Goal: Transaction & Acquisition: Purchase product/service

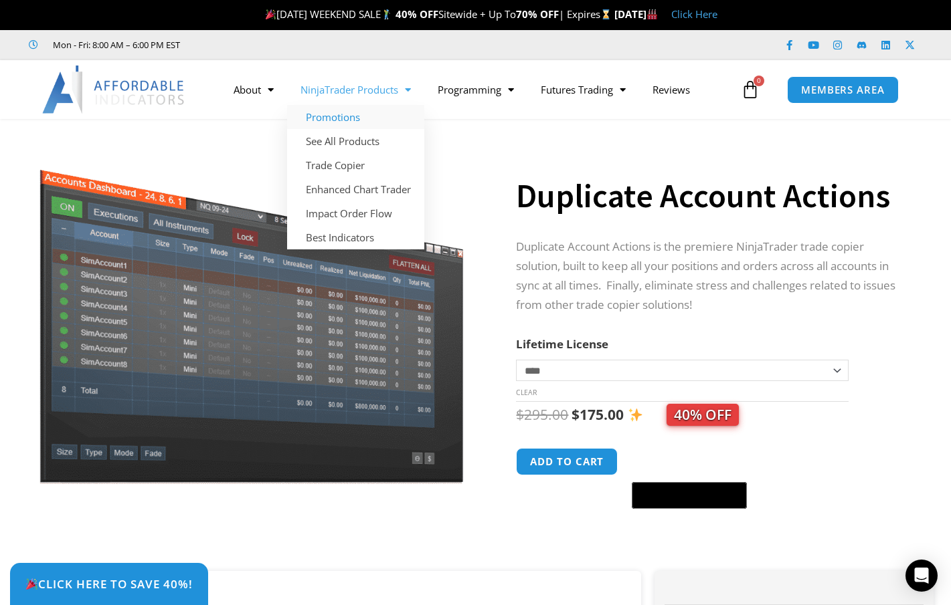
click at [340, 117] on link "Promotions" at bounding box center [355, 117] width 137 height 24
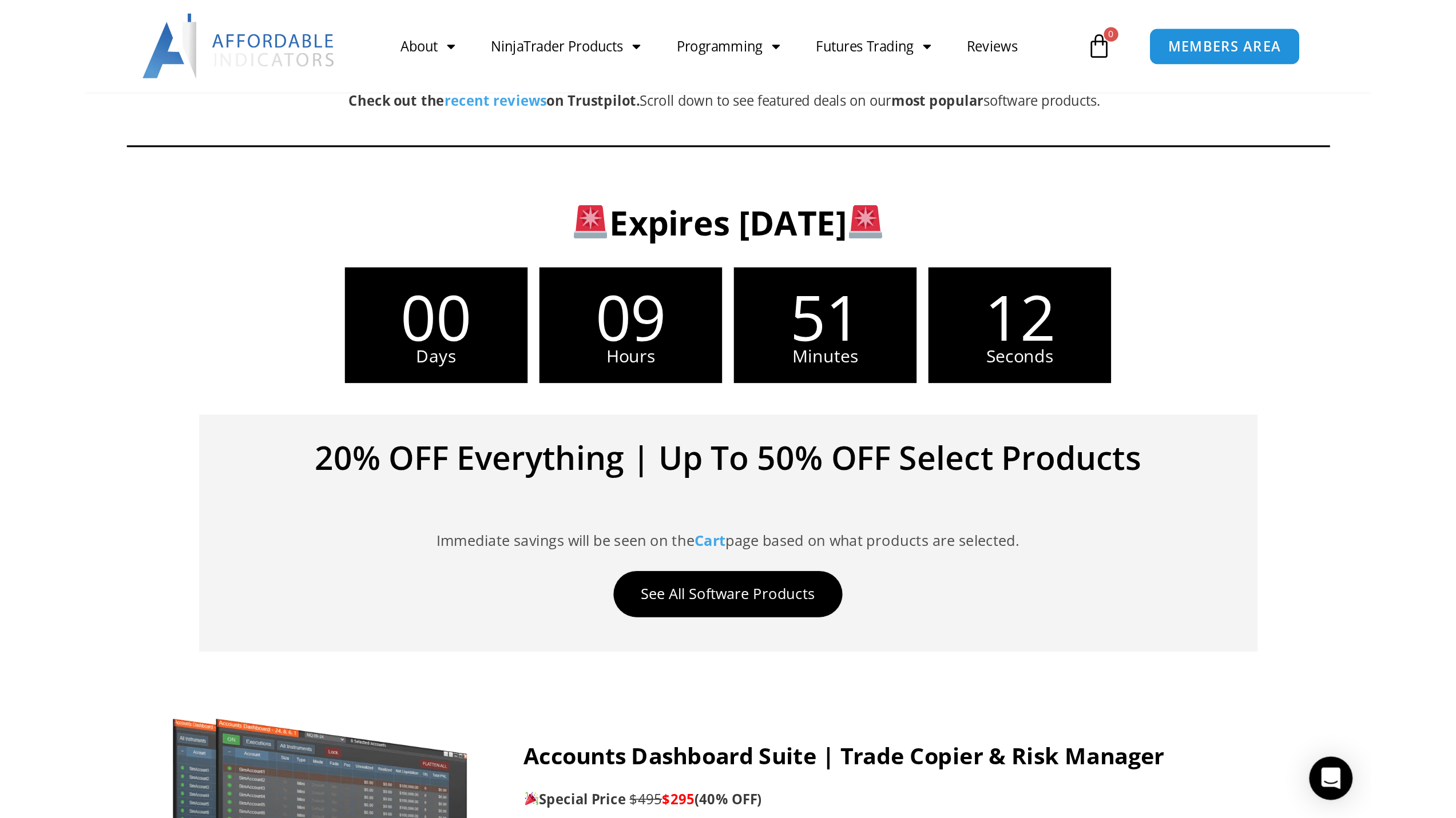
scroll to position [286, 0]
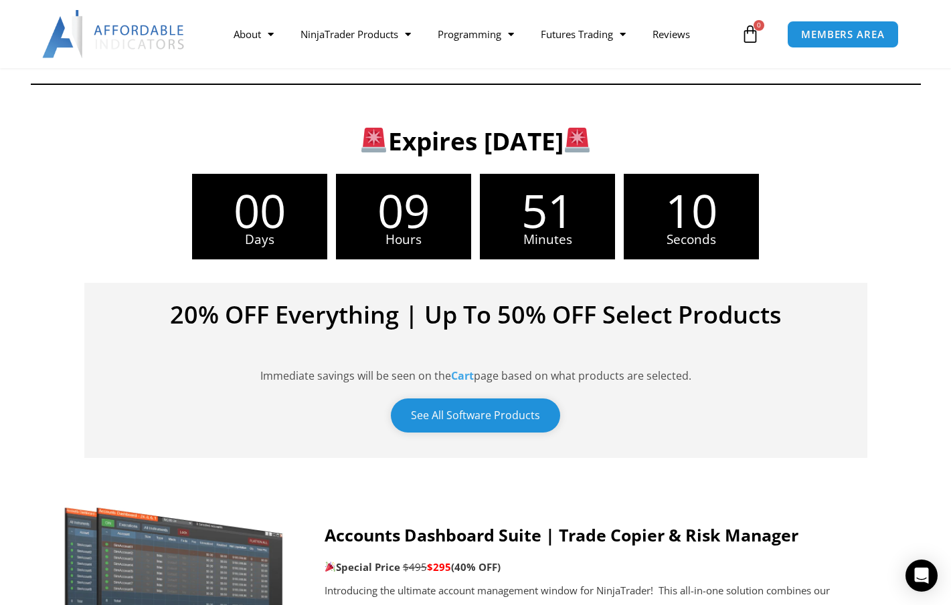
click at [459, 417] on link "See All Software Products" at bounding box center [475, 416] width 169 height 34
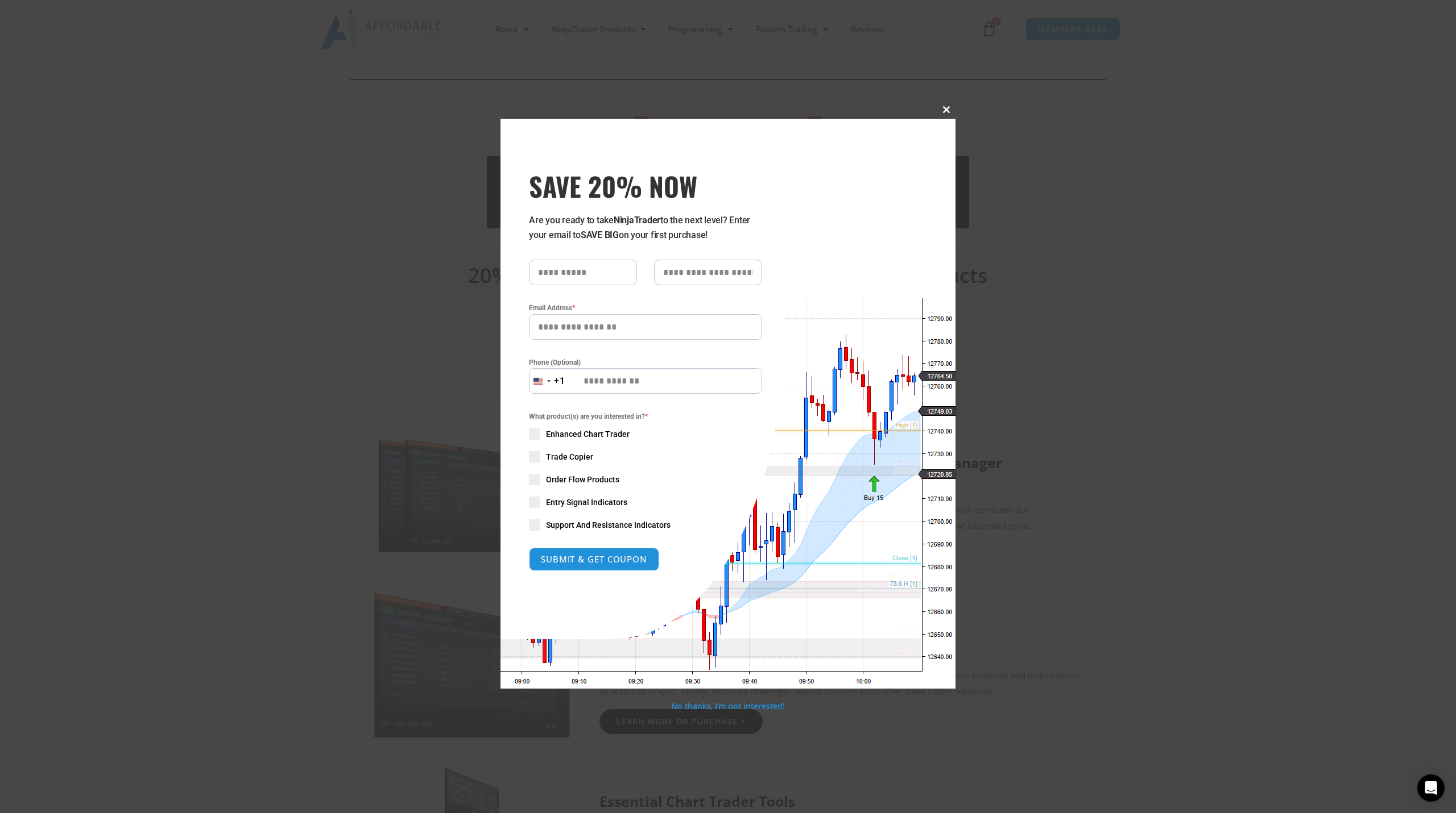
click at [807, 109] on span at bounding box center [946, 110] width 18 height 7
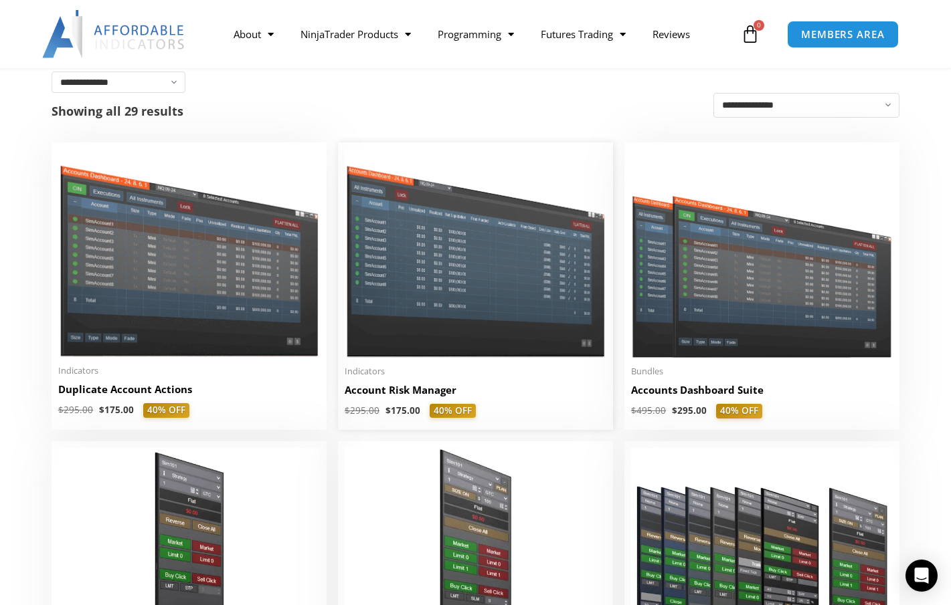
scroll to position [268, 0]
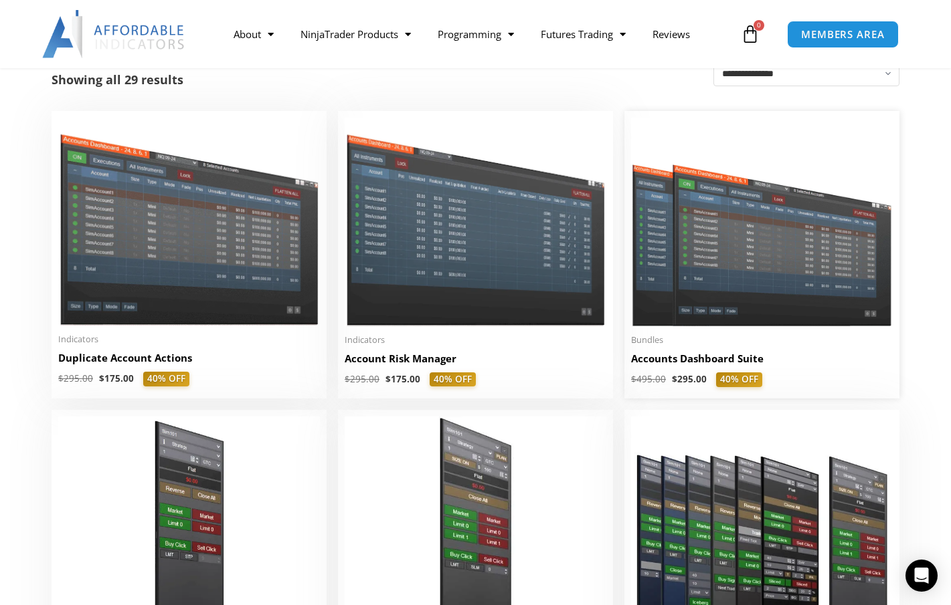
click at [725, 360] on h2 "Accounts Dashboard Suite" at bounding box center [762, 359] width 262 height 14
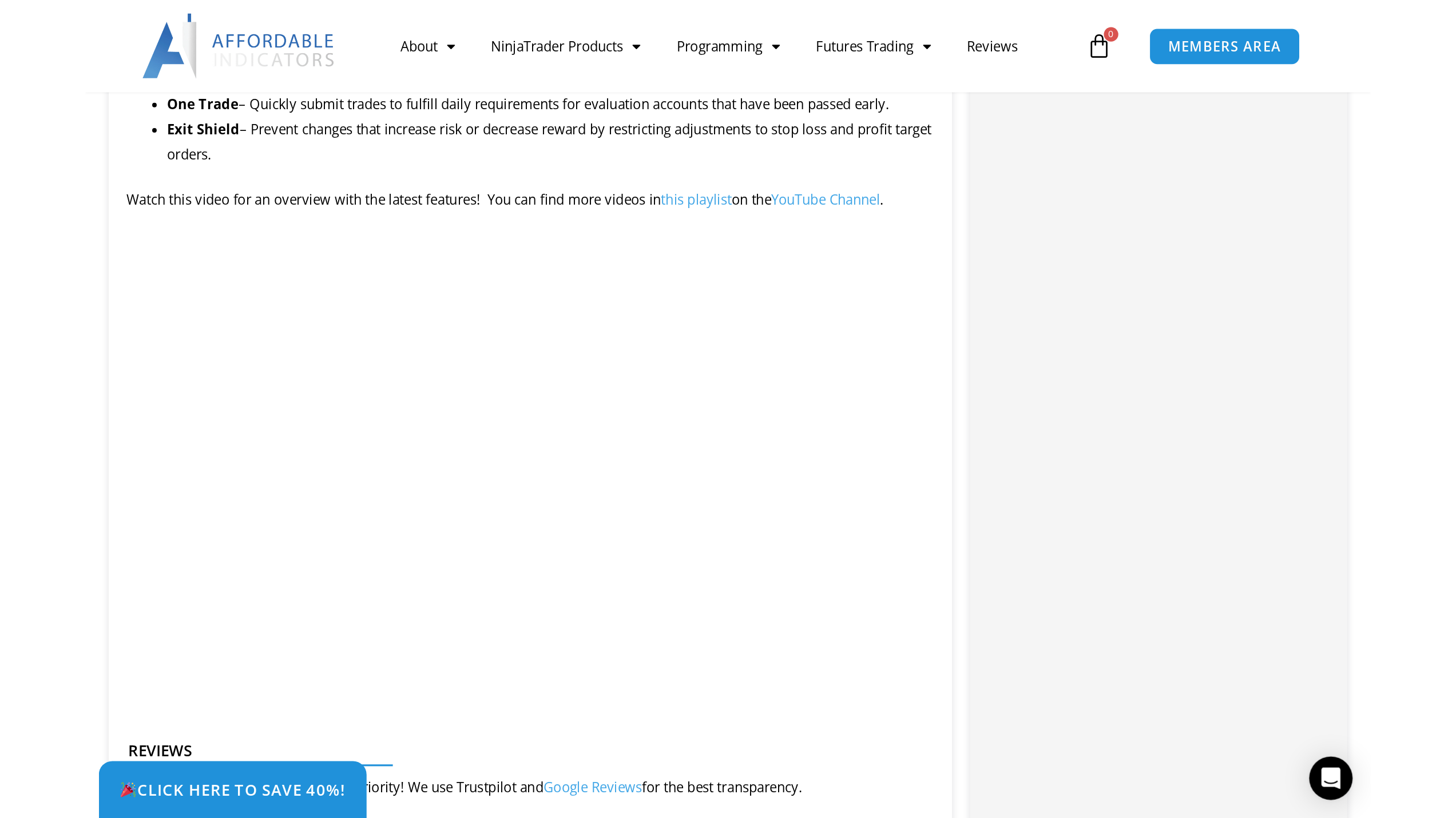
scroll to position [1144, 0]
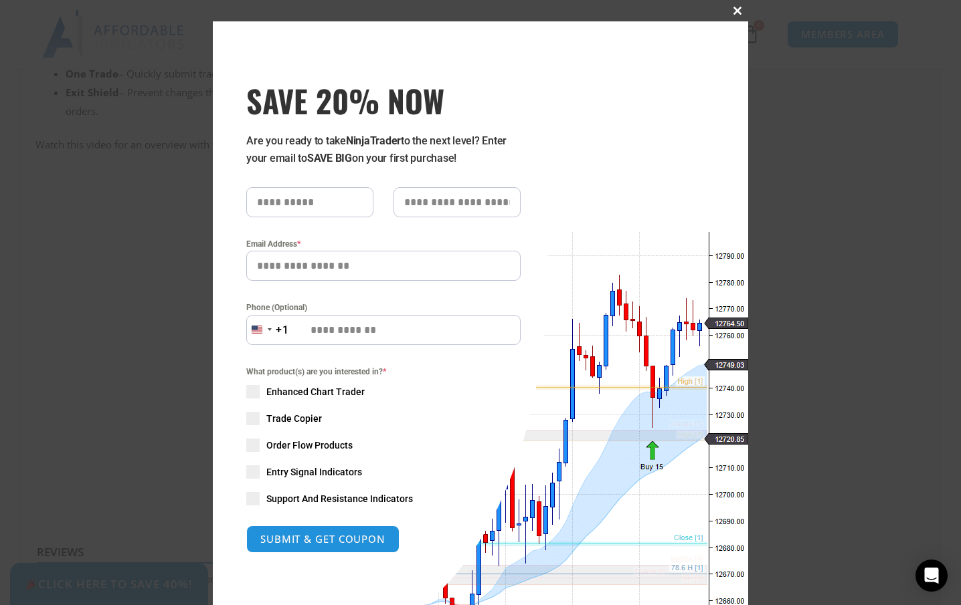
click at [731, 13] on span at bounding box center [737, 11] width 21 height 8
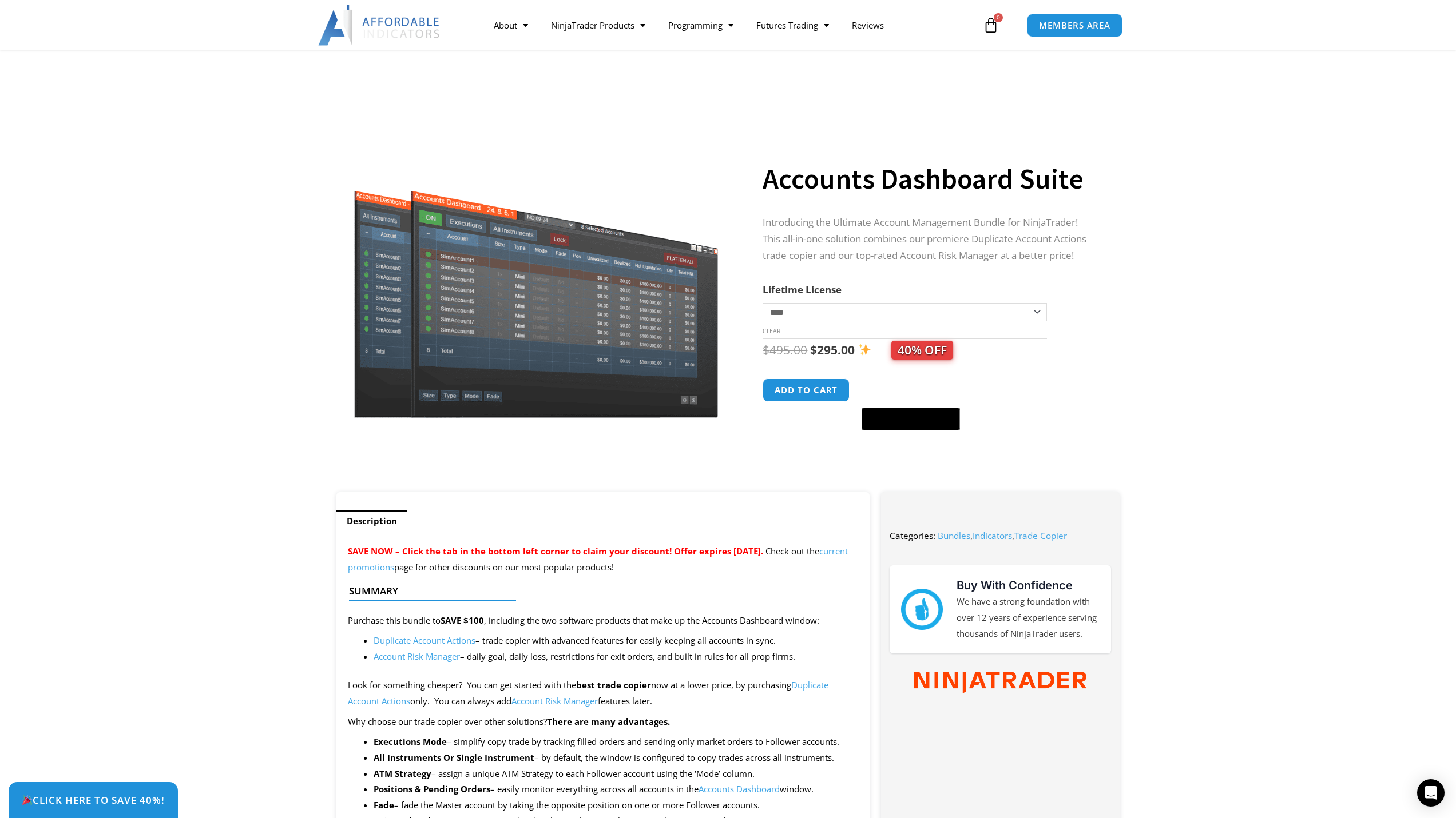
scroll to position [0, 0]
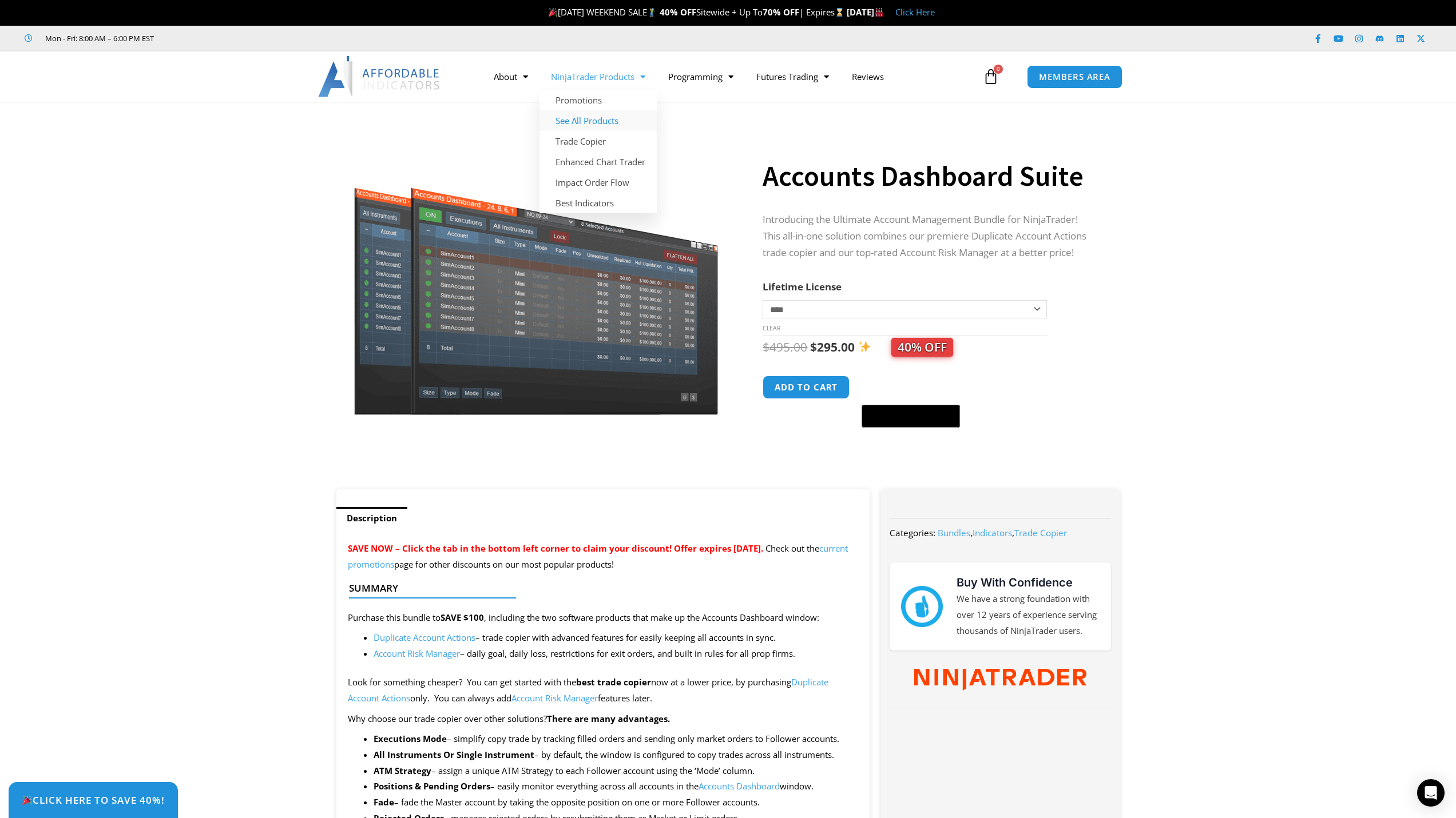
click at [591, 121] on link "See All Products" at bounding box center [598, 121] width 117 height 21
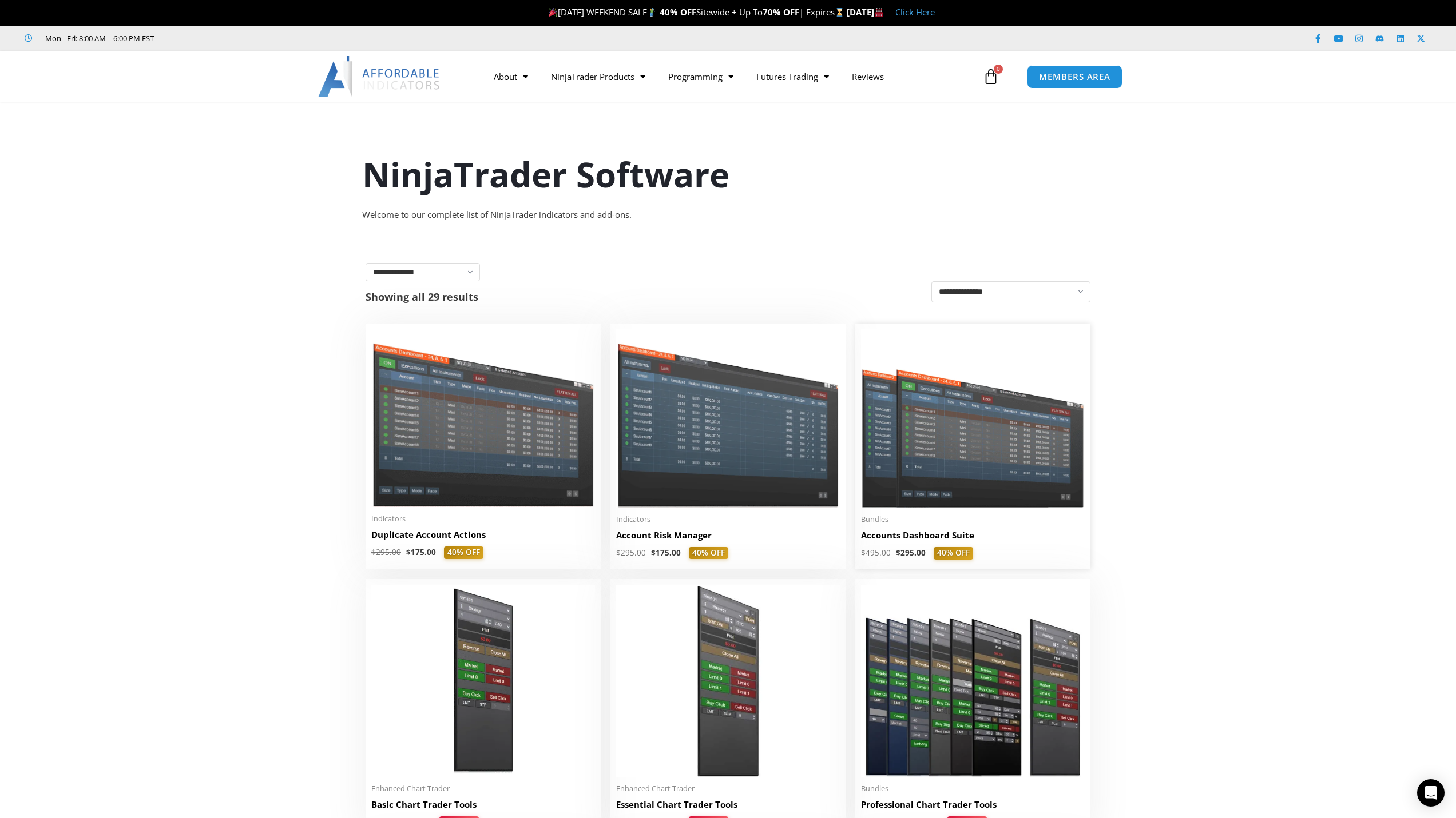
click at [976, 480] on img at bounding box center [973, 418] width 224 height 179
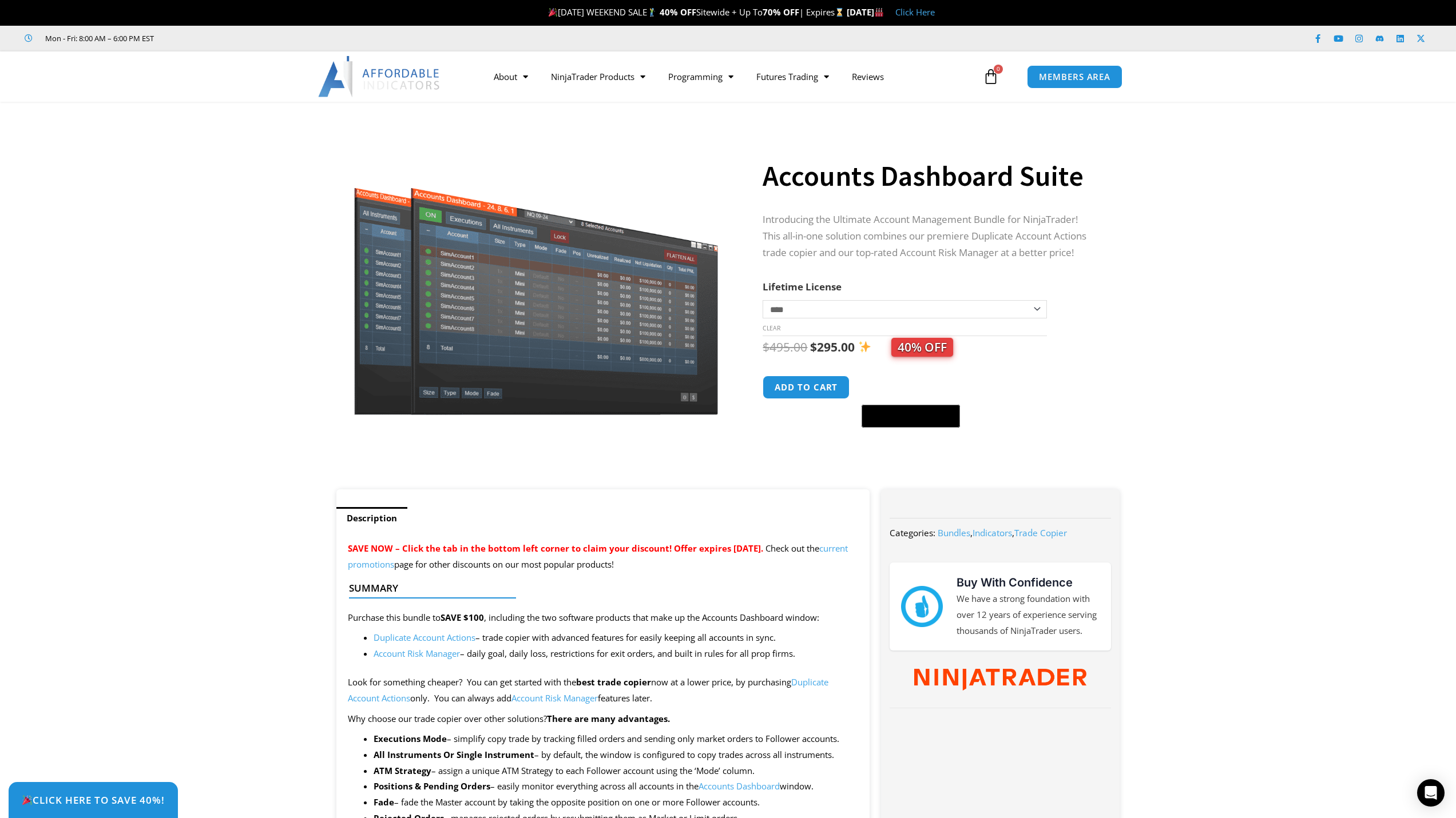
click at [905, 318] on select "**********" at bounding box center [905, 309] width 284 height 18
click at [763, 300] on select "**********" at bounding box center [905, 309] width 284 height 18
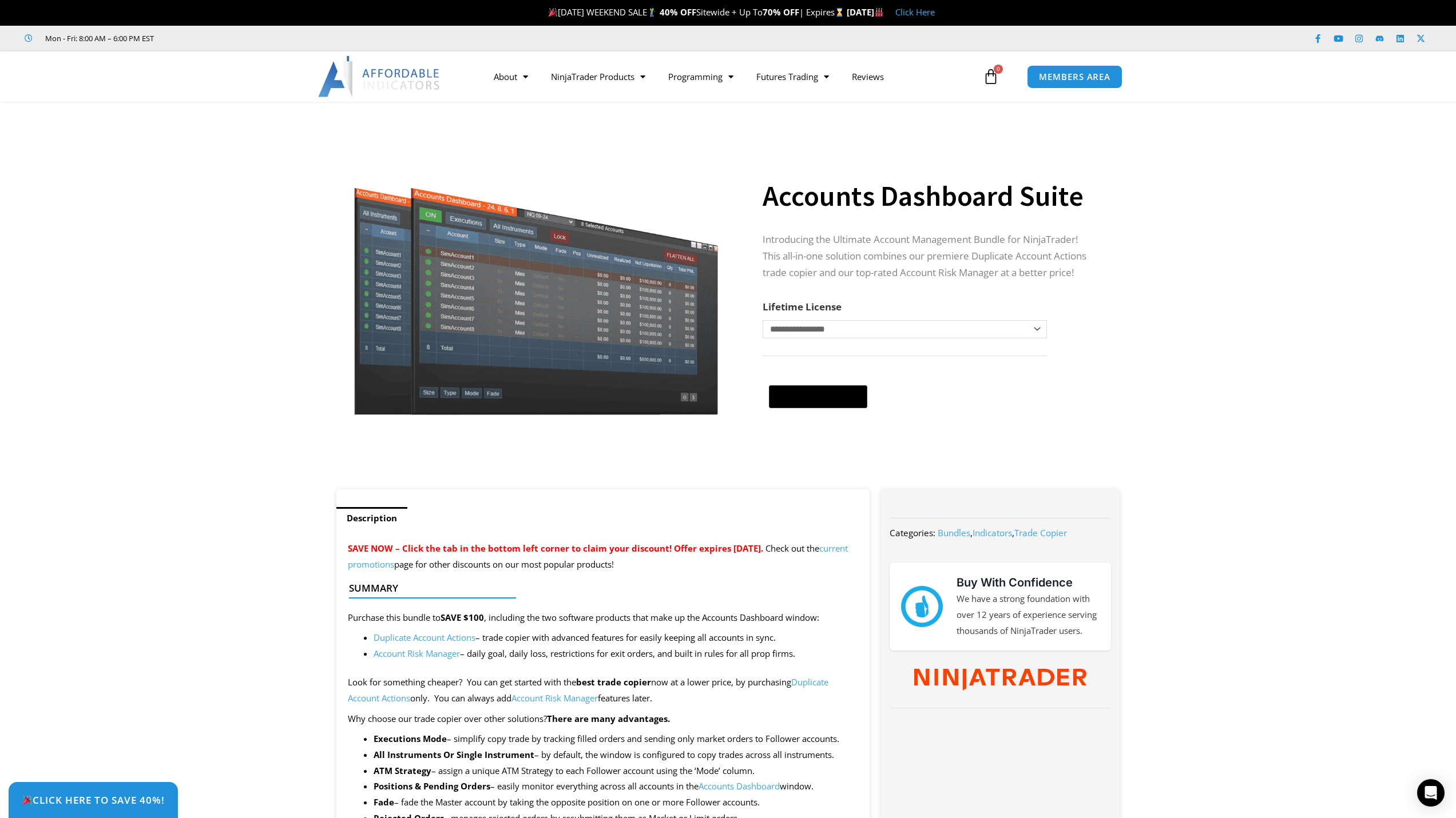
click at [844, 334] on select "**********" at bounding box center [905, 329] width 284 height 18
click at [763, 321] on select "**********" at bounding box center [905, 329] width 284 height 18
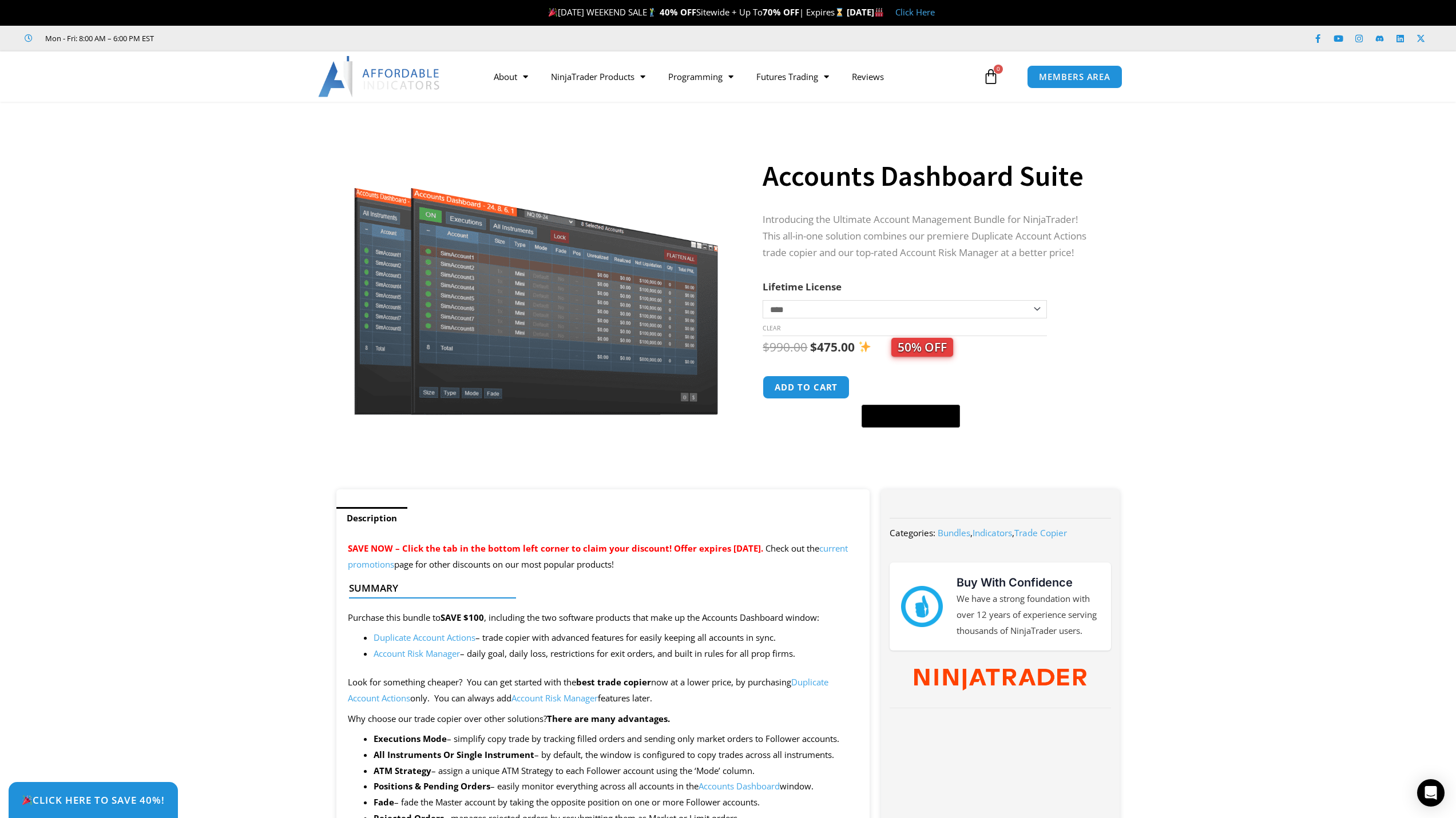
click at [850, 307] on select "**********" at bounding box center [905, 309] width 284 height 18
select select "*"
click at [763, 300] on select "**********" at bounding box center [905, 309] width 284 height 18
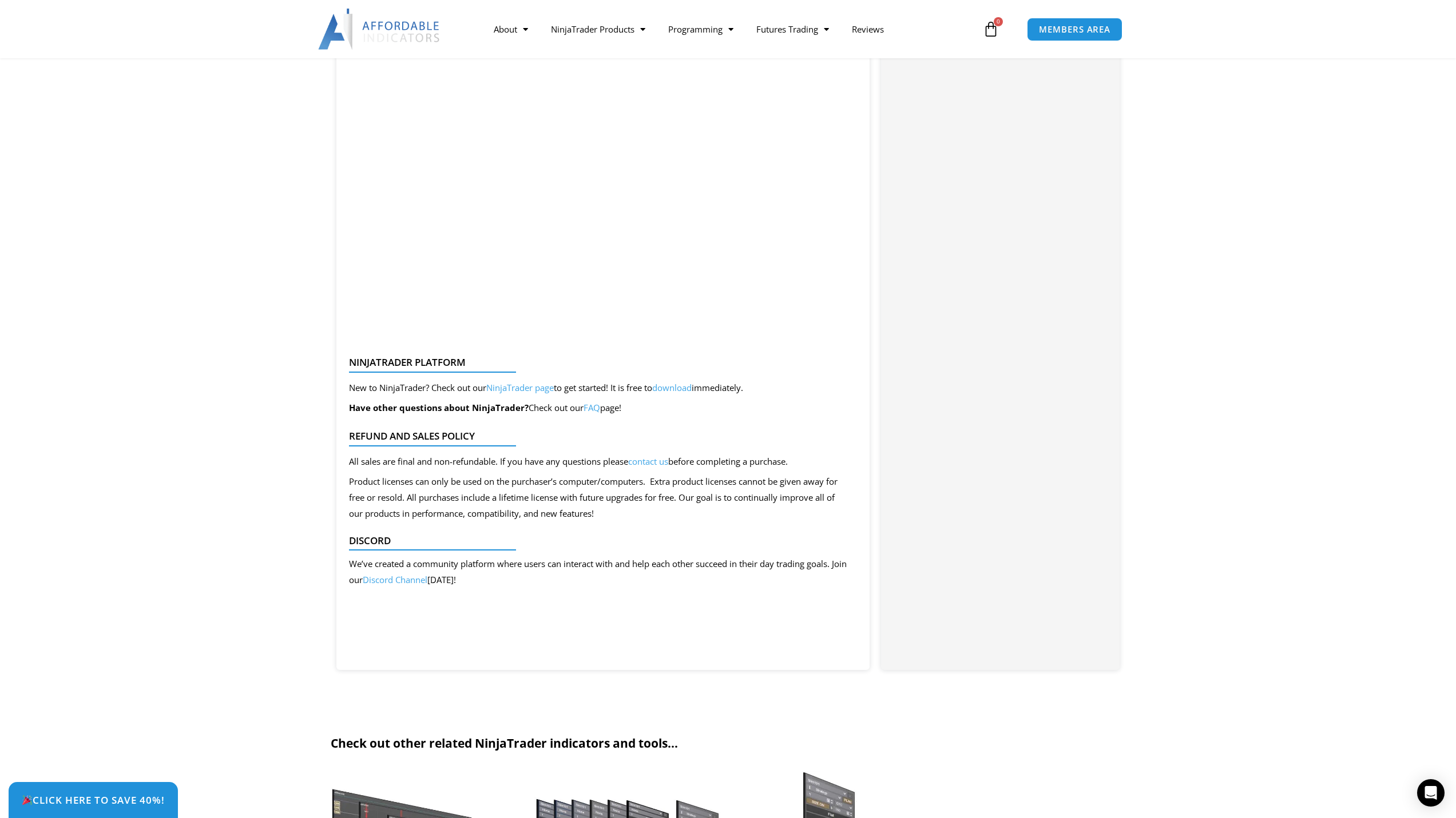
scroll to position [1887, 0]
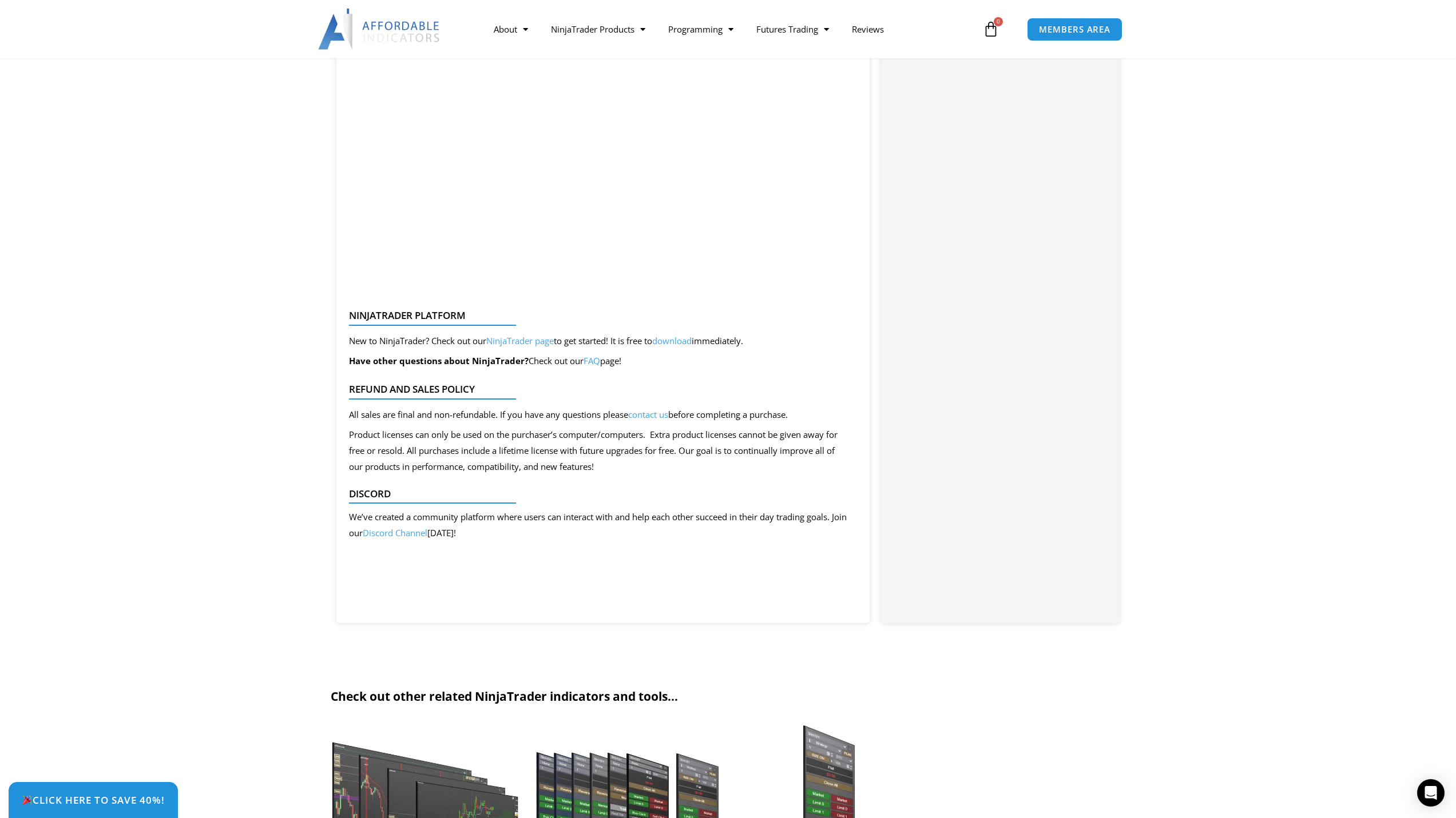
click at [595, 359] on link "FAQ" at bounding box center [591, 360] width 16 height 11
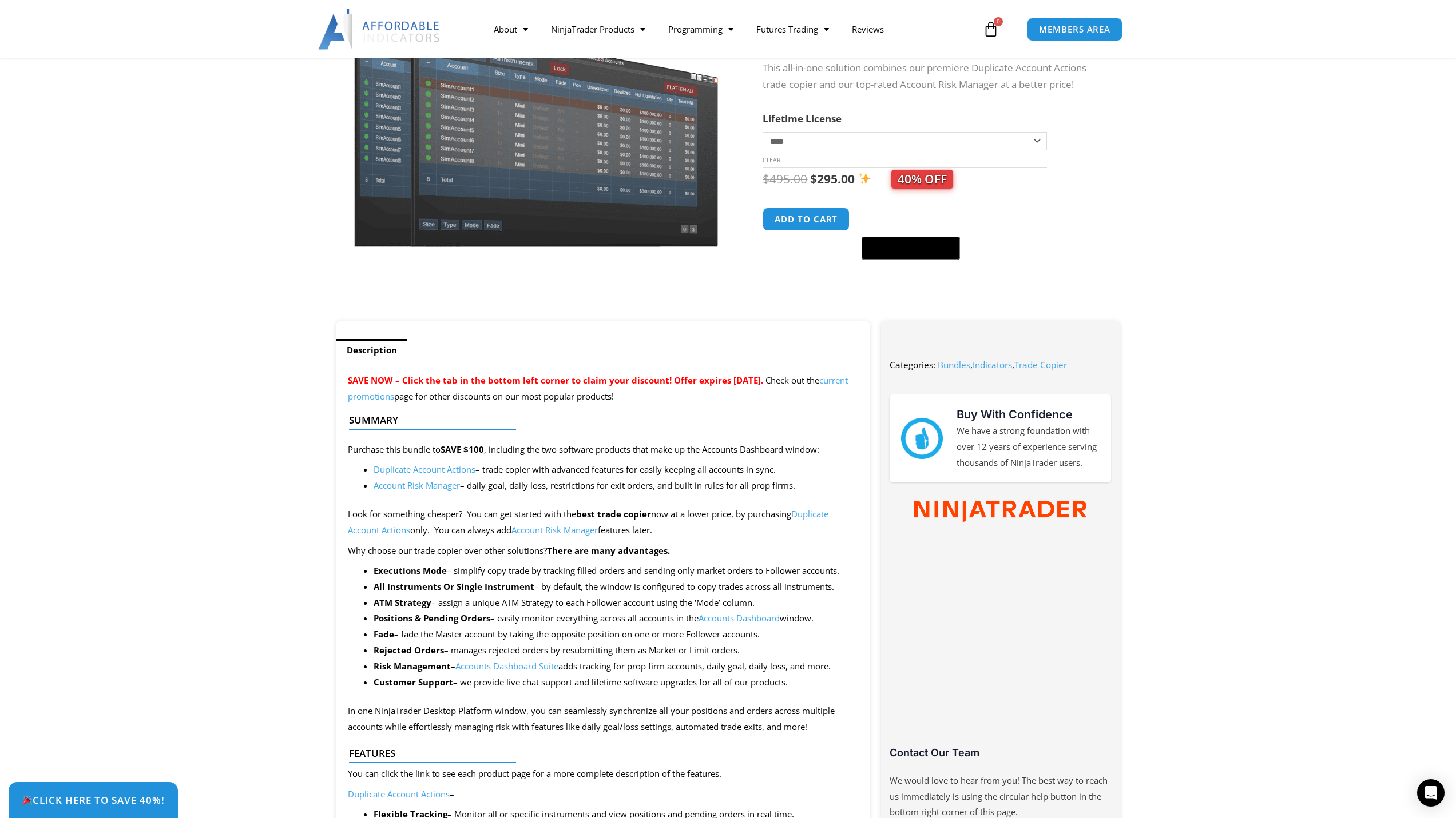
scroll to position [0, 0]
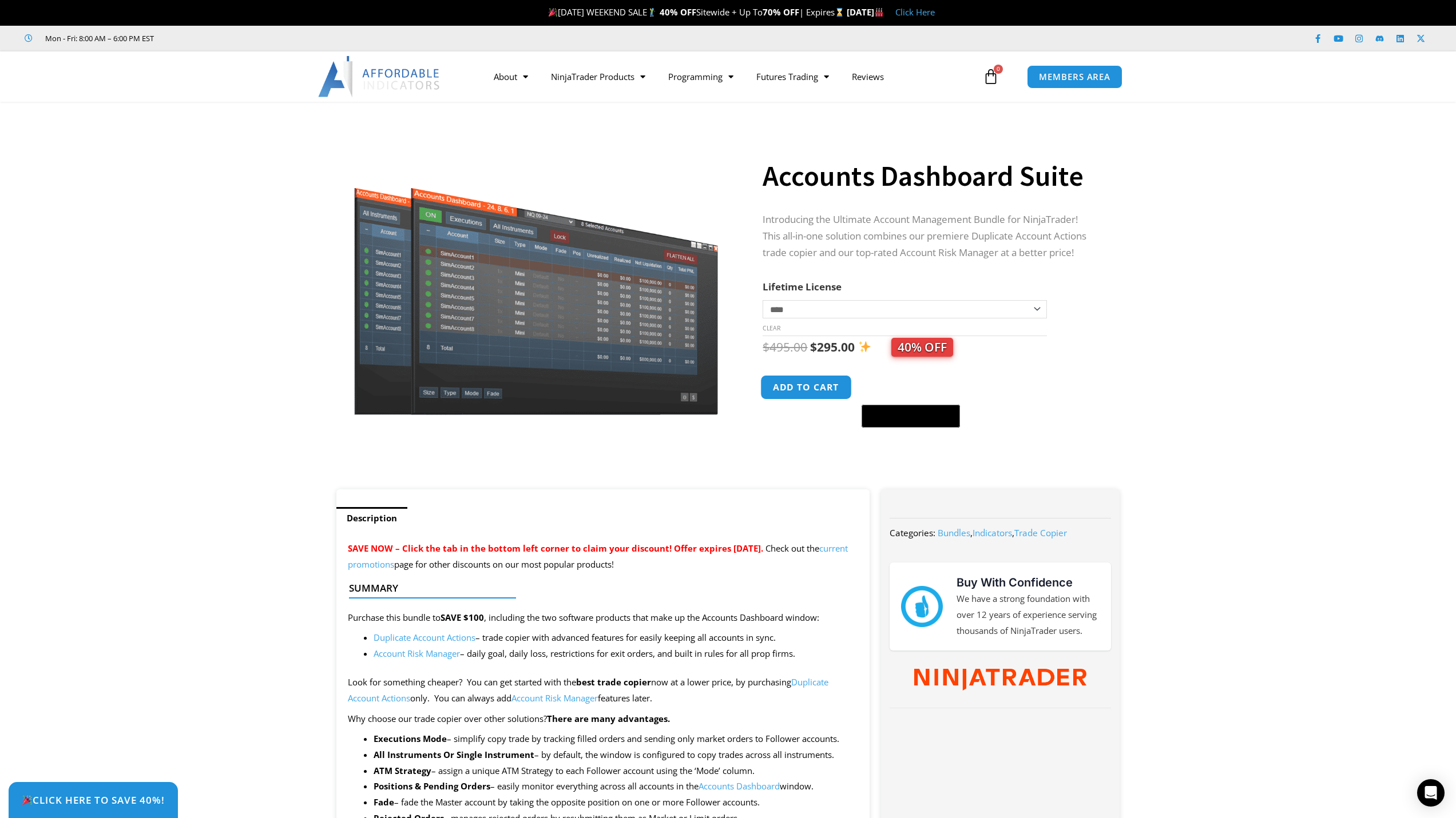
click at [815, 386] on button "Add to cart" at bounding box center [806, 387] width 91 height 25
click at [991, 77] on icon at bounding box center [990, 76] width 16 height 16
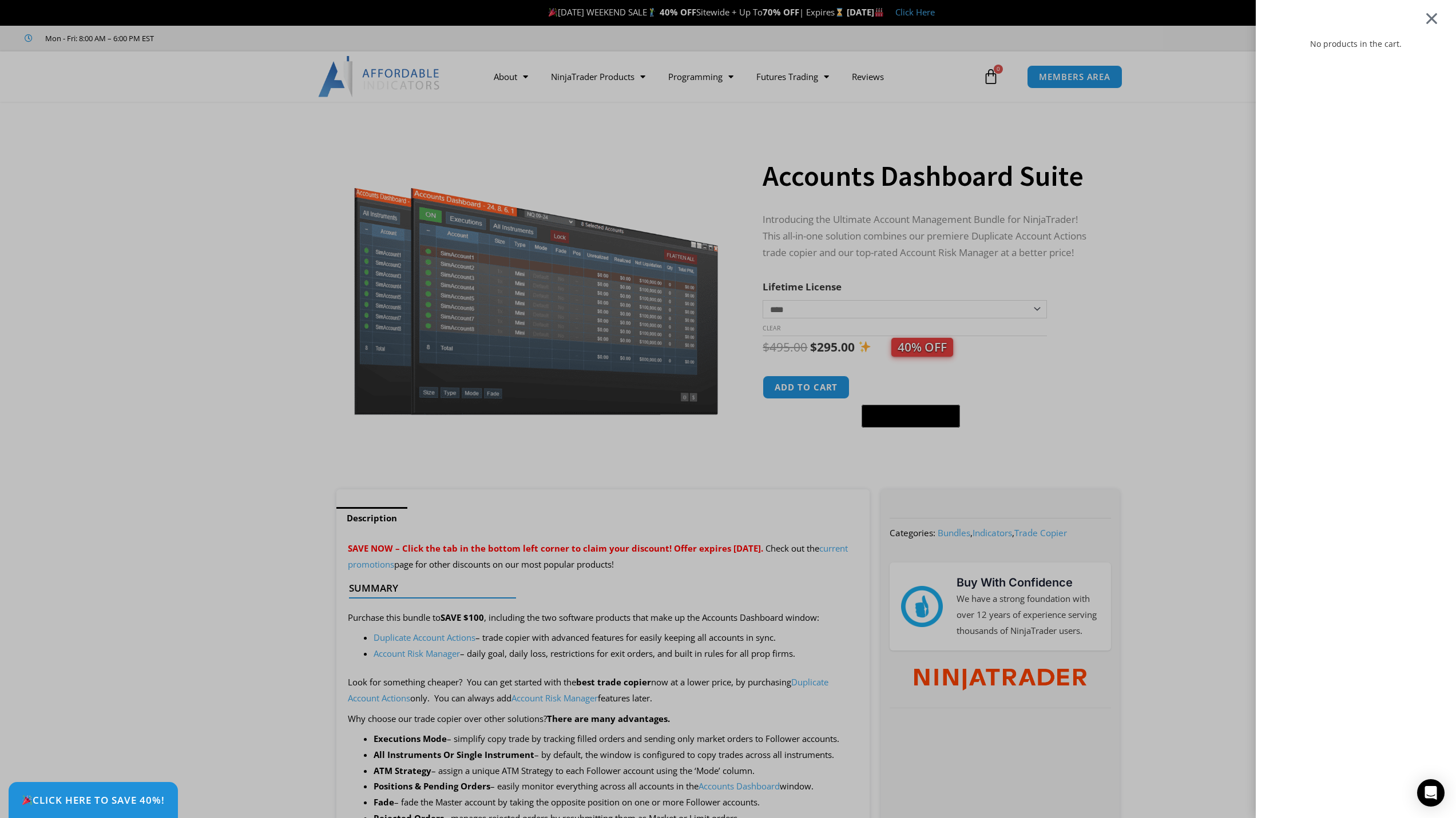
click at [1439, 21] on div at bounding box center [1431, 18] width 15 height 14
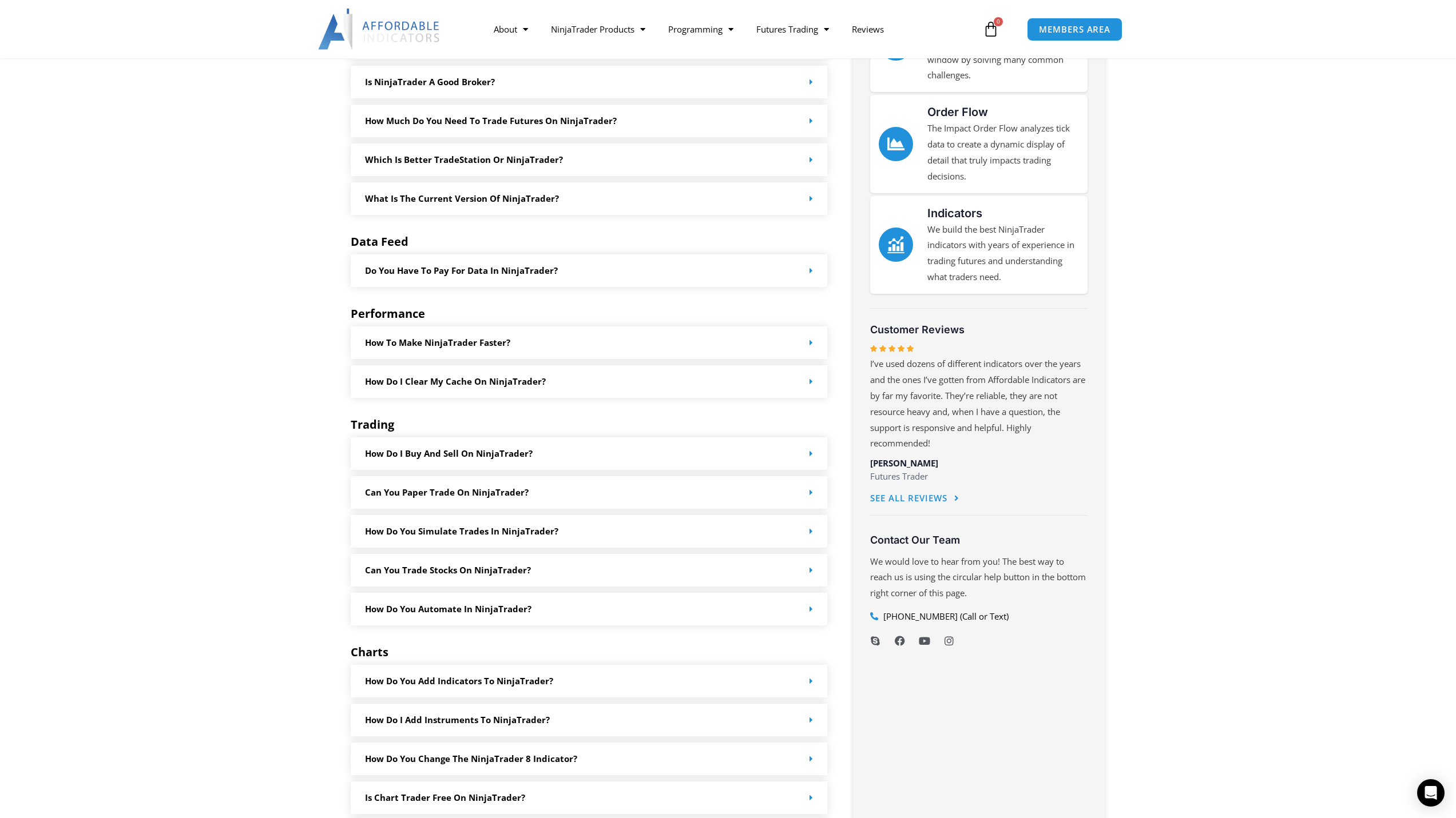
scroll to position [343, 0]
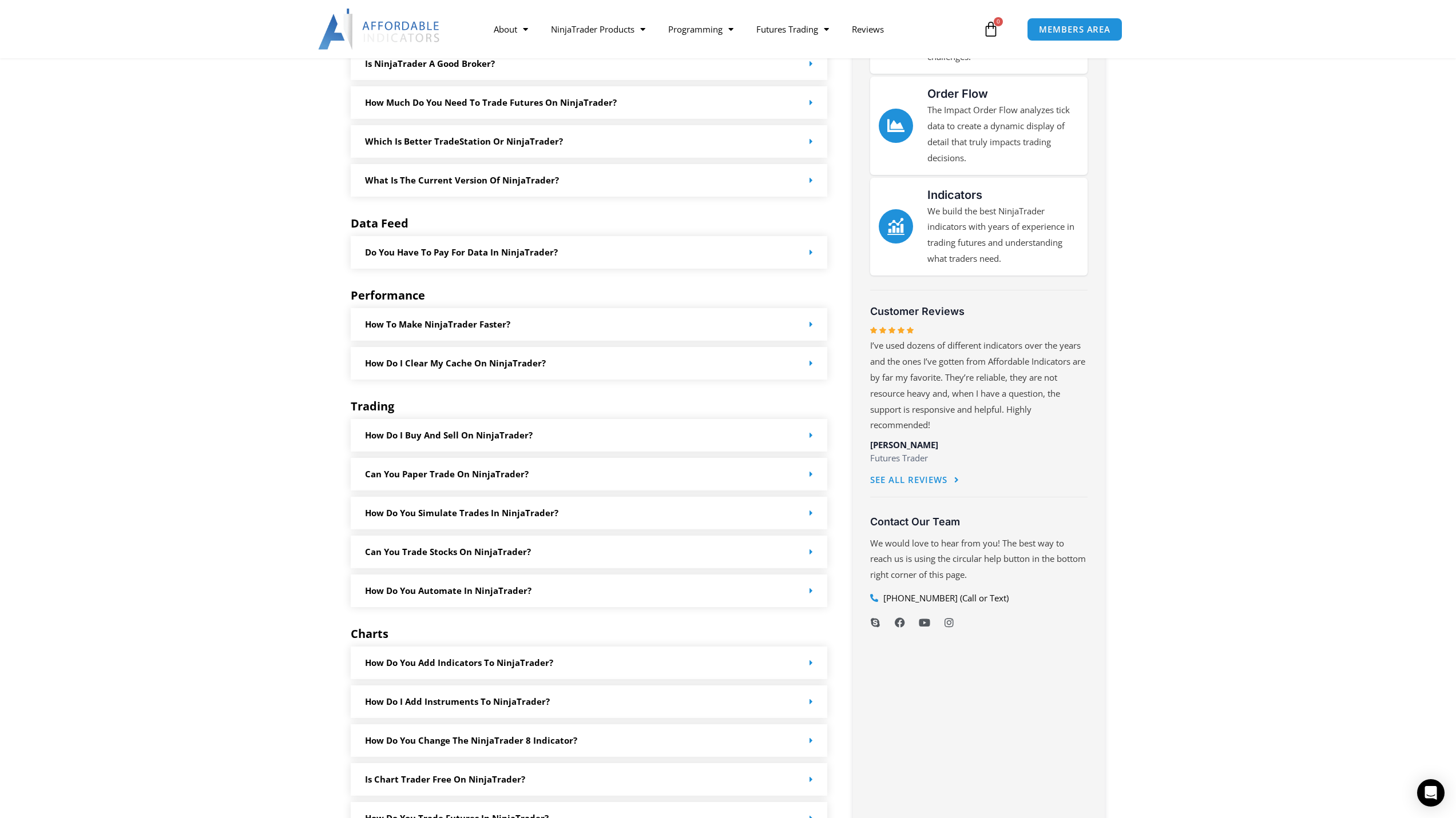
click at [587, 321] on div "How to make NinjaTrader faster?" at bounding box center [589, 325] width 477 height 32
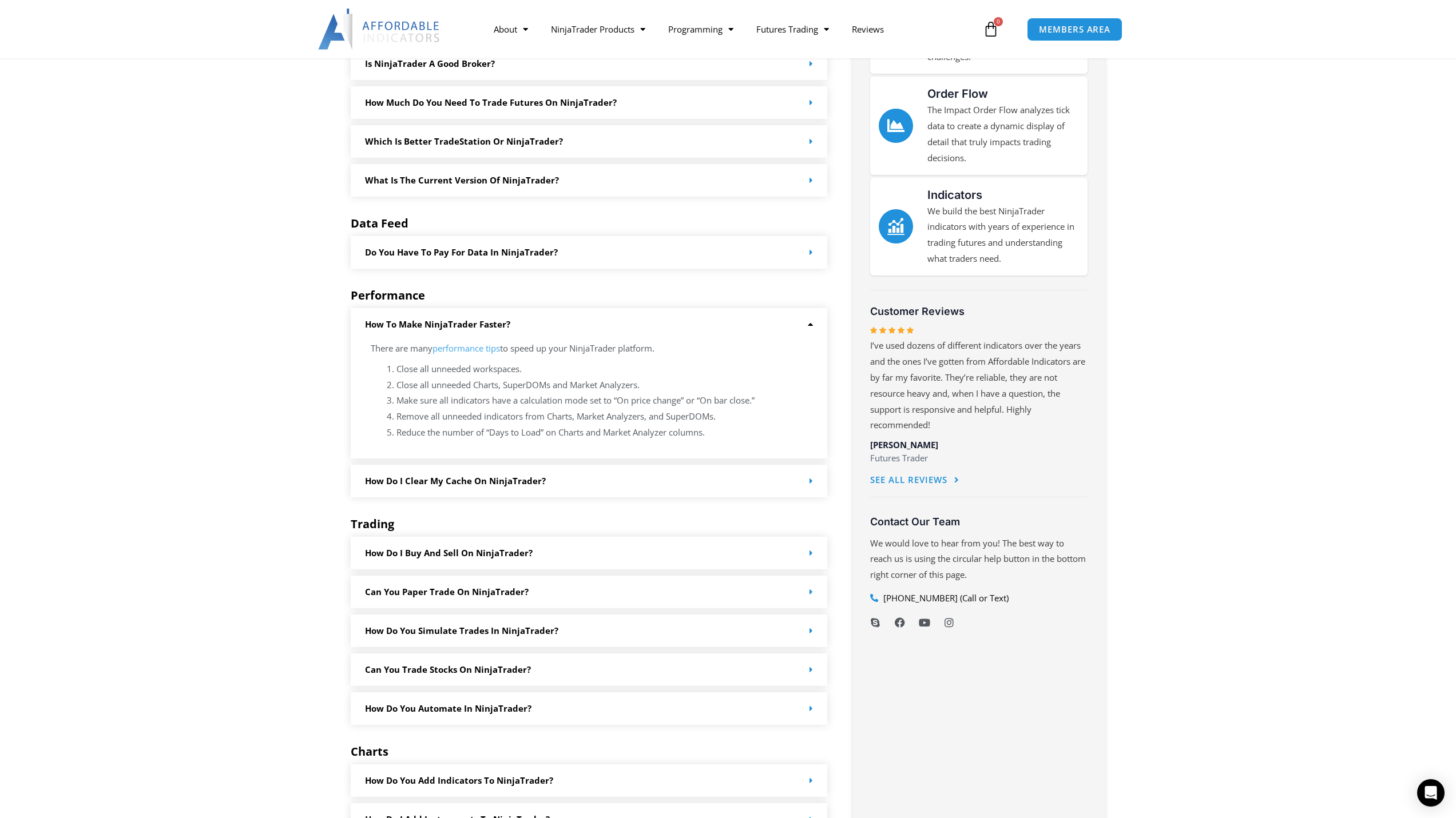
click at [587, 321] on div "How to make NinjaTrader faster?" at bounding box center [589, 325] width 477 height 32
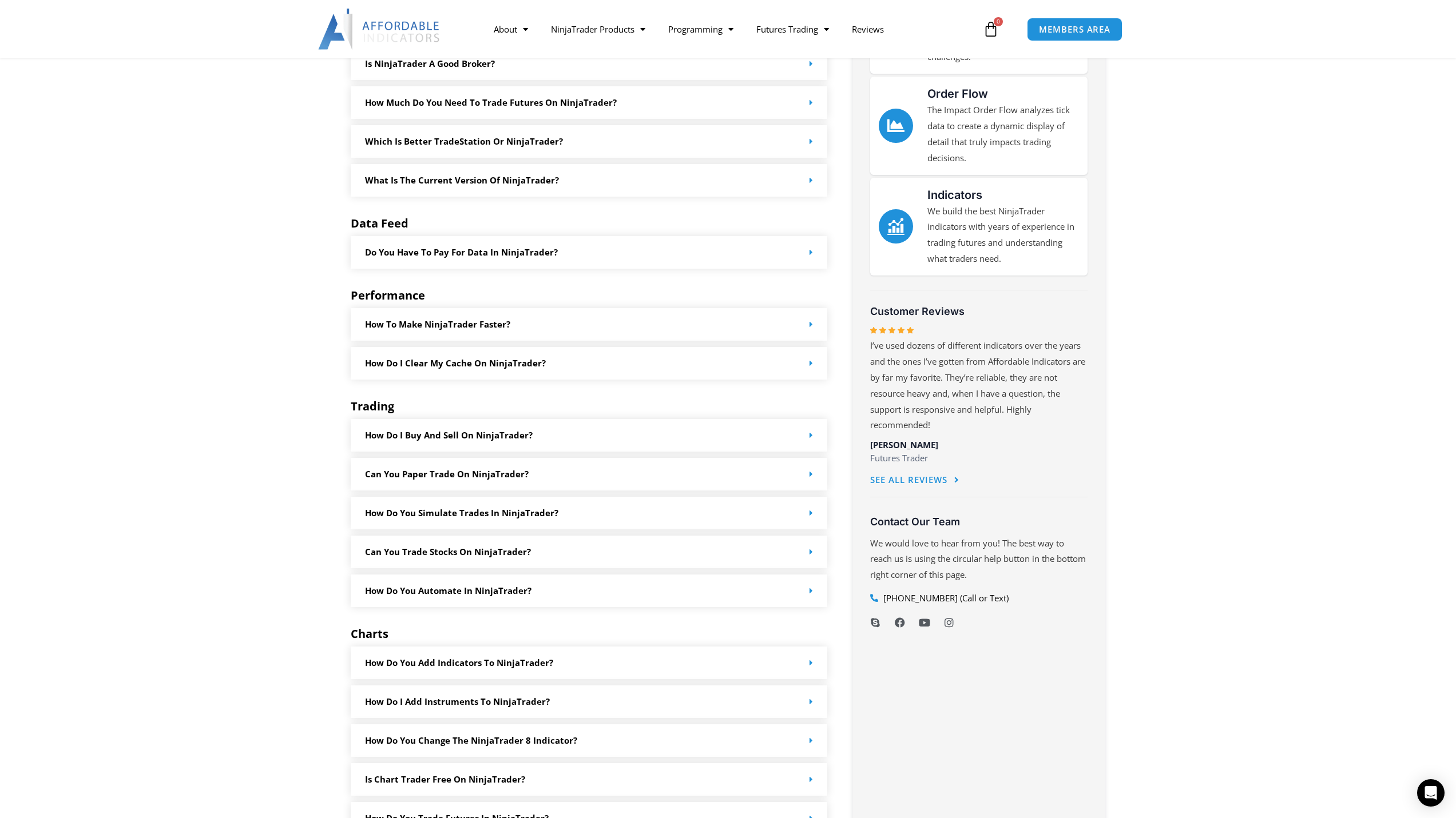
click at [587, 321] on div "How to make NinjaTrader faster?" at bounding box center [589, 325] width 477 height 32
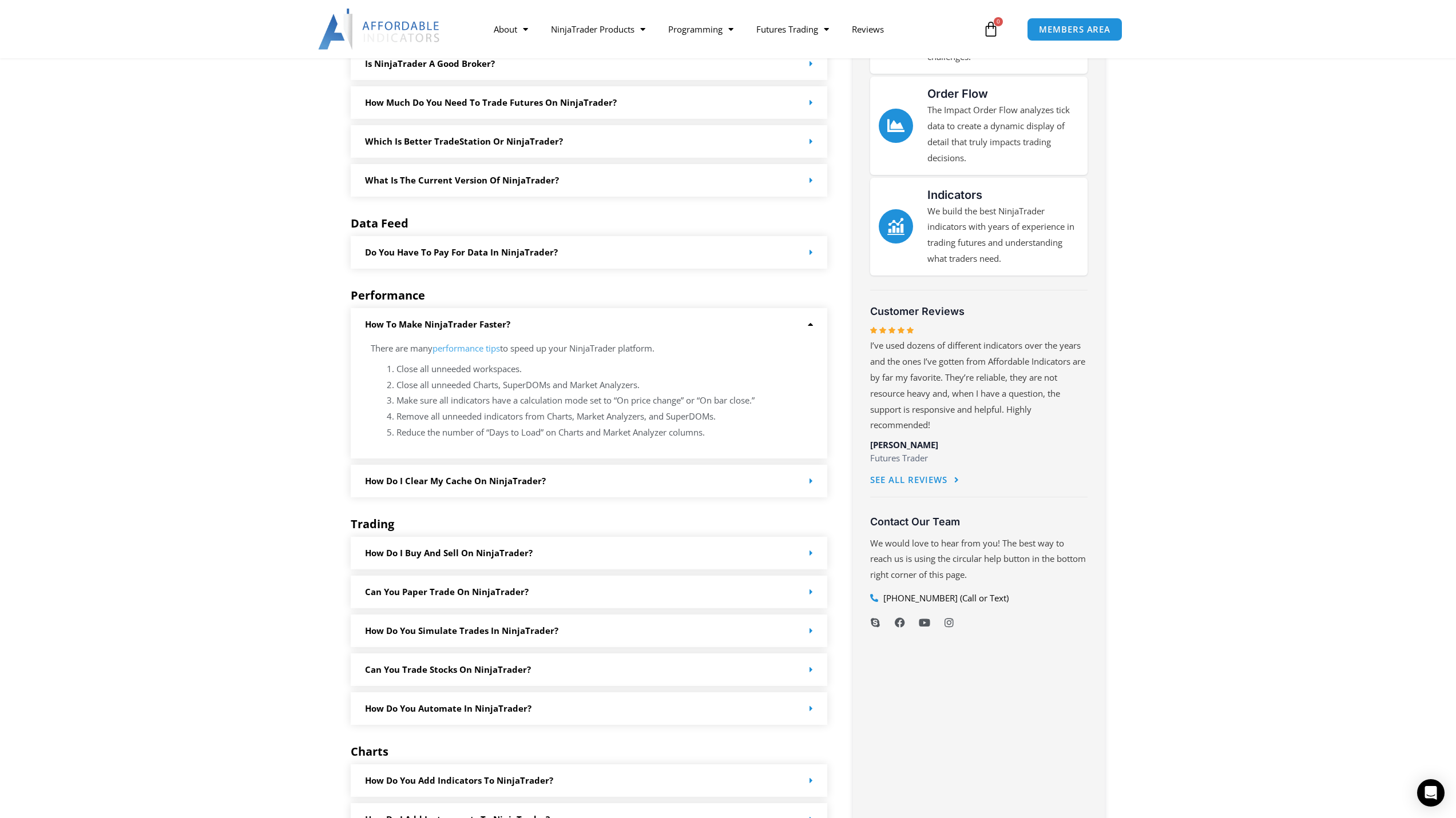
click at [587, 321] on div "How to make NinjaTrader faster?" at bounding box center [589, 325] width 477 height 32
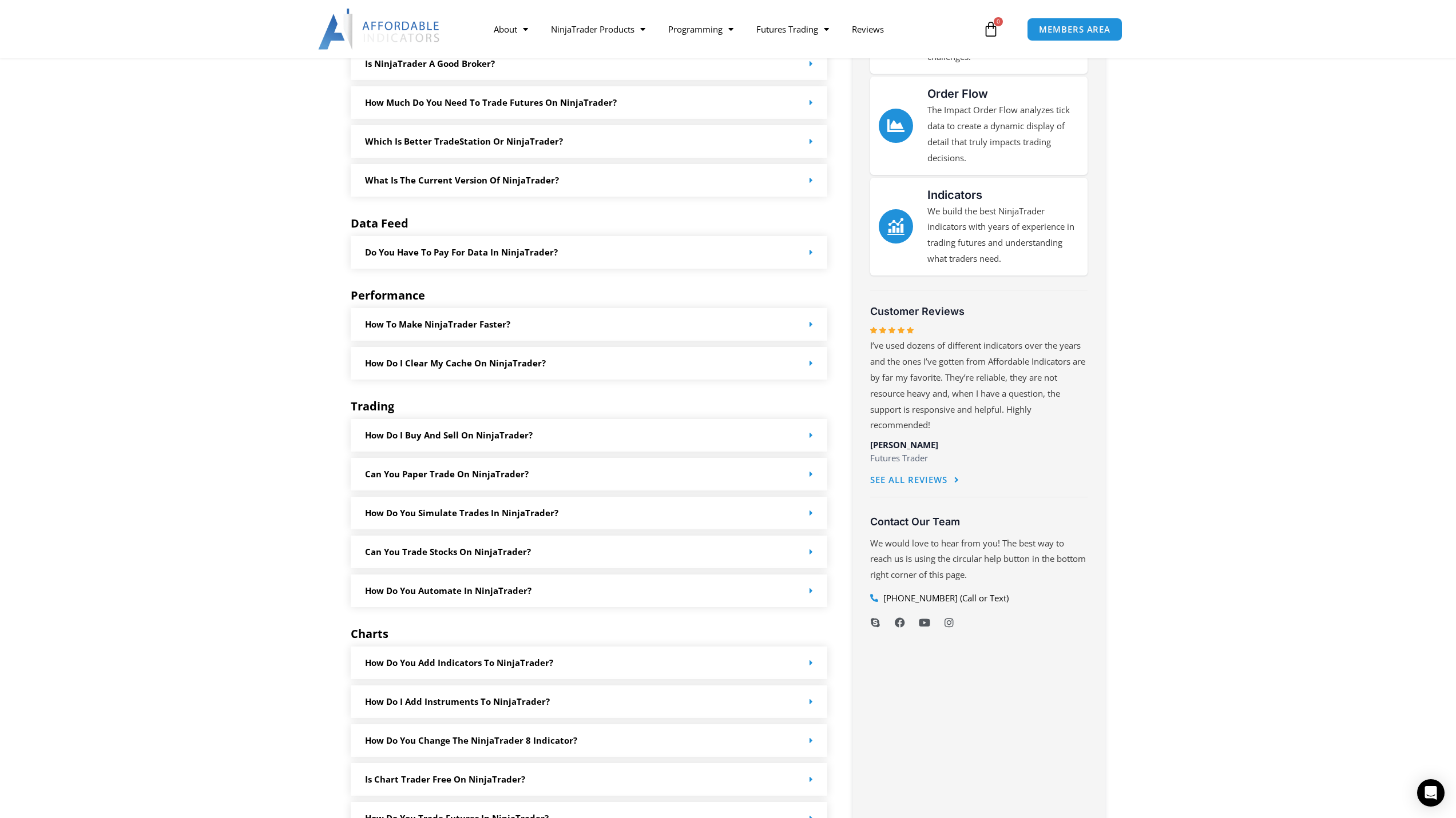
click at [551, 599] on div "How do you automate in NinjaTrader?" at bounding box center [589, 591] width 477 height 32
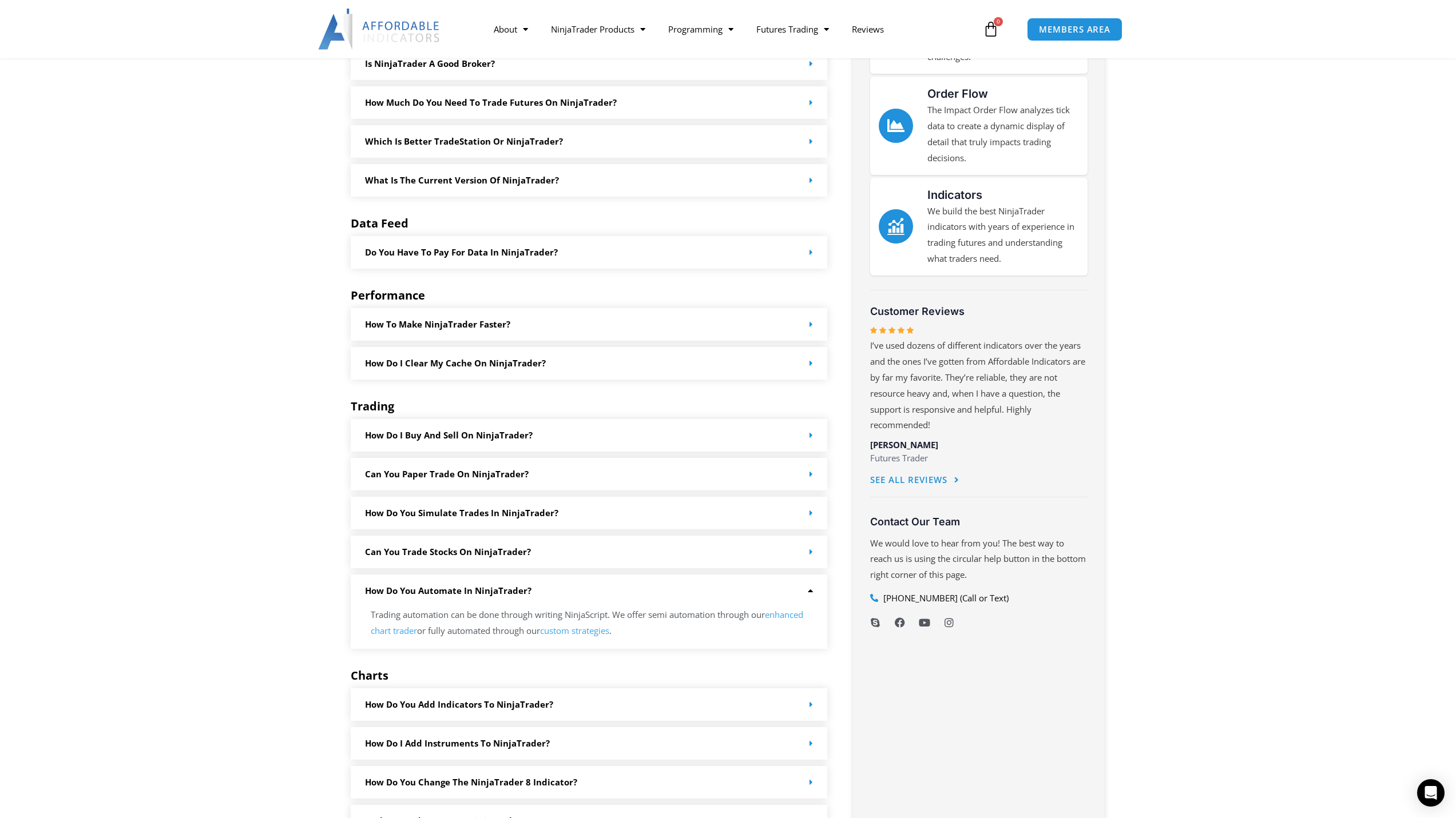
click at [523, 438] on link "How do I buy and sell on NinjaTrader?" at bounding box center [449, 434] width 168 height 11
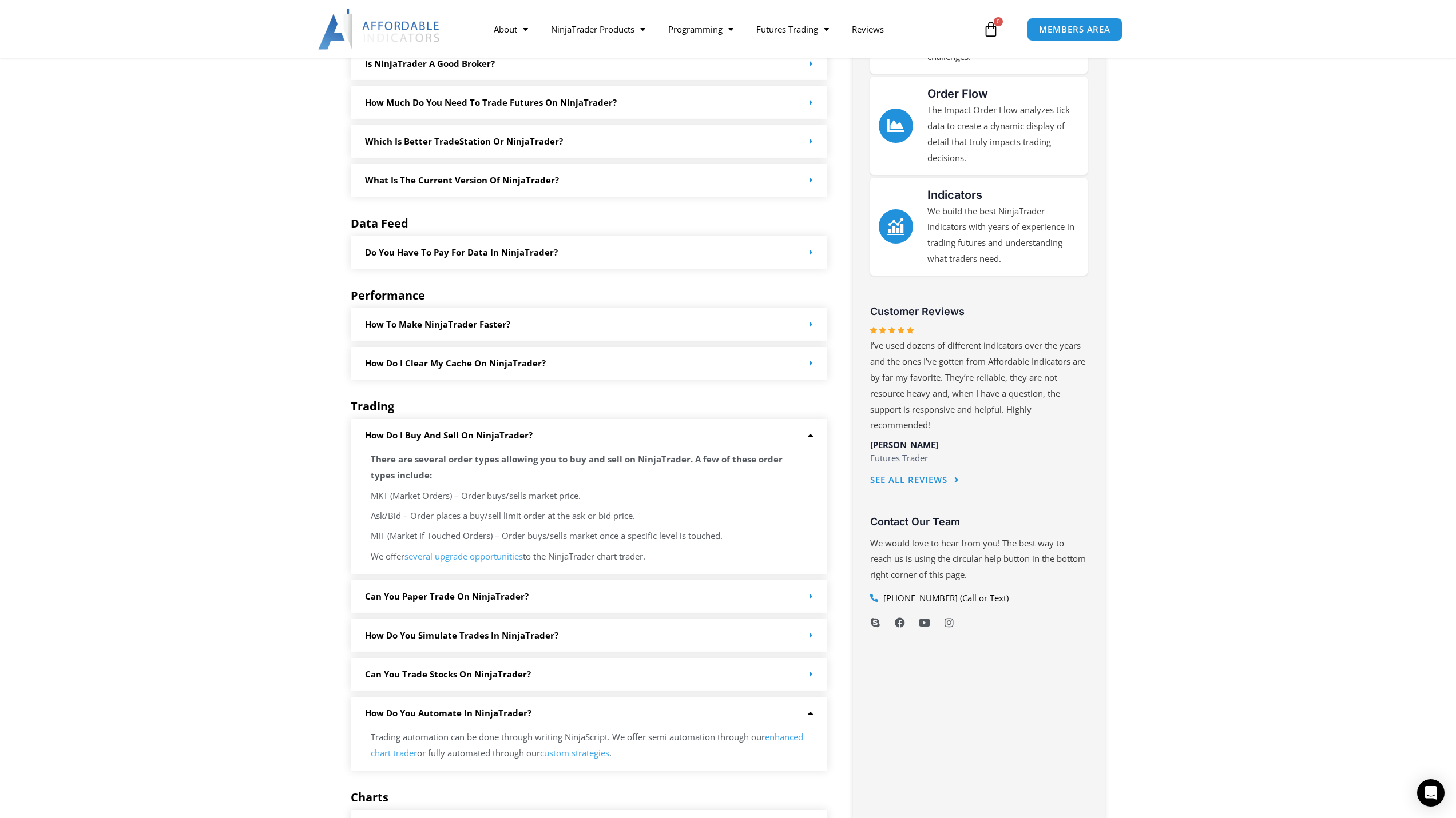
click at [566, 439] on div "How do I buy and sell on NinjaTrader?" at bounding box center [589, 435] width 477 height 32
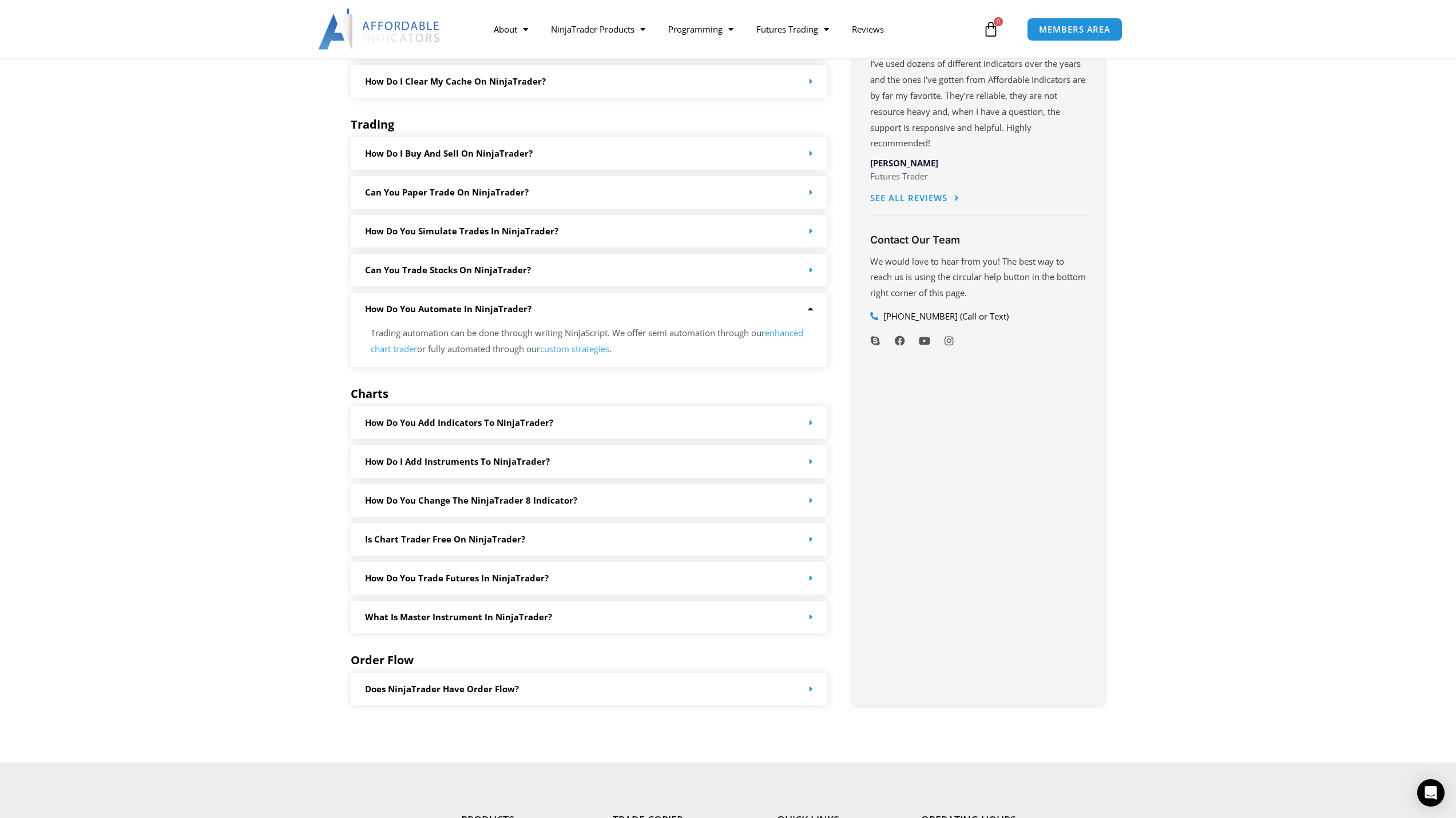
scroll to position [686, 0]
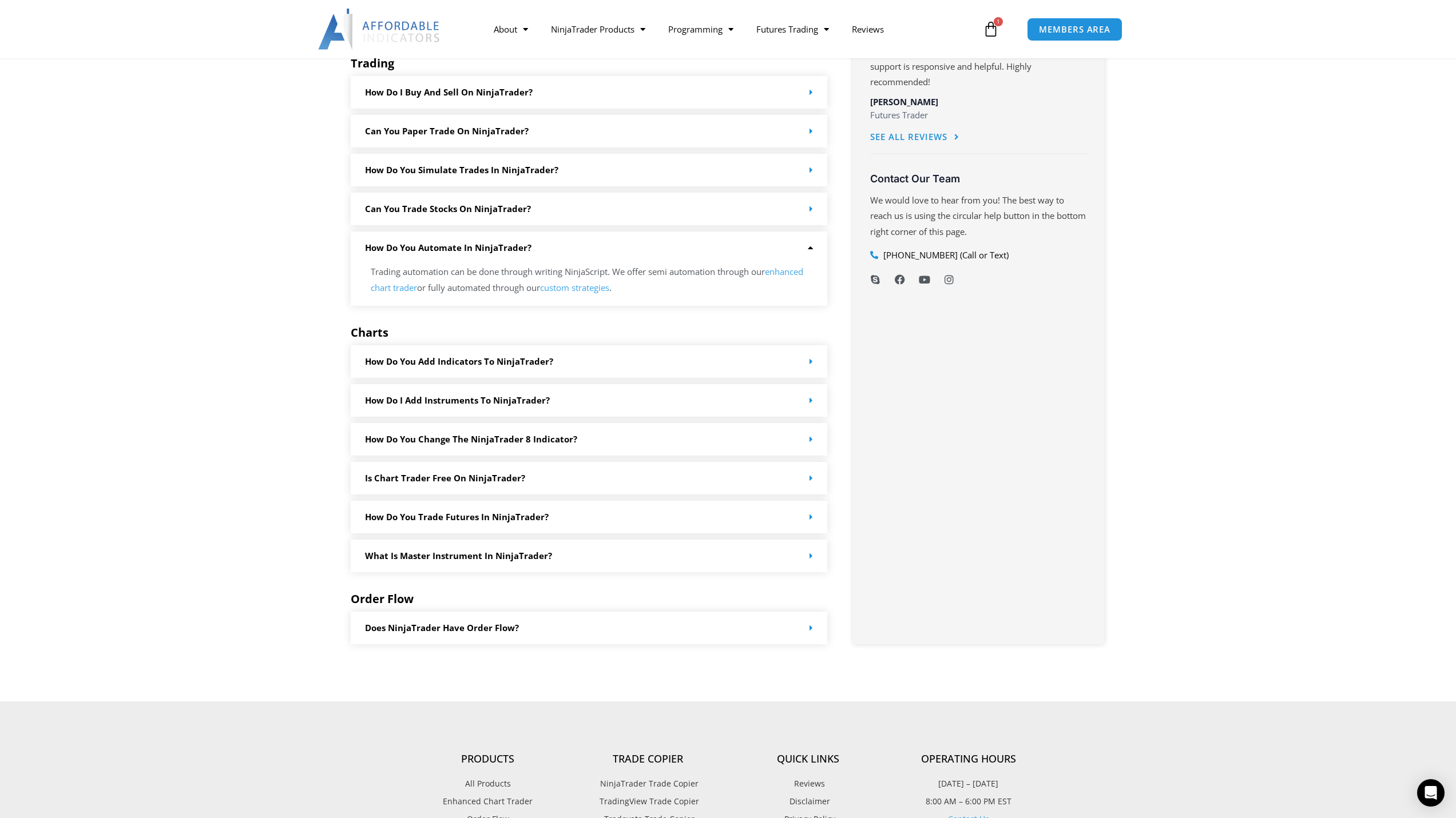
click at [994, 28] on icon at bounding box center [990, 29] width 16 height 16
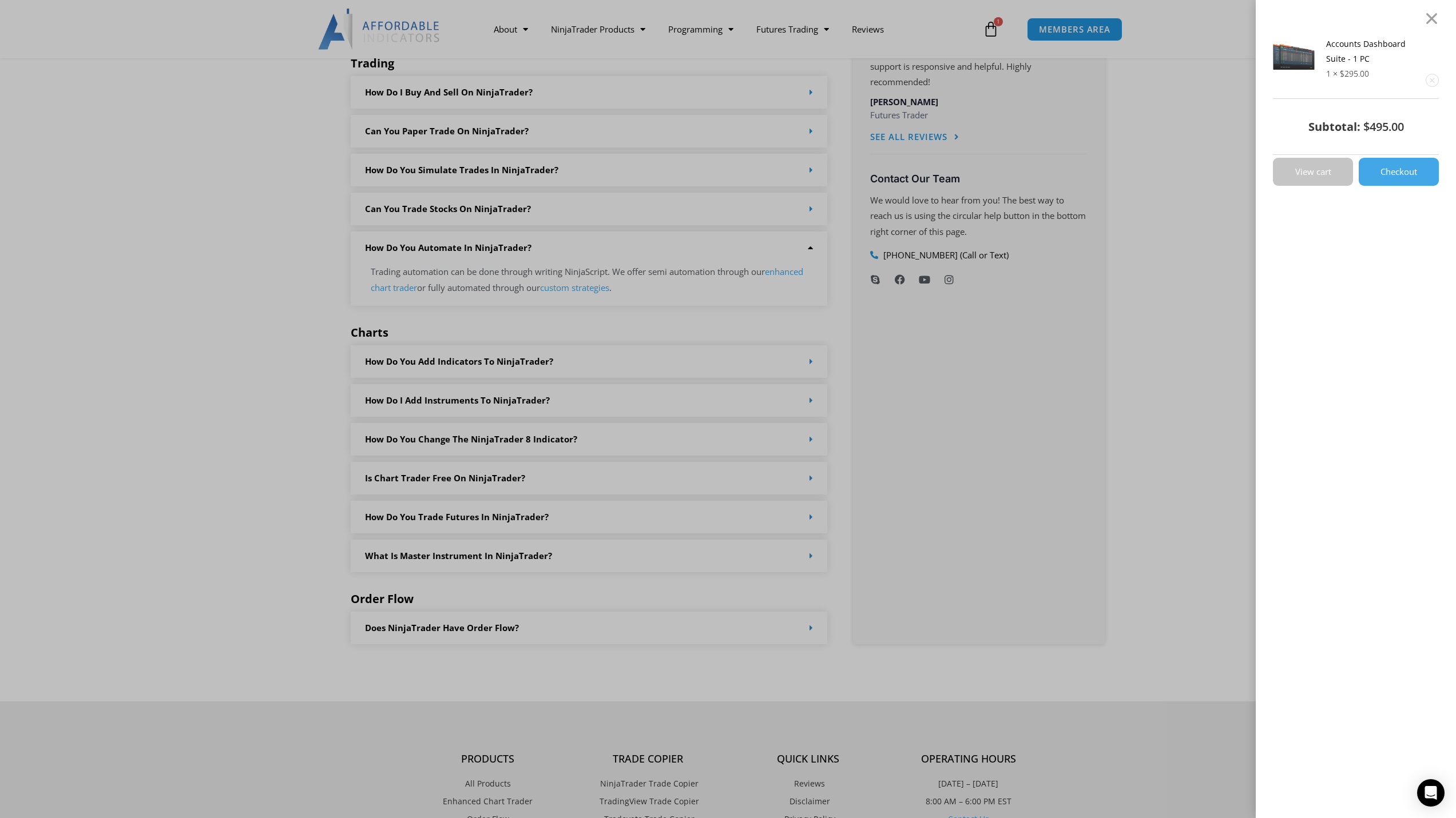
click at [1341, 166] on link "View cart" at bounding box center [1313, 172] width 80 height 28
click at [1320, 177] on link "View cart" at bounding box center [1313, 172] width 80 height 28
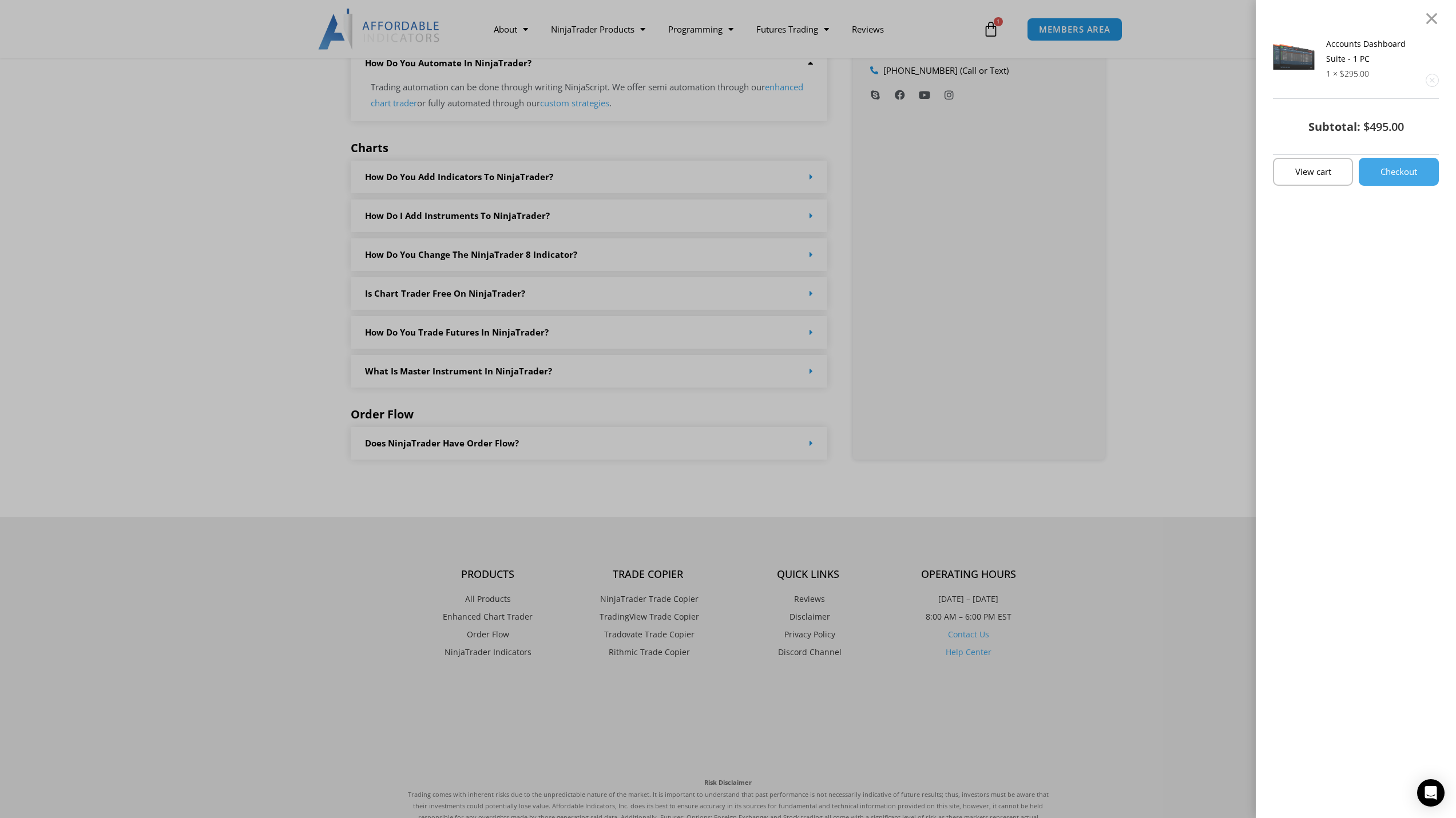
scroll to position [918, 0]
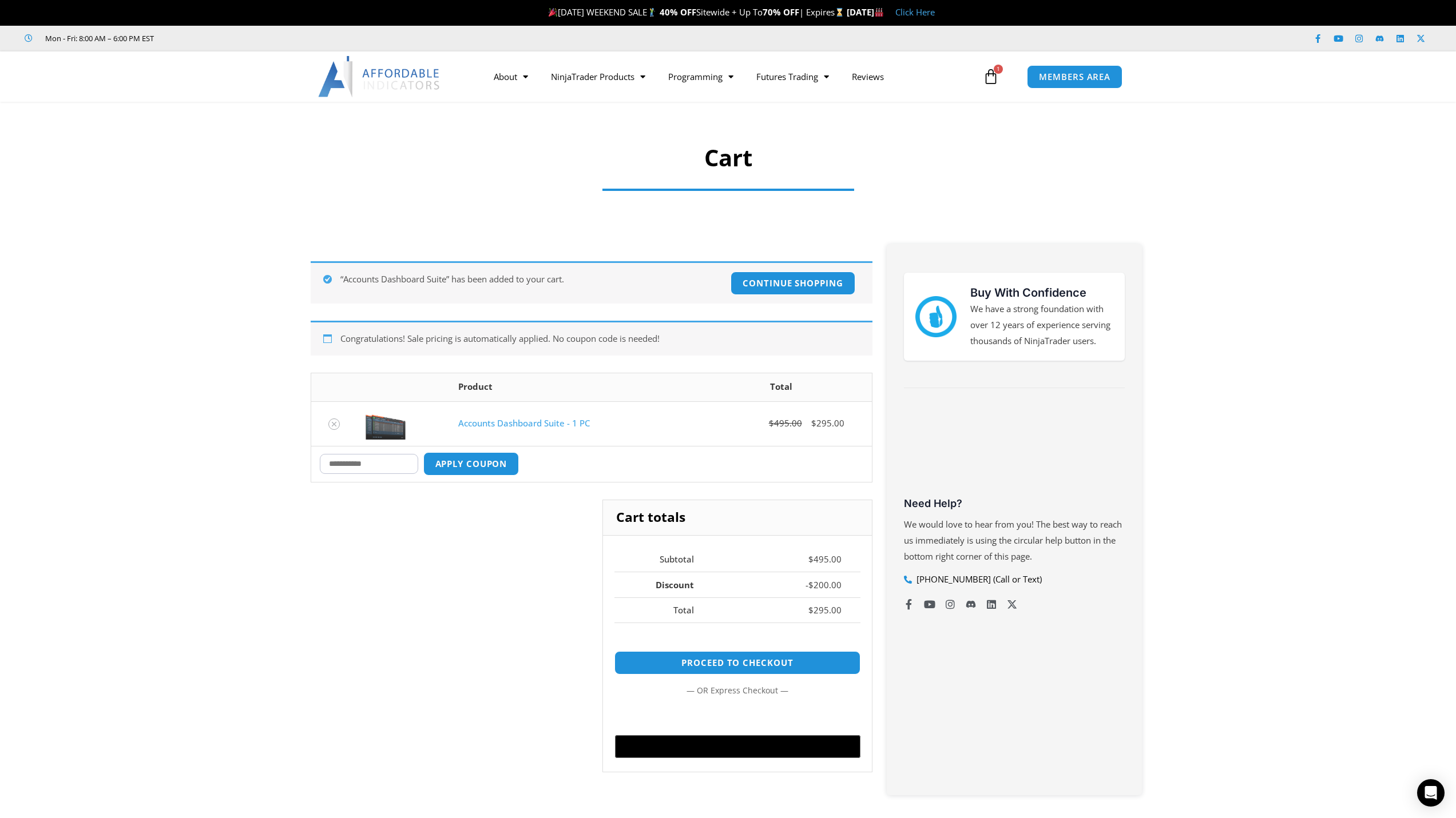
click at [358, 469] on input "Coupon:" at bounding box center [368, 463] width 98 height 20
drag, startPoint x: 444, startPoint y: 421, endPoint x: 569, endPoint y: 426, distance: 125.1
click at [569, 426] on tr "Accounts Dashboard Suite - 1 PC $ 495.00 $ 295.00" at bounding box center [592, 424] width 561 height 44
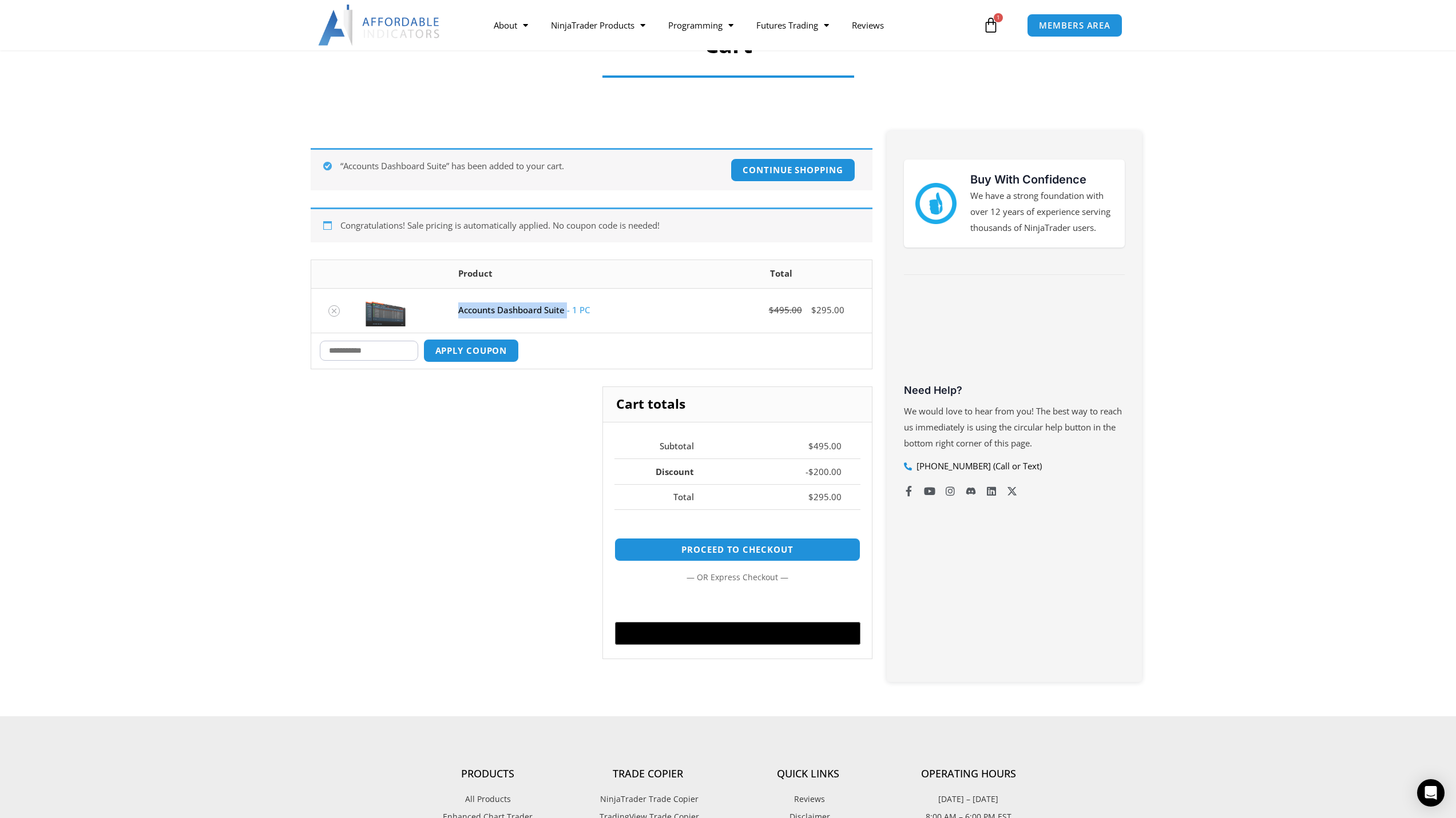
scroll to position [115, 0]
click at [737, 550] on link "Proceed to checkout" at bounding box center [737, 549] width 258 height 25
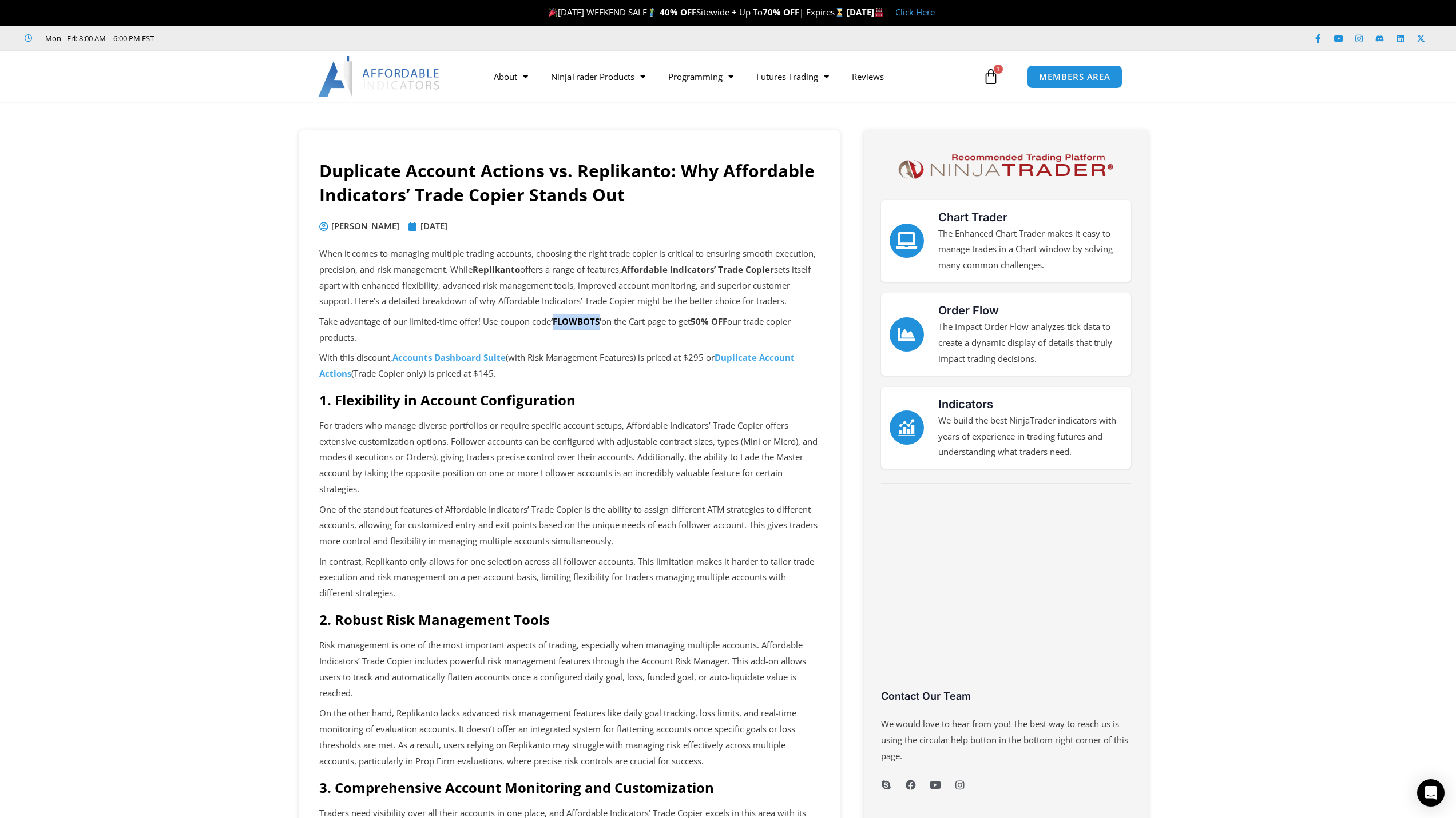
drag, startPoint x: 604, startPoint y: 336, endPoint x: 559, endPoint y: 337, distance: 45.0
click at [559, 327] on b "‘FLOWBOTS’" at bounding box center [575, 321] width 50 height 11
copy b "FLOWBOTS"
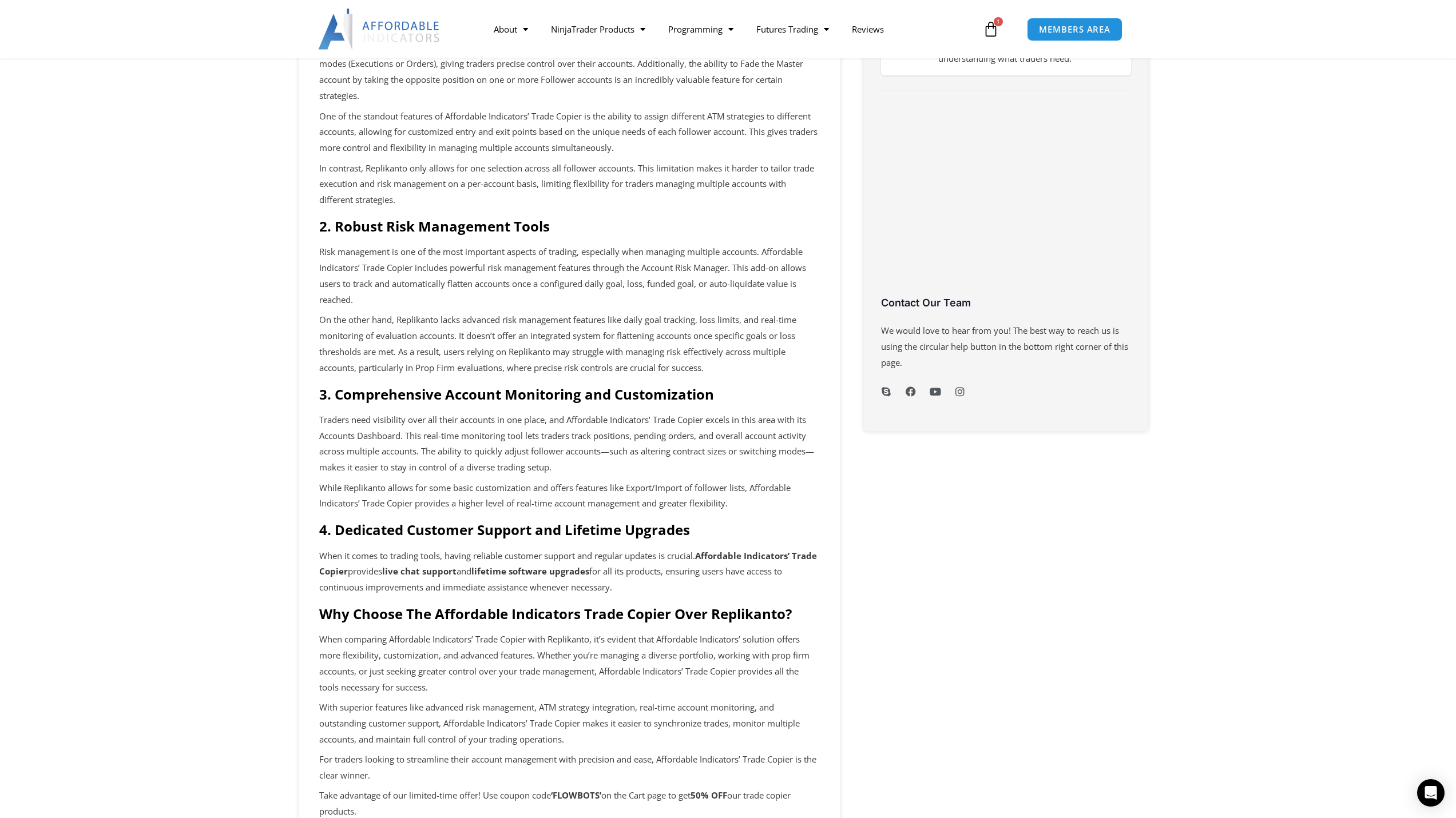
scroll to position [400, 0]
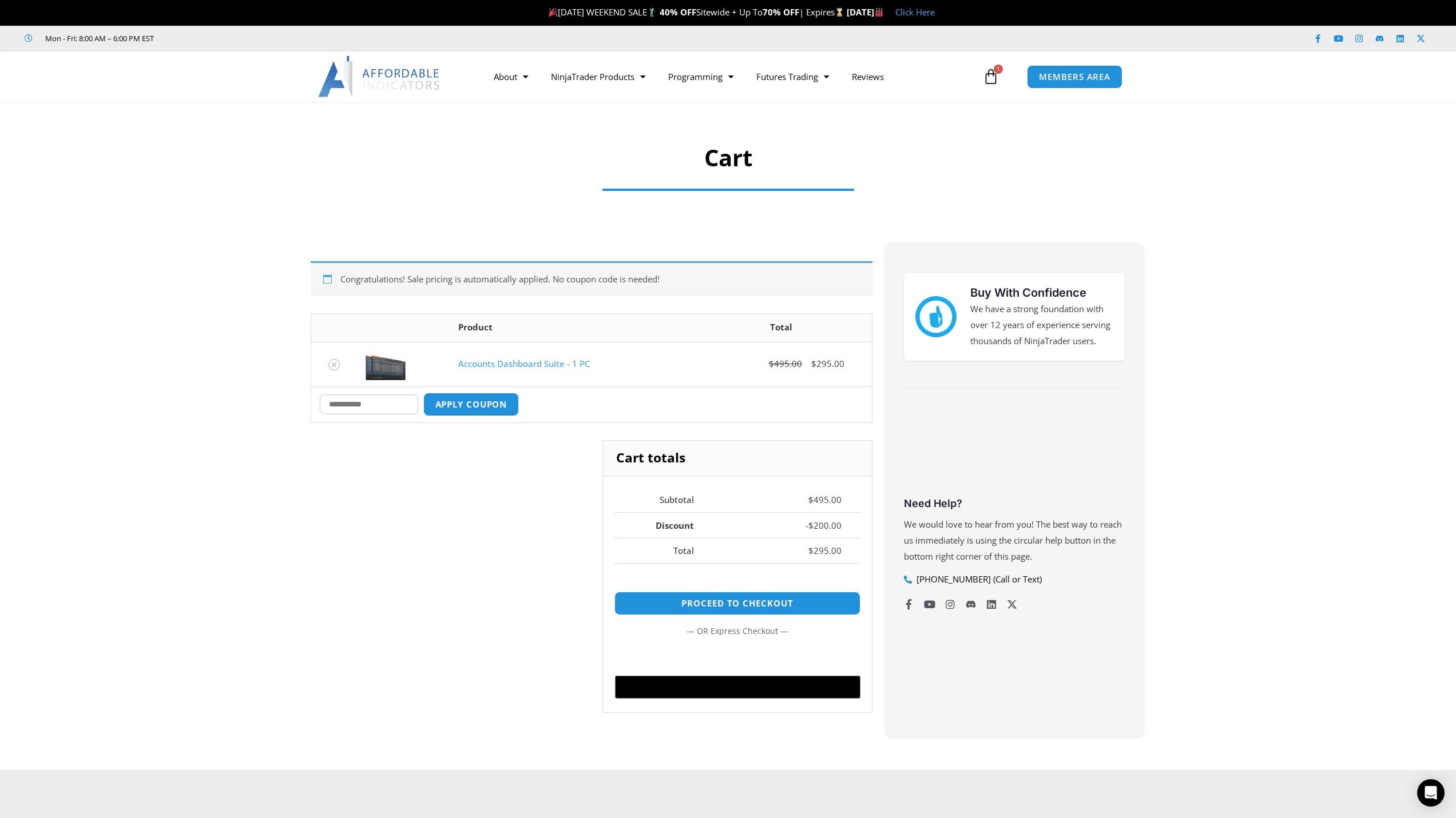
click at [361, 403] on input "Coupon:" at bounding box center [368, 404] width 98 height 20
paste input "********"
type input "********"
click at [500, 413] on button "Apply coupon" at bounding box center [471, 404] width 101 height 25
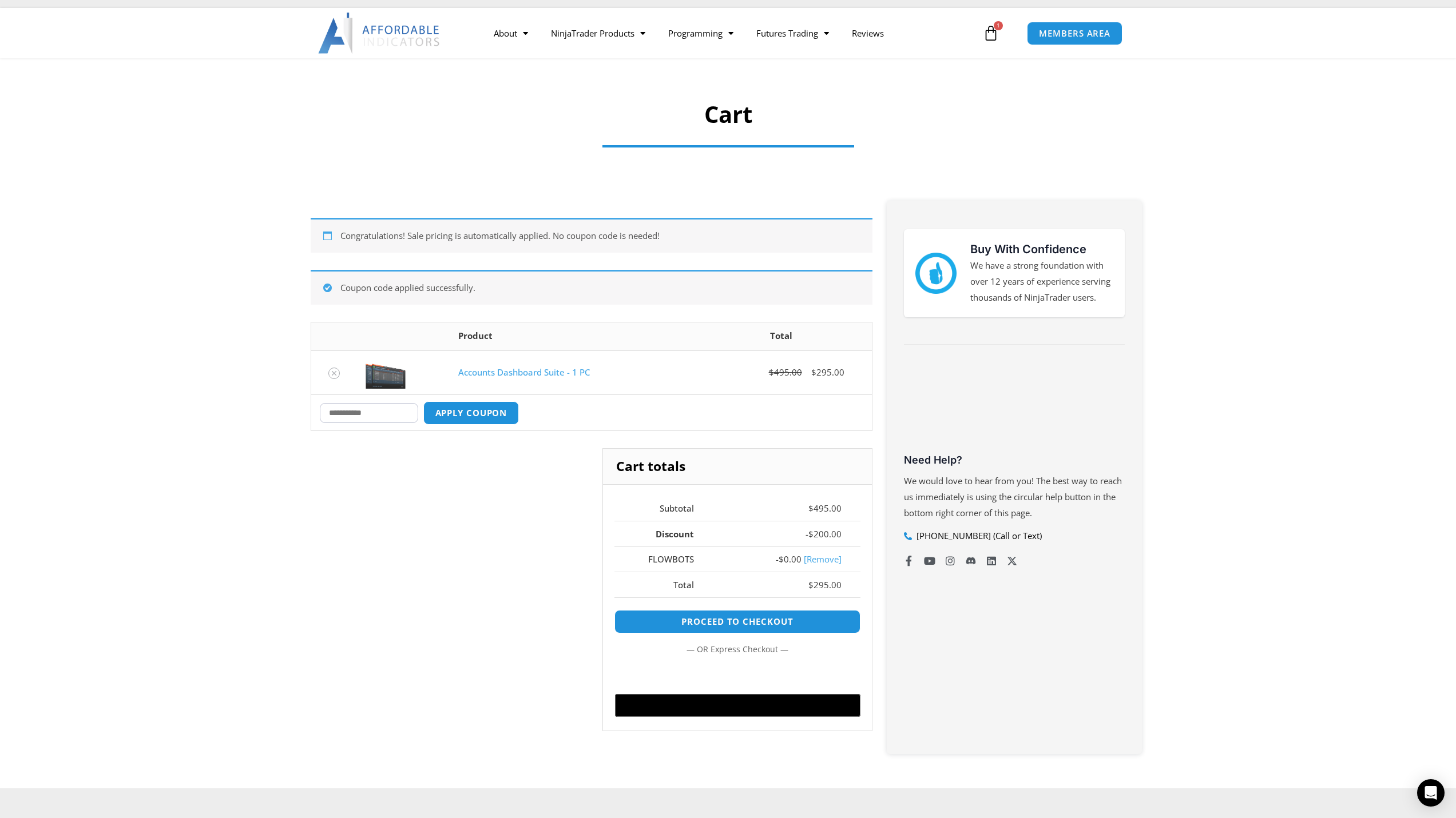
scroll to position [27, 0]
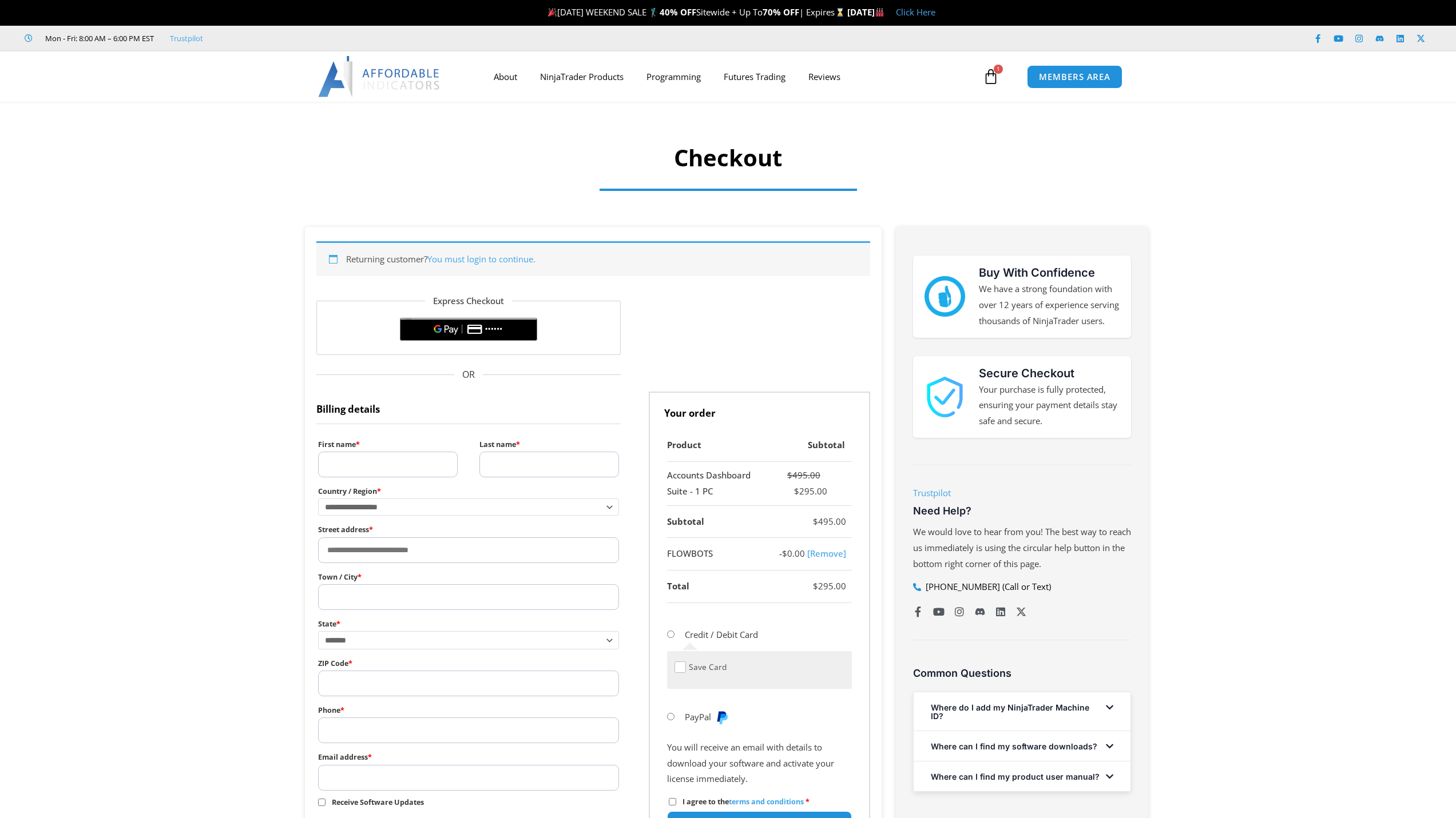
select select "**"
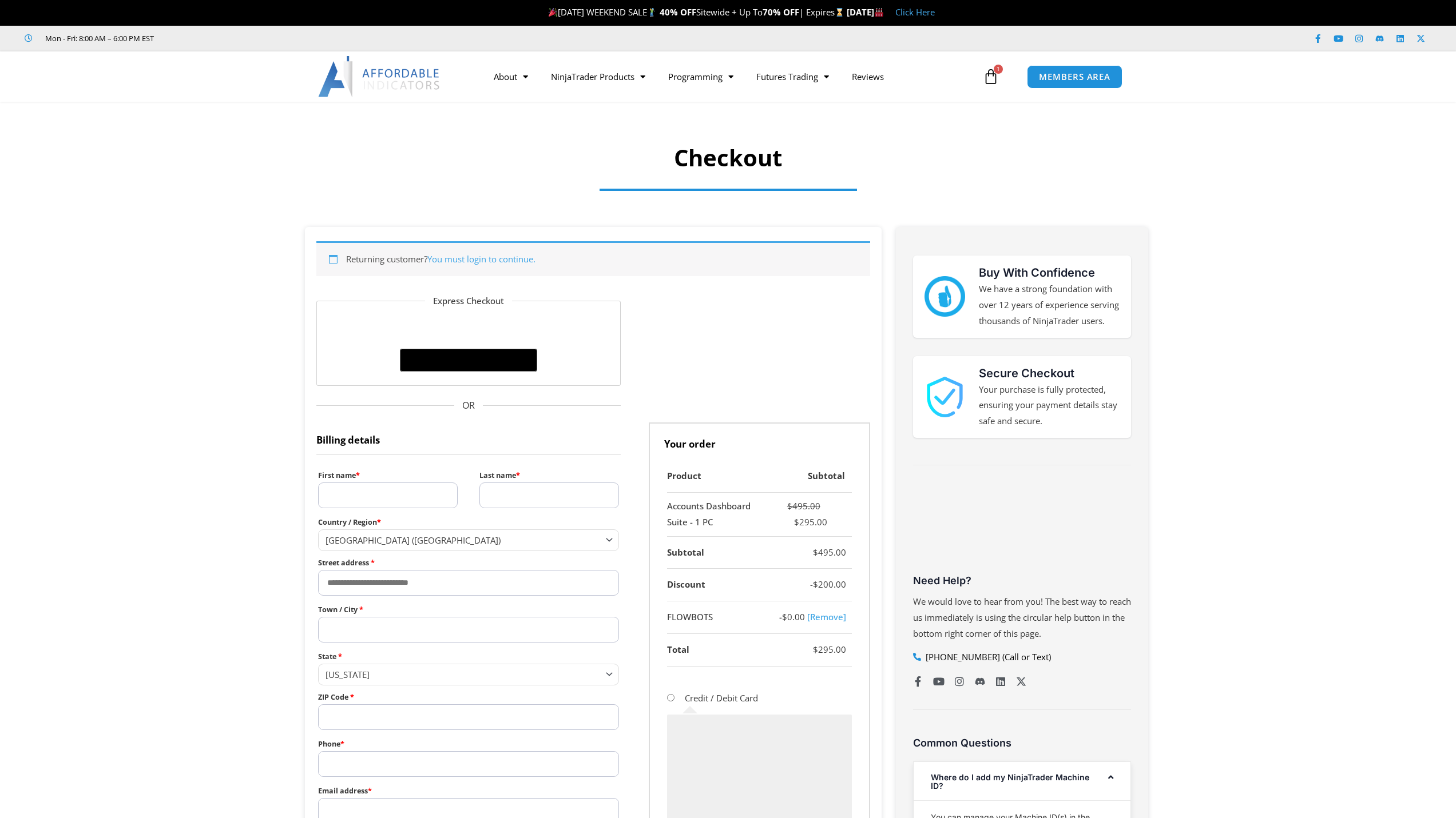
click at [834, 616] on link "[Remove]" at bounding box center [826, 616] width 38 height 11
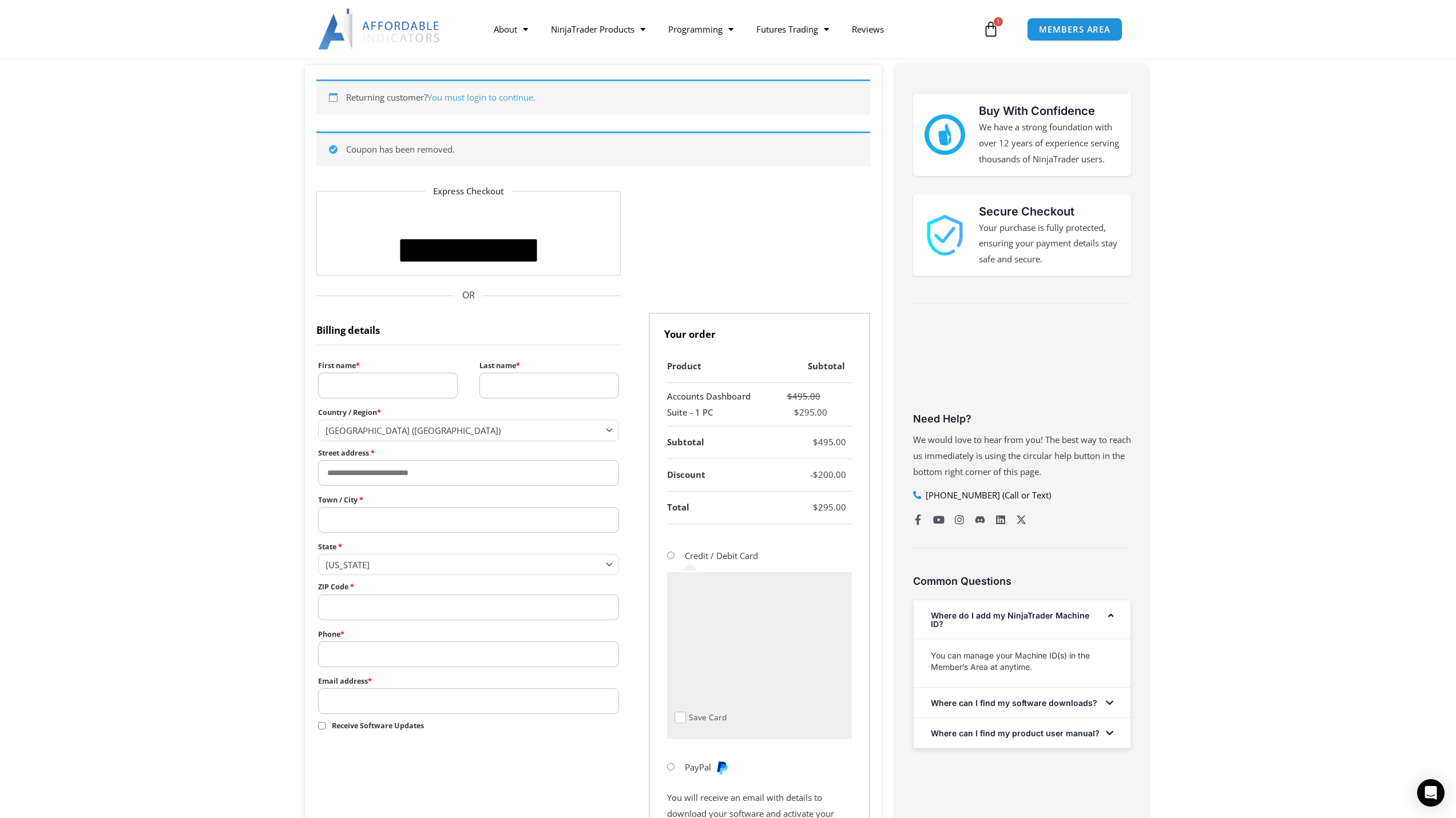
scroll to position [172, 0]
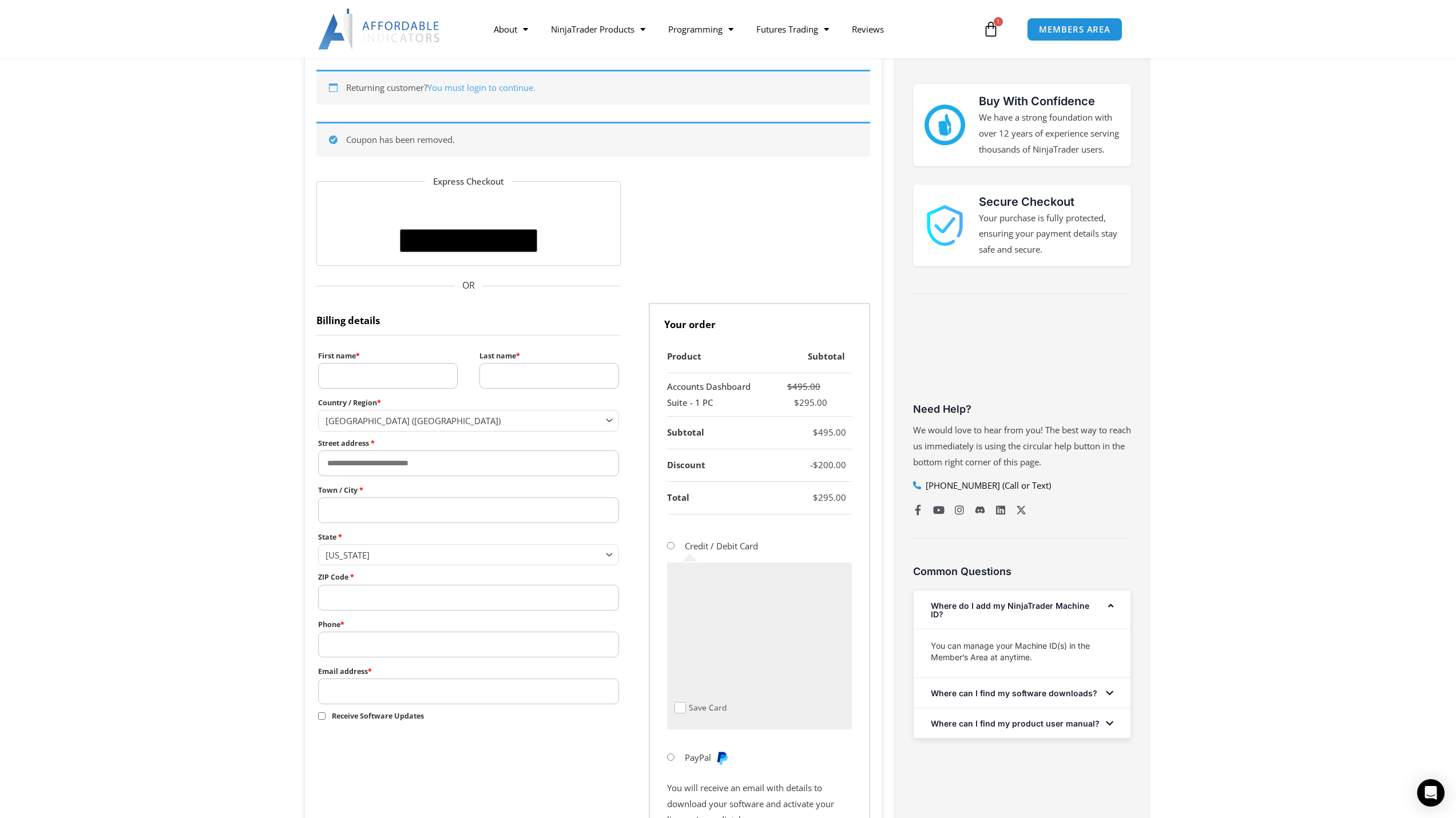
click at [1048, 629] on div "Where do I add my NinjaTrader Machine ID?" at bounding box center [1022, 609] width 217 height 38
click at [1058, 620] on link "Where do I add my NinjaTrader Machine ID?" at bounding box center [1010, 609] width 158 height 18
drag, startPoint x: 1040, startPoint y: 662, endPoint x: 931, endPoint y: 652, distance: 109.5
click at [931, 652] on p "You can manage your Machine ID(s) in the Member’s Area at anytime." at bounding box center [1022, 651] width 182 height 23
copy p "You can manage your Machine ID(s) in the Member’s Area at anytime."
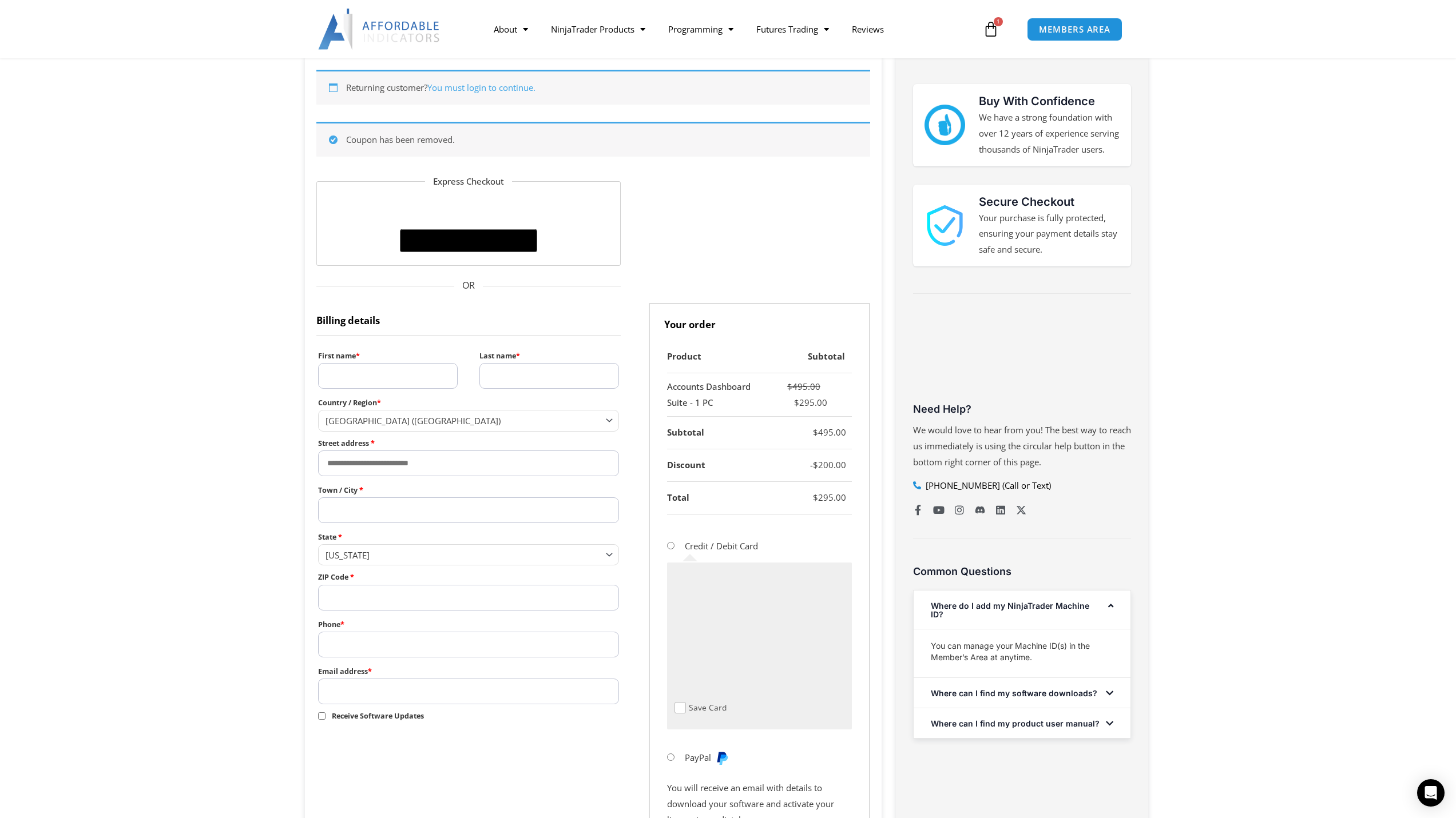
click at [1035, 698] on link "Where can I find my software downloads?" at bounding box center [1014, 693] width 167 height 9
click at [1026, 740] on link "Where can I find my product user manual?" at bounding box center [1015, 734] width 168 height 9
click at [986, 620] on link "Where do I add my NinjaTrader Machine ID?" at bounding box center [1010, 609] width 158 height 18
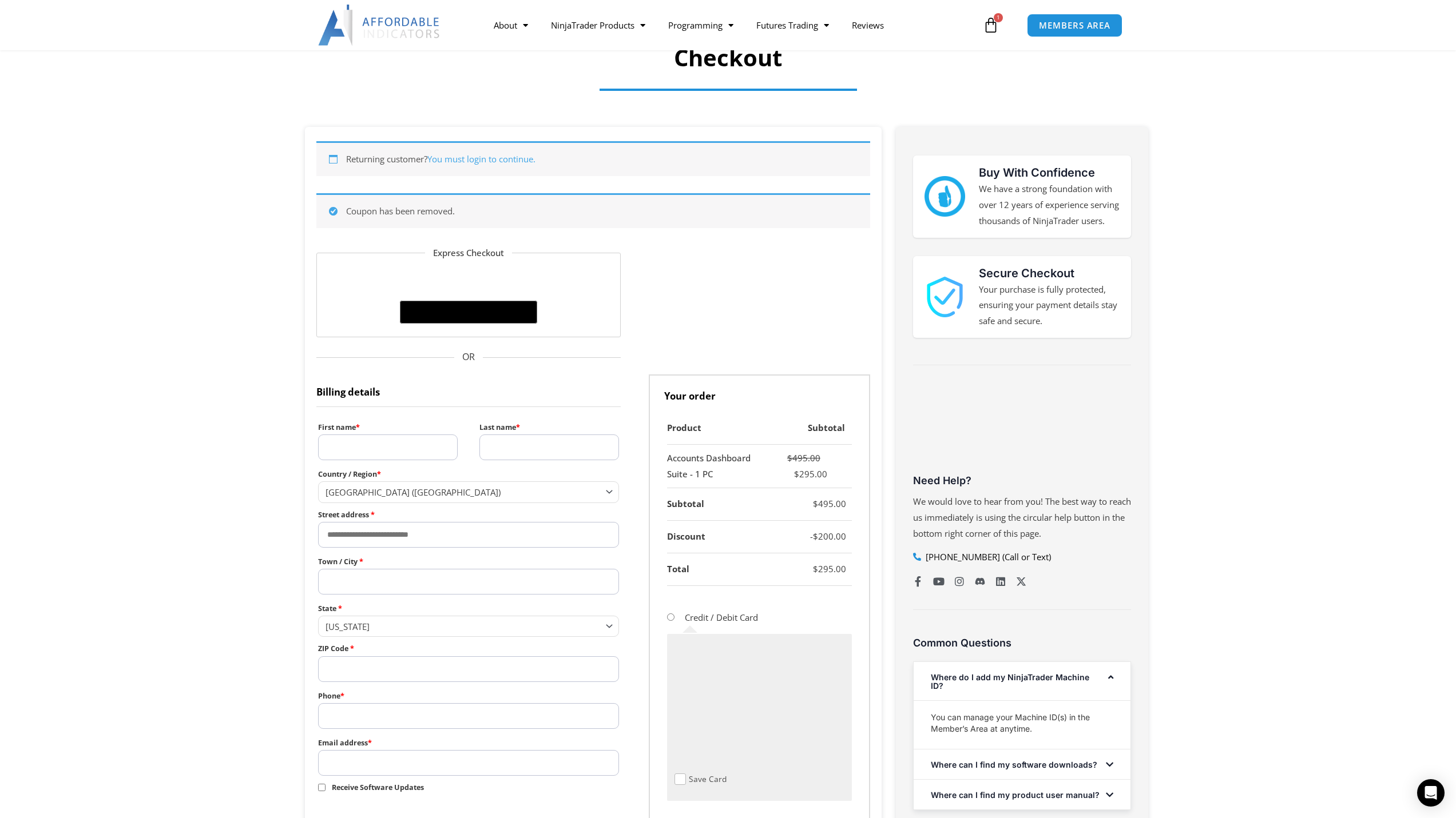
scroll to position [0, 0]
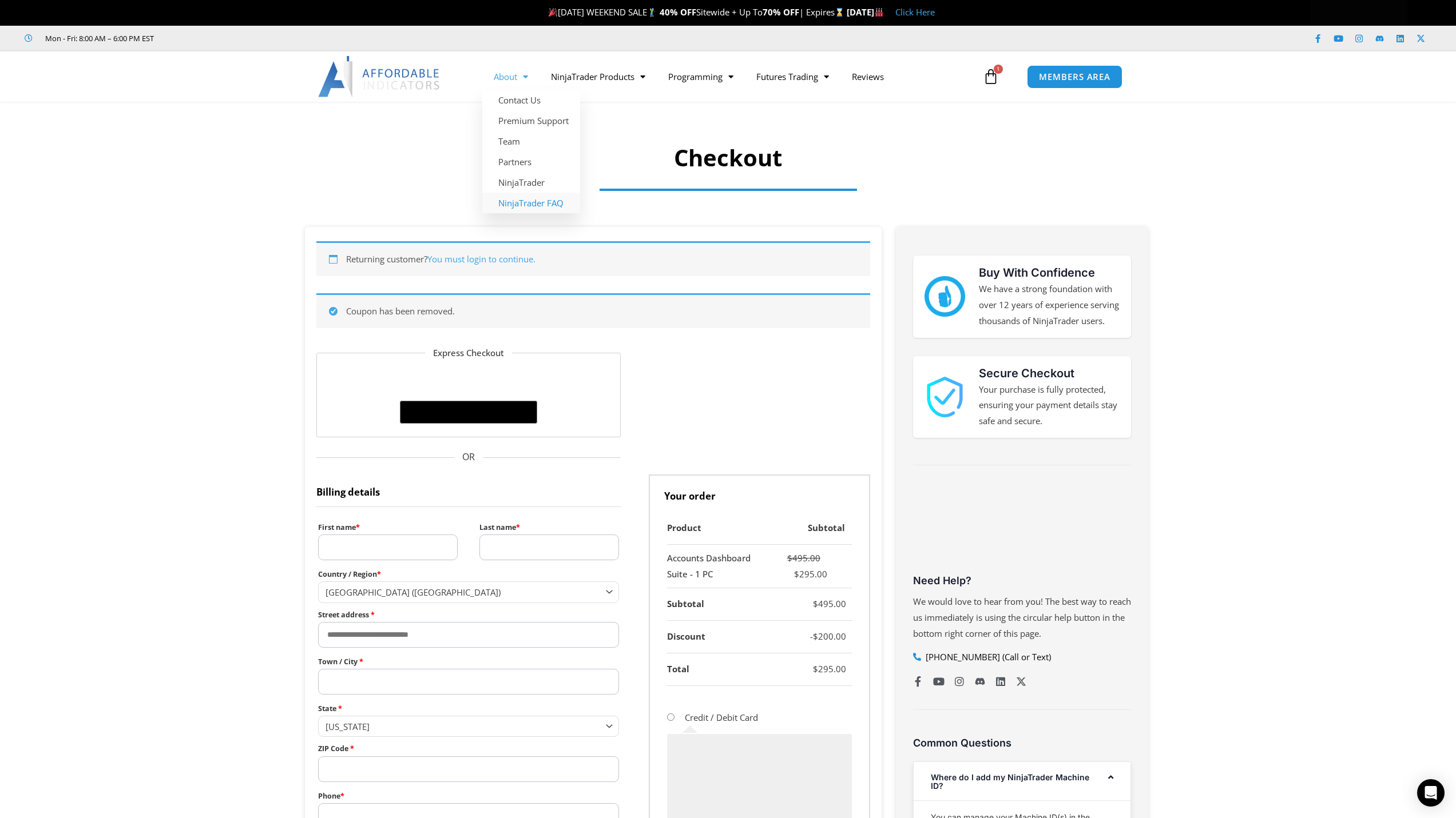
click at [527, 205] on link "NinjaTrader FAQ" at bounding box center [531, 203] width 97 height 21
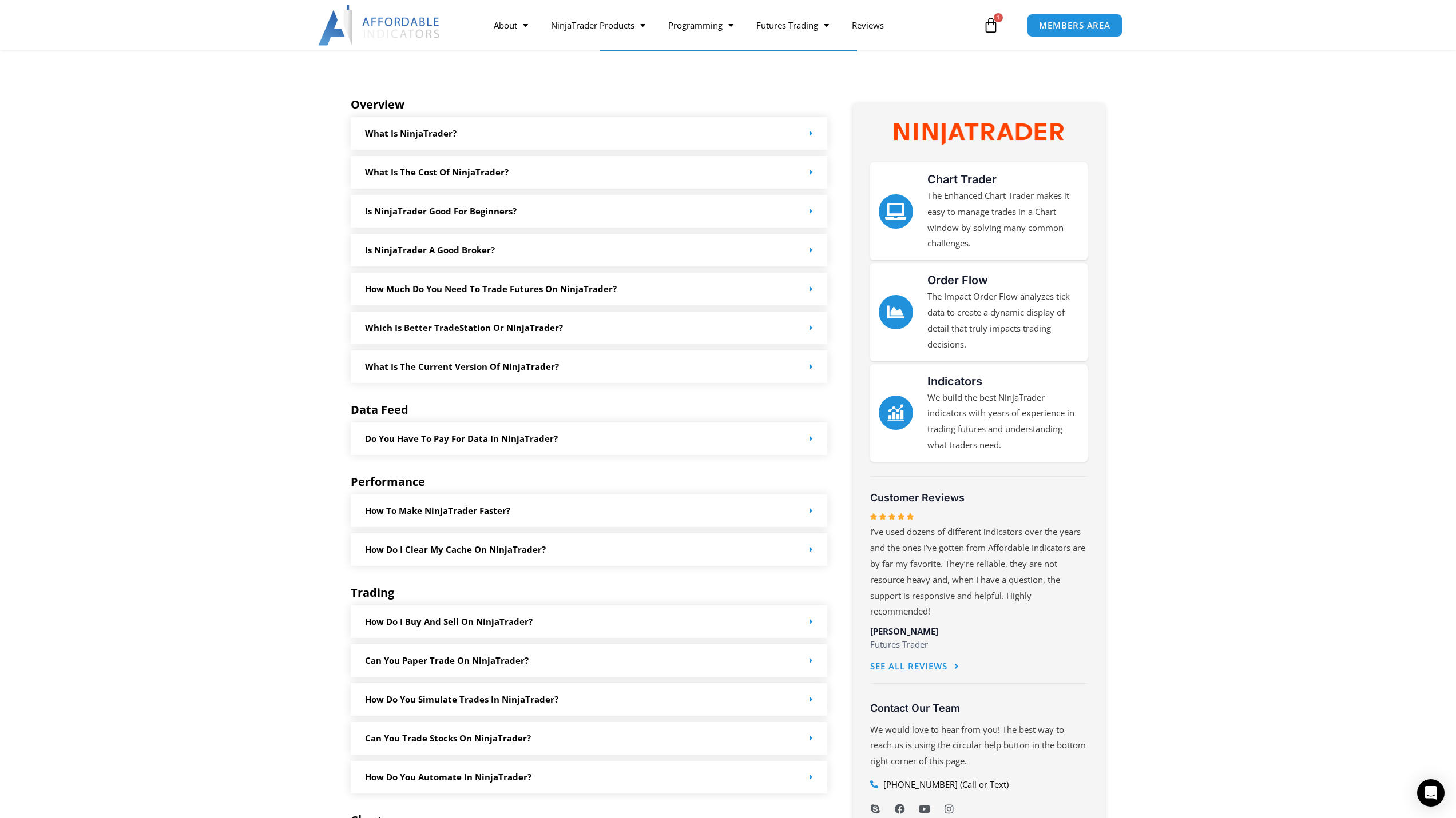
scroll to position [172, 0]
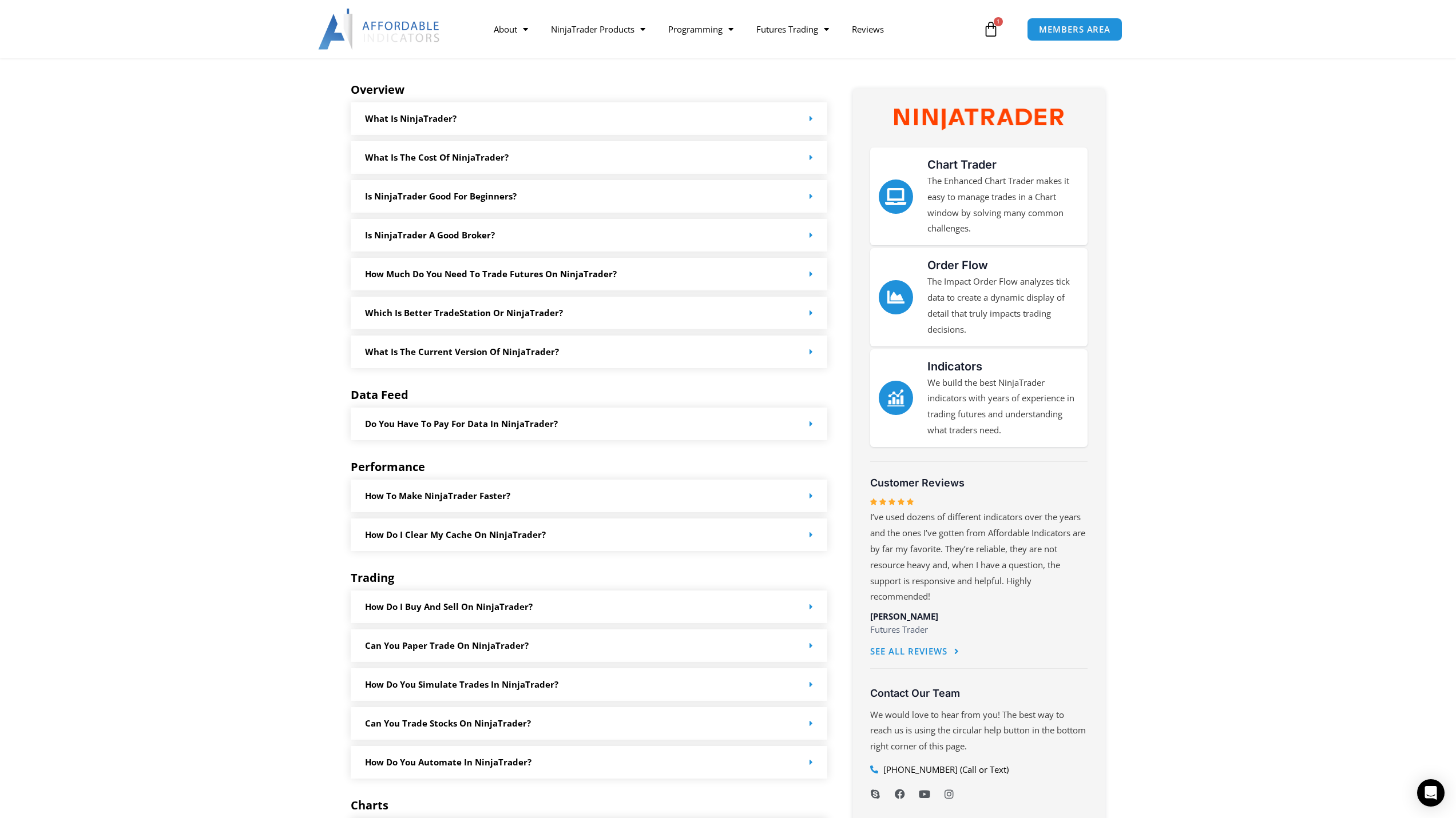
click at [496, 196] on link "Is NinjaTrader good for beginners?" at bounding box center [440, 196] width 151 height 11
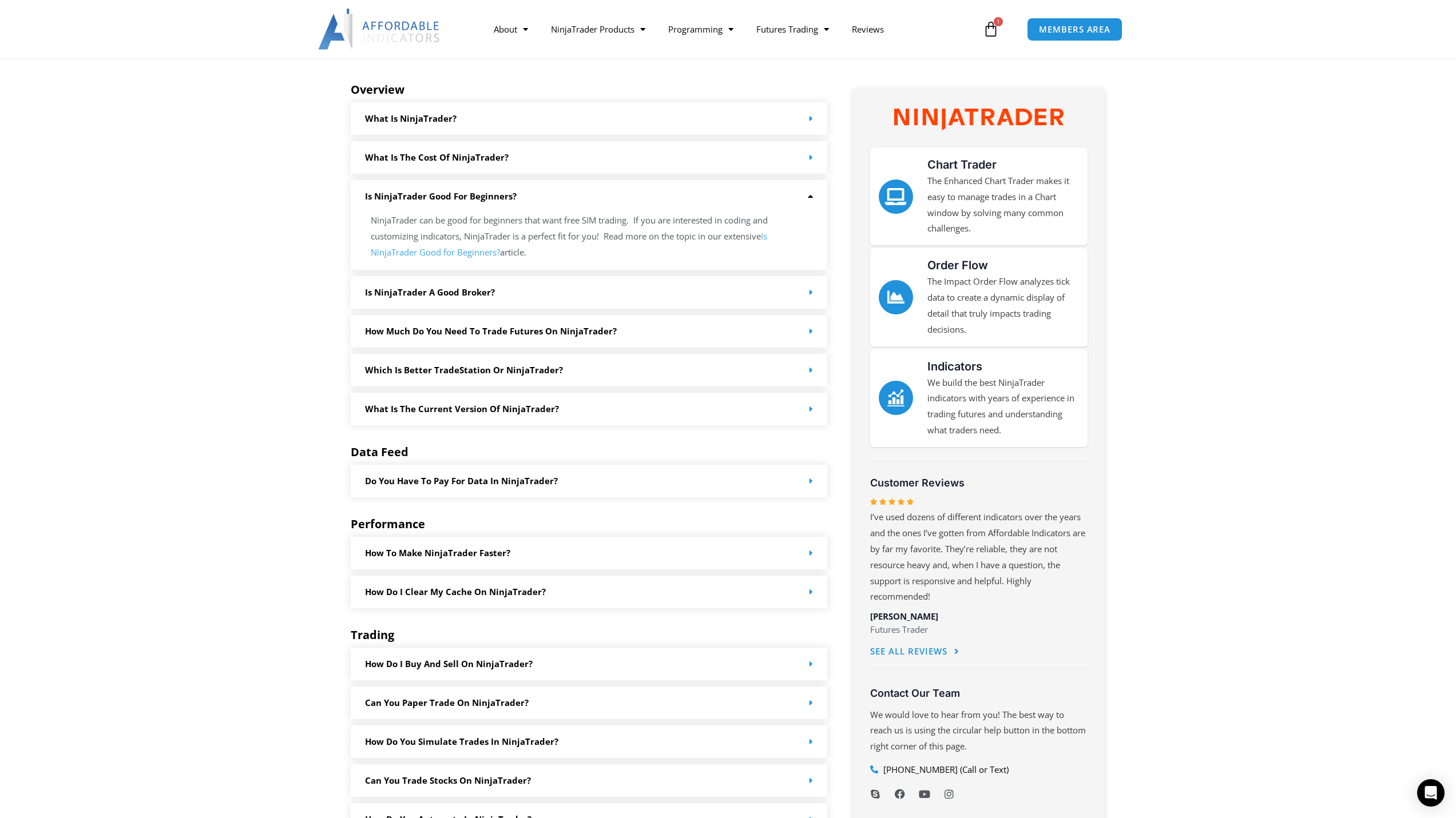
click at [496, 196] on link "Is NinjaTrader good for beginners?" at bounding box center [440, 196] width 151 height 11
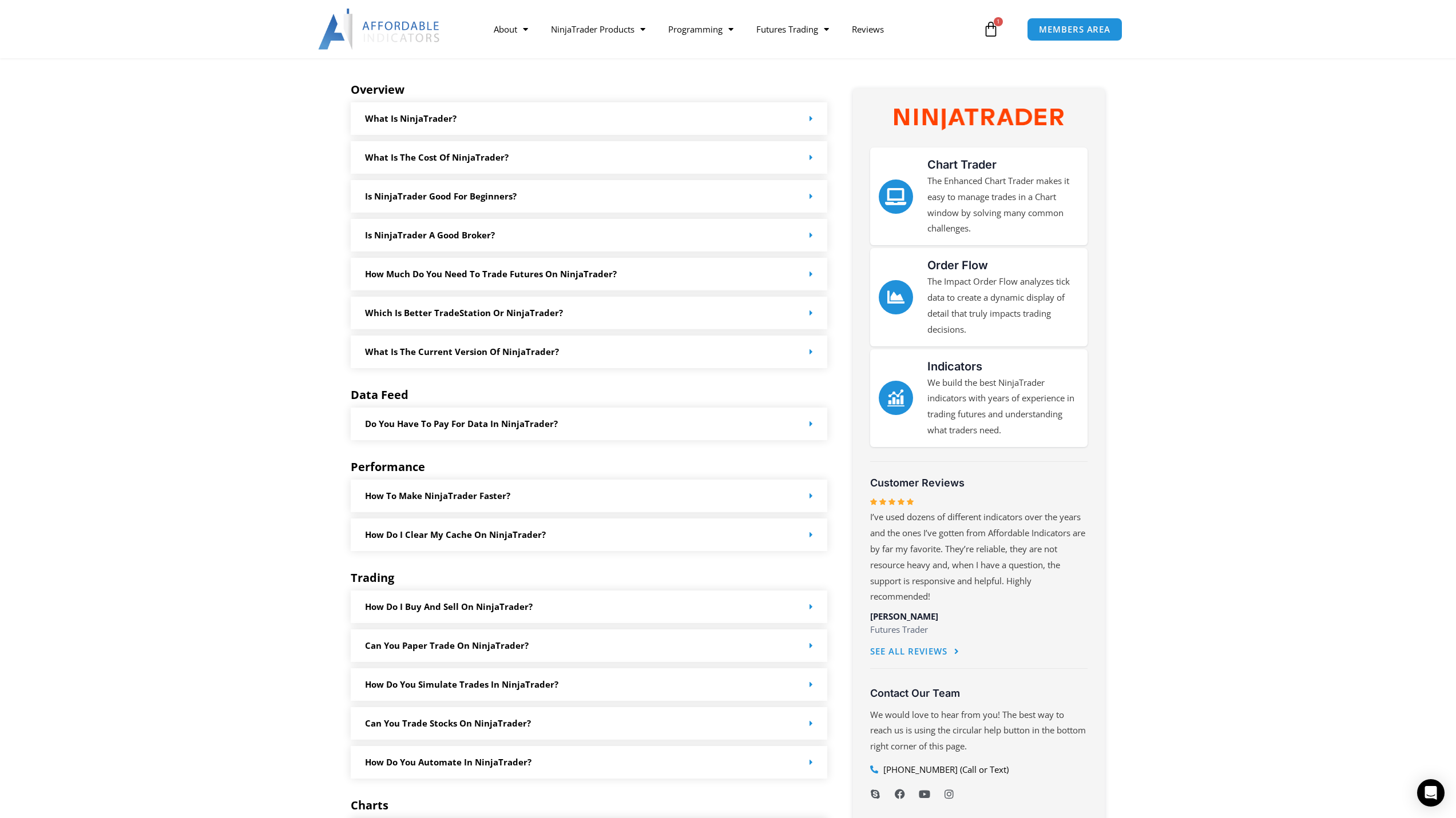
click at [556, 241] on div "Is NinjaTrader a good broker?" at bounding box center [589, 235] width 477 height 32
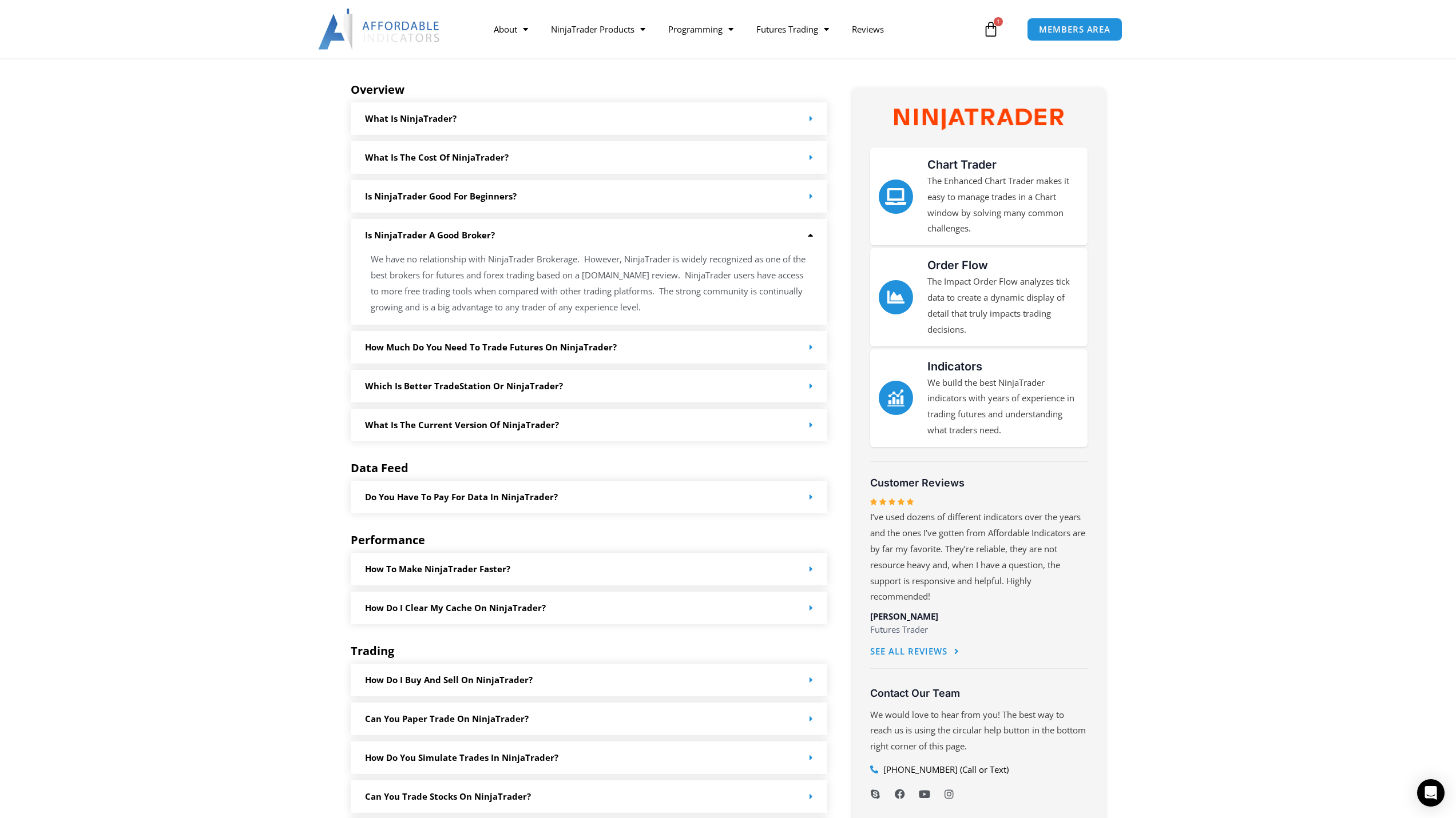
click at [555, 238] on div "Is NinjaTrader a good broker?" at bounding box center [589, 235] width 477 height 32
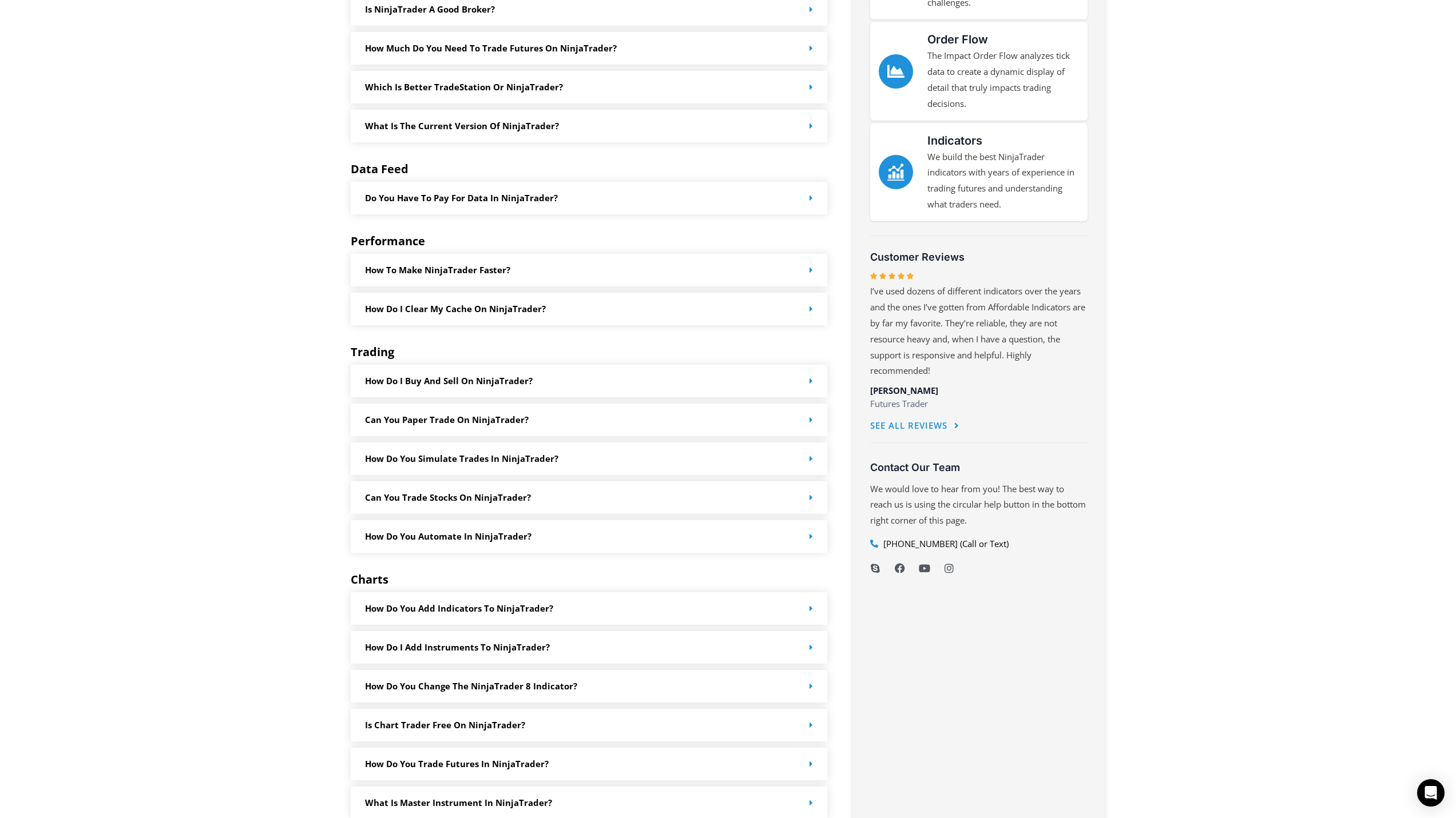
scroll to position [0, 0]
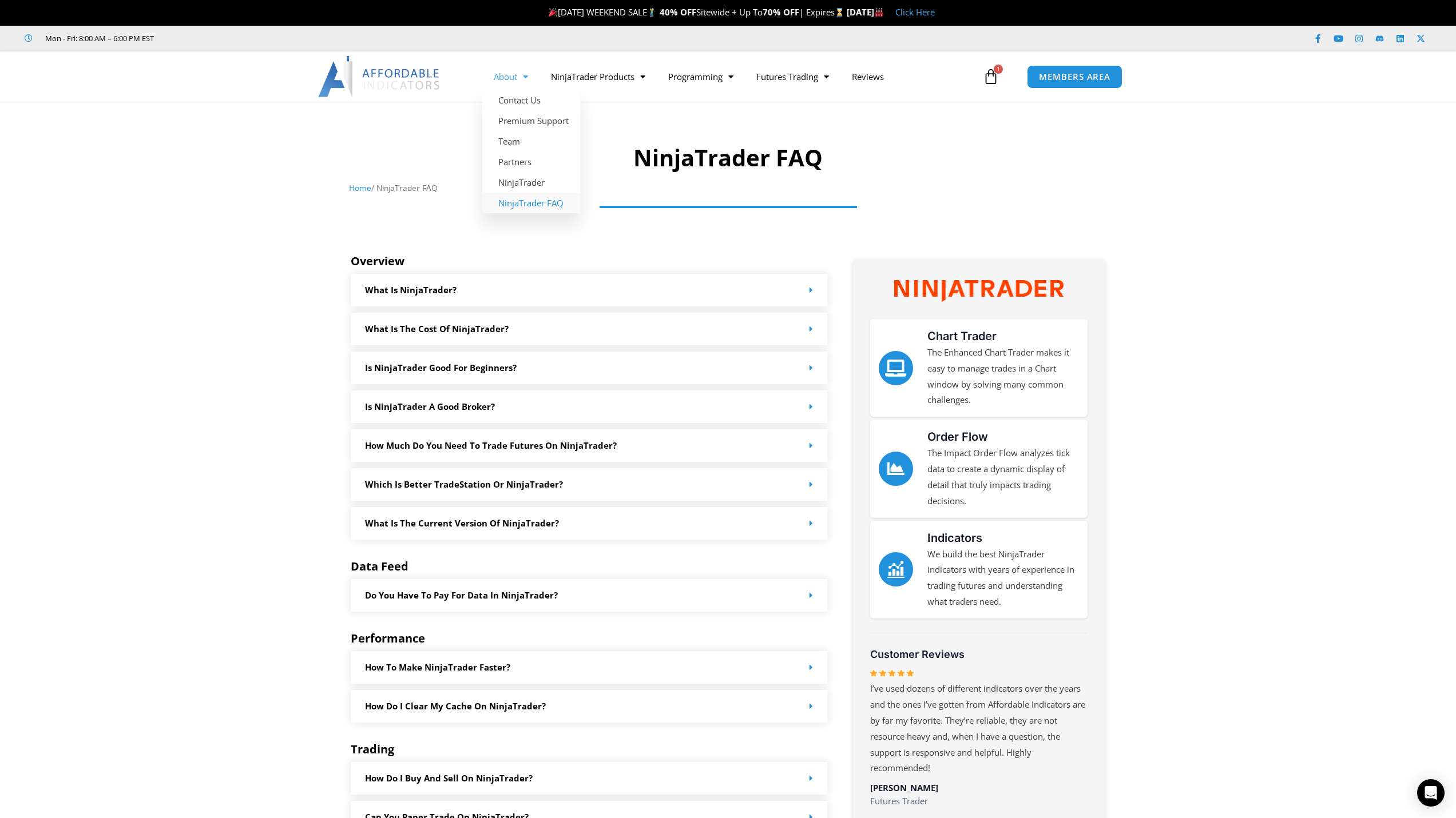
click at [498, 80] on link "About" at bounding box center [510, 76] width 57 height 26
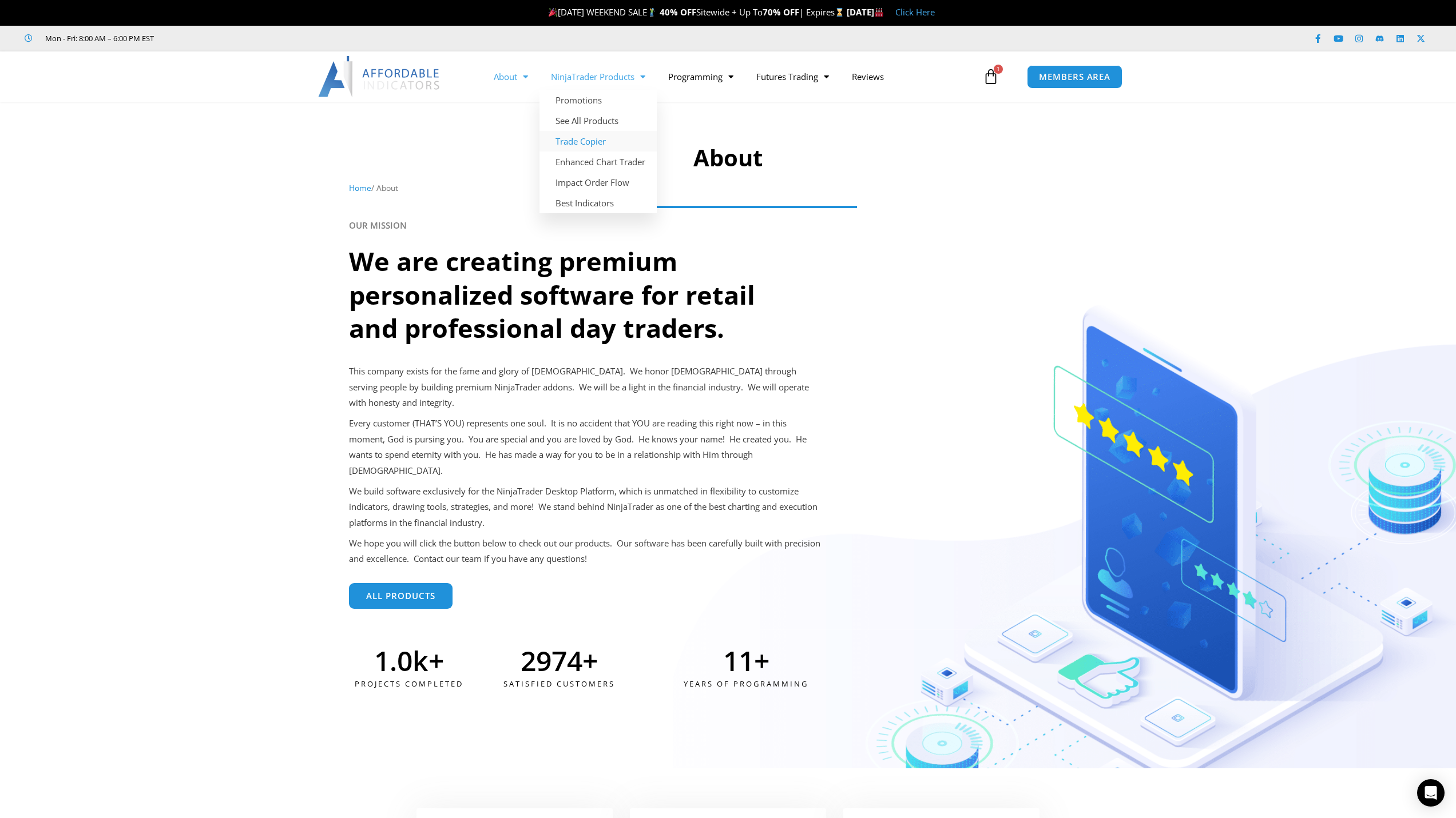
click at [590, 141] on link "Trade Copier" at bounding box center [598, 141] width 117 height 21
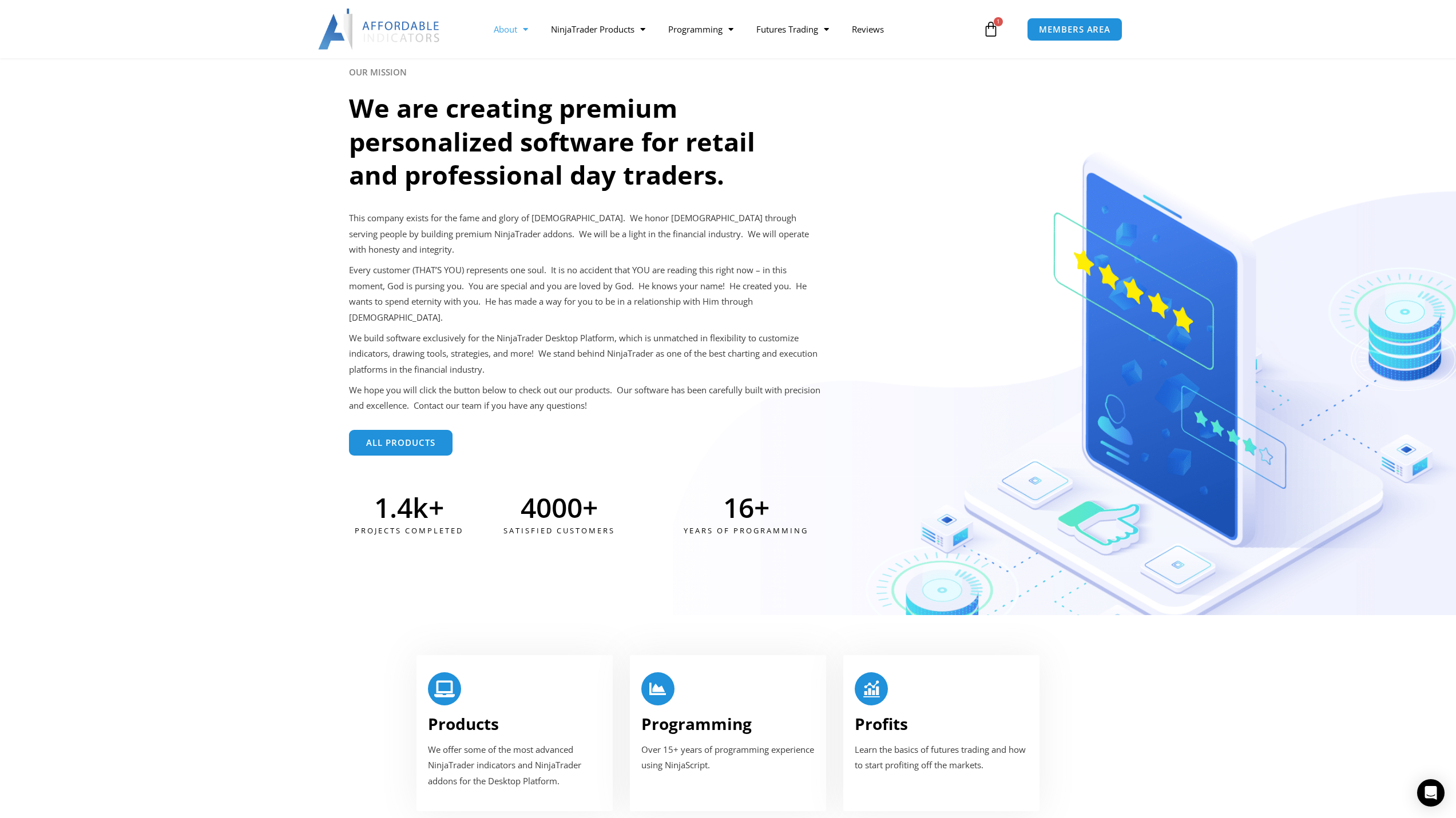
scroll to position [115, 0]
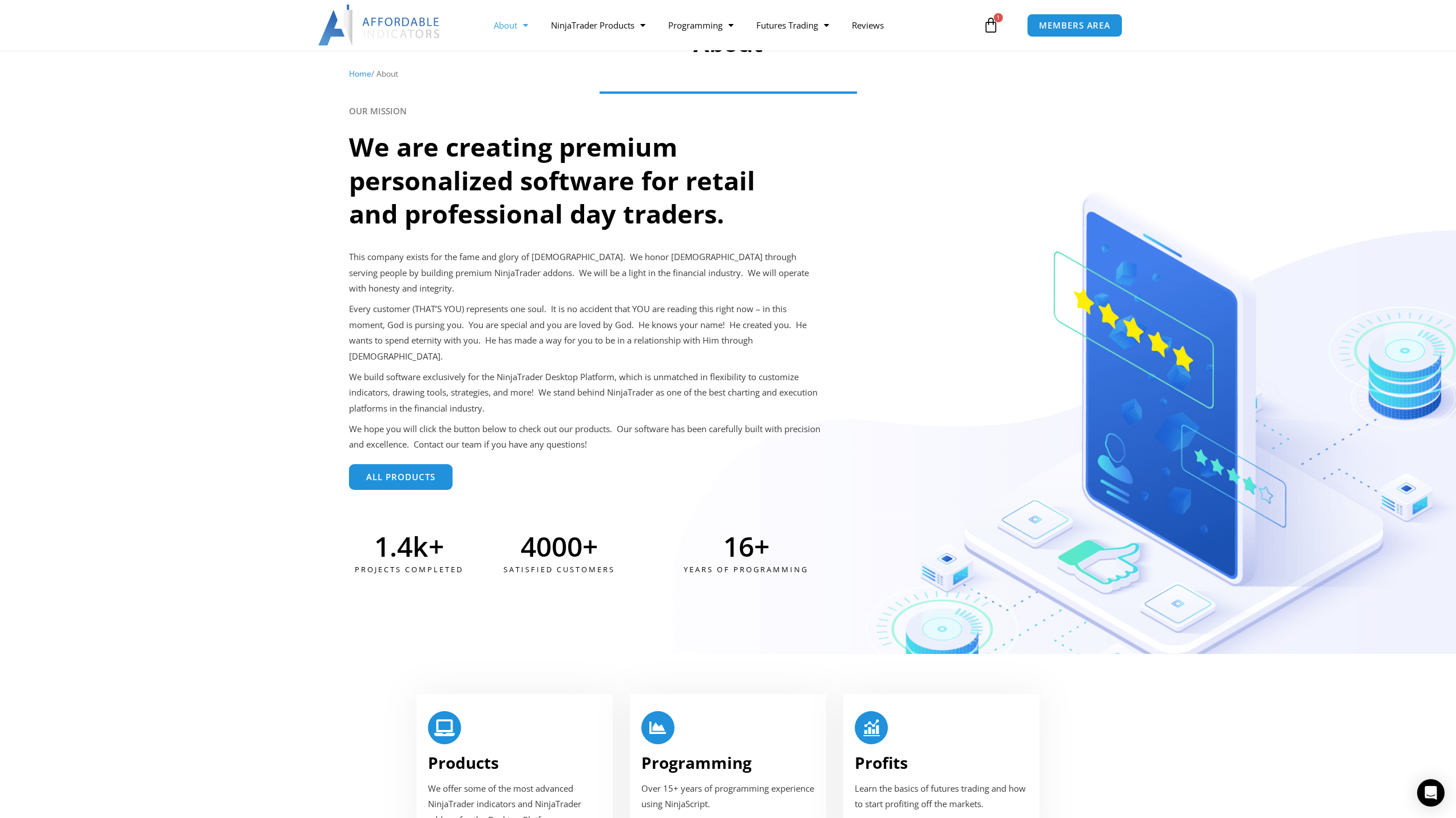
click at [402, 464] on link "All Products" at bounding box center [400, 477] width 103 height 26
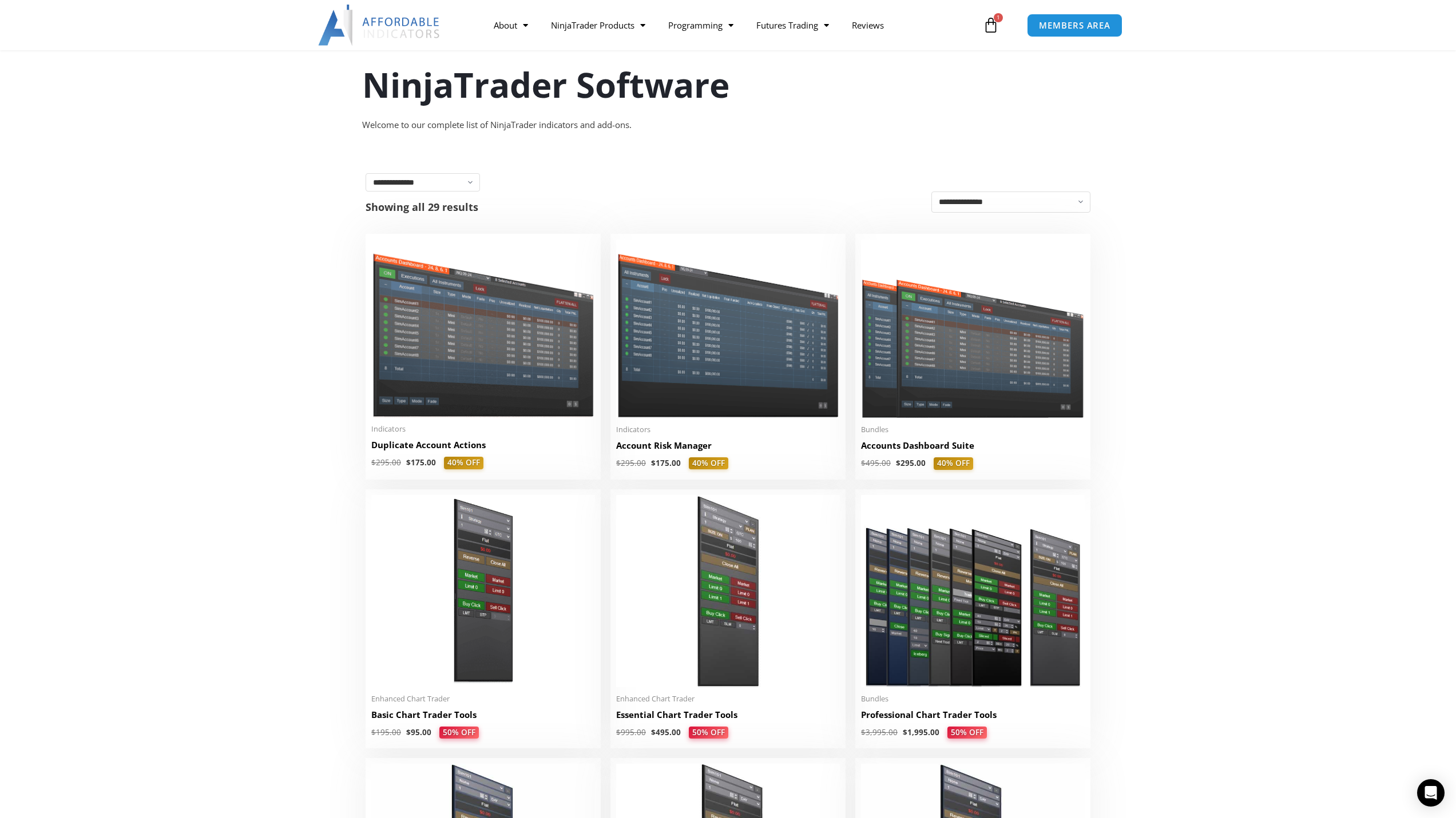
scroll to position [115, 0]
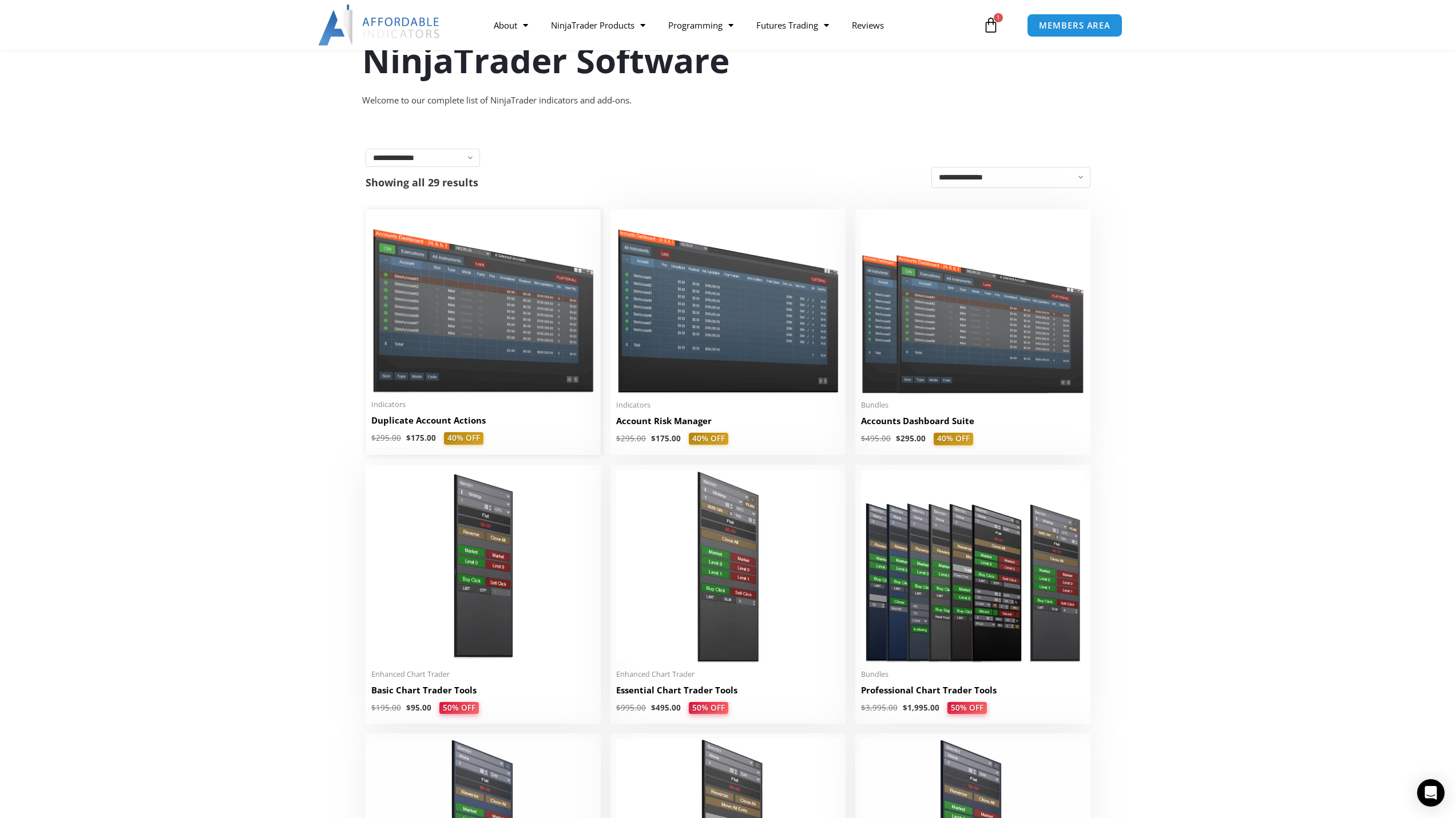
click at [549, 339] on img at bounding box center [483, 304] width 224 height 178
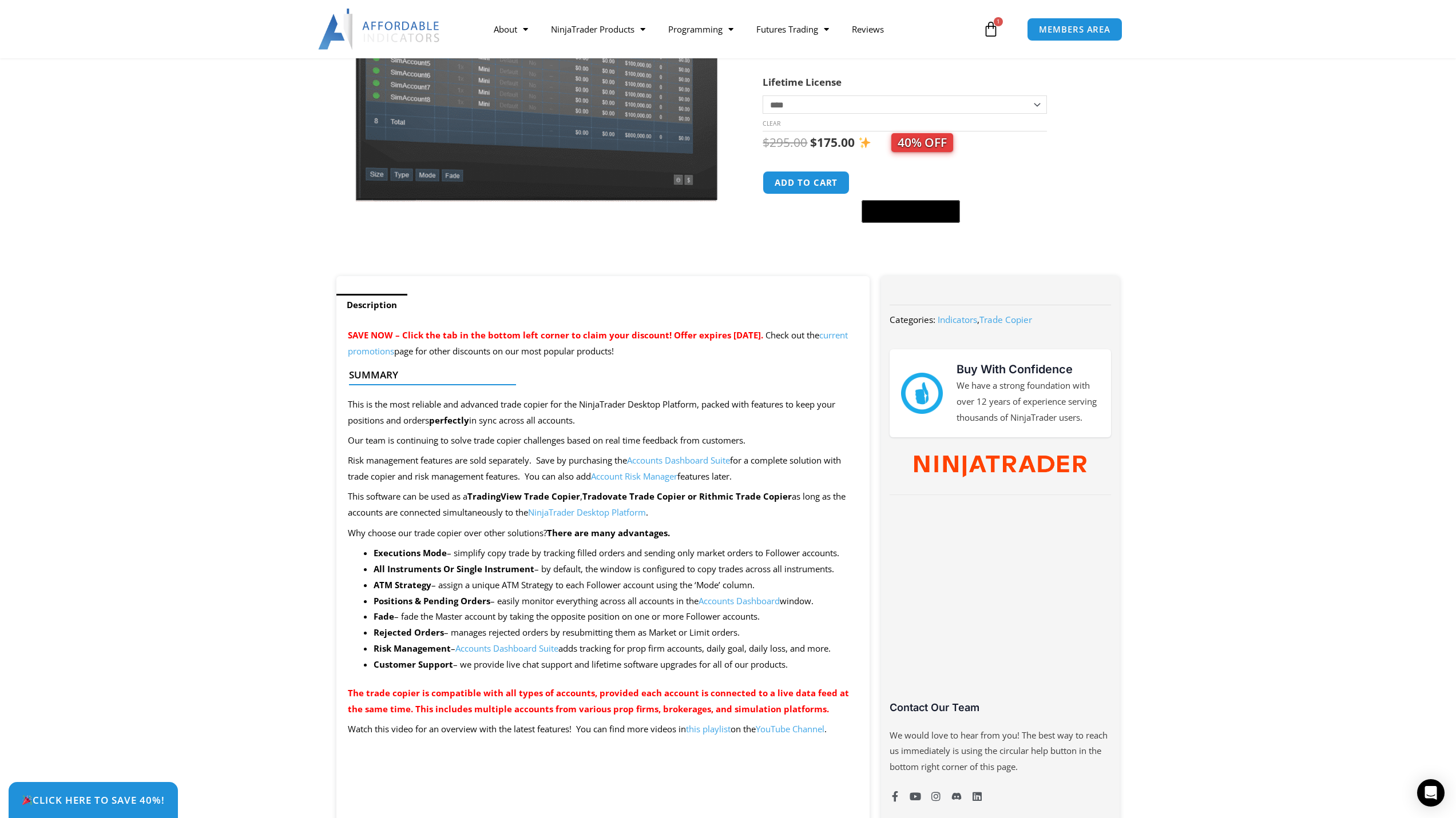
scroll to position [229, 0]
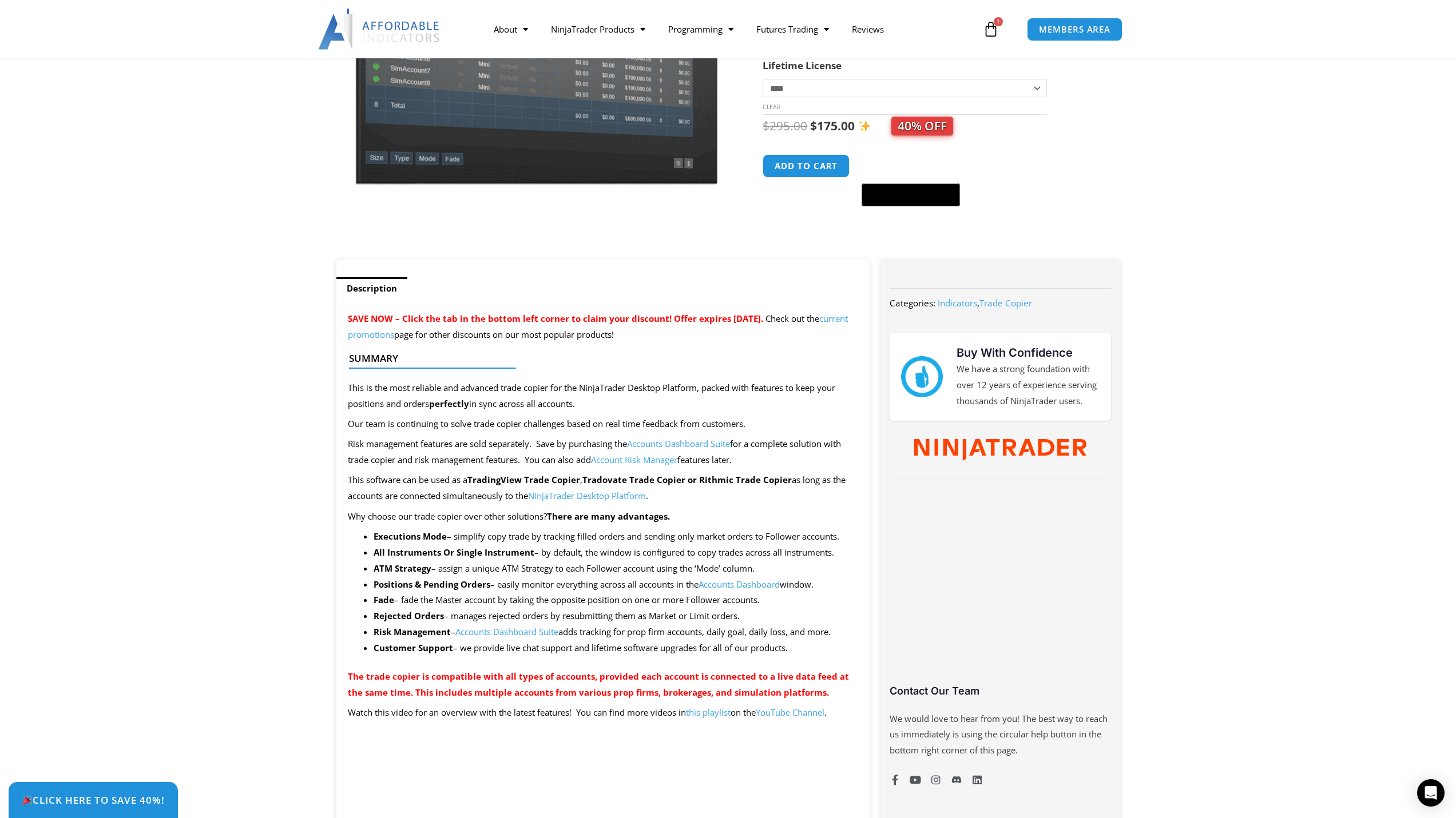
click at [616, 597] on li "Fade – fade the Master account by taking the opposite position on one or more F…" at bounding box center [616, 600] width 485 height 16
drag, startPoint x: 507, startPoint y: 601, endPoint x: 746, endPoint y: 602, distance: 239.0
click at [746, 602] on li "Fade – fade the Master account by taking the opposite position on one or more F…" at bounding box center [616, 600] width 485 height 16
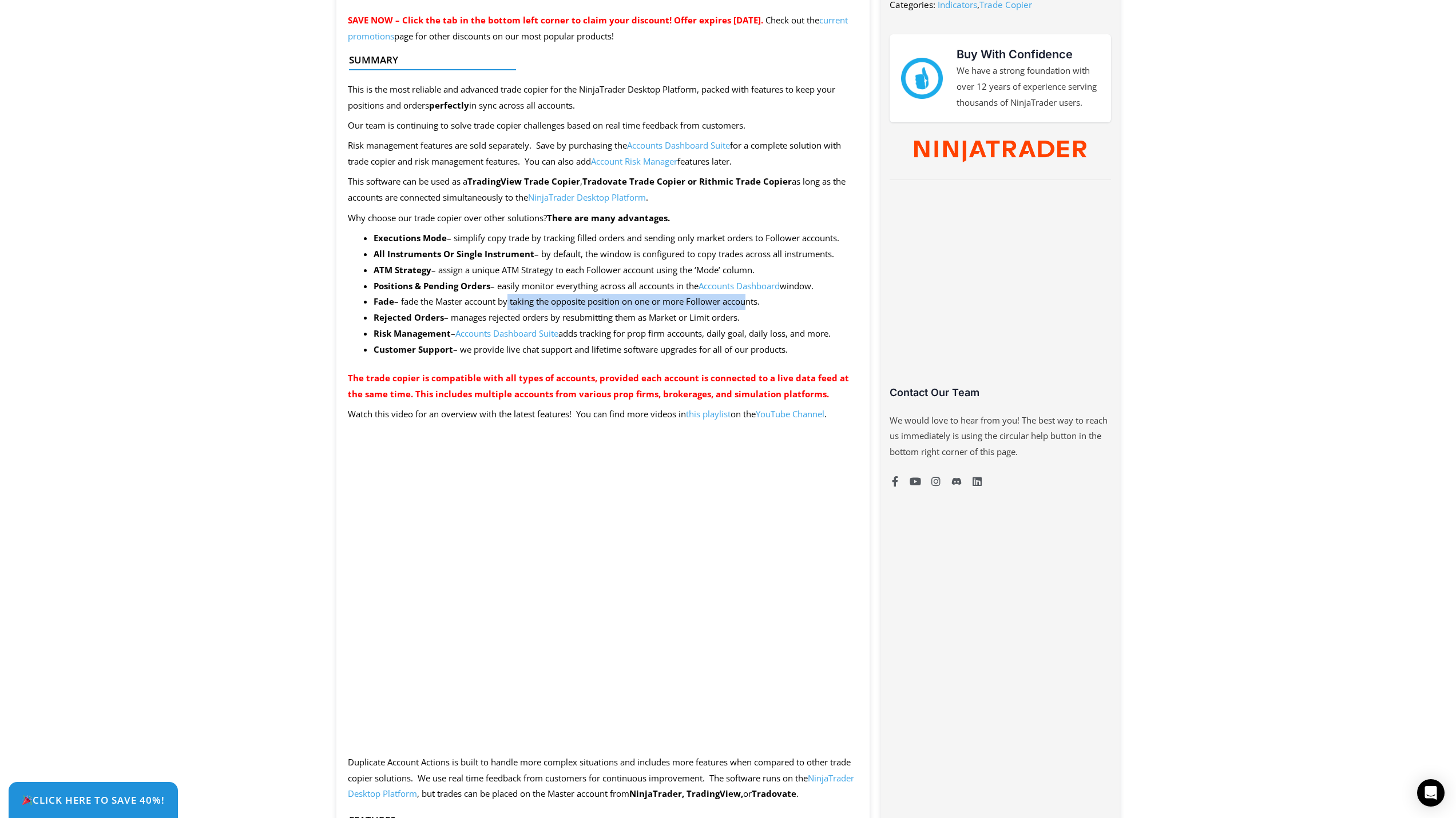
scroll to position [0, 0]
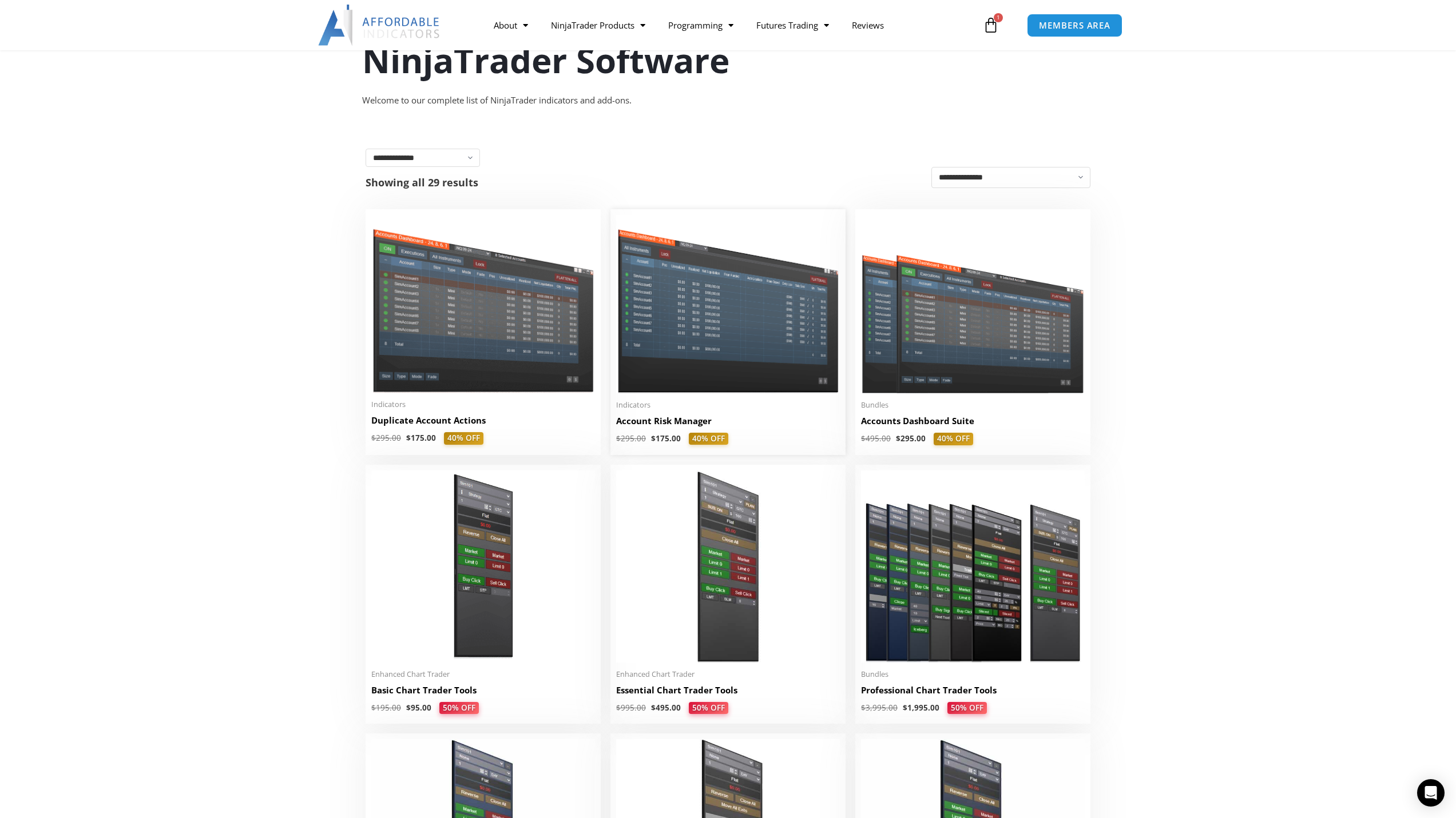
click at [734, 368] on img at bounding box center [728, 304] width 224 height 178
click at [939, 383] on img at bounding box center [973, 304] width 224 height 179
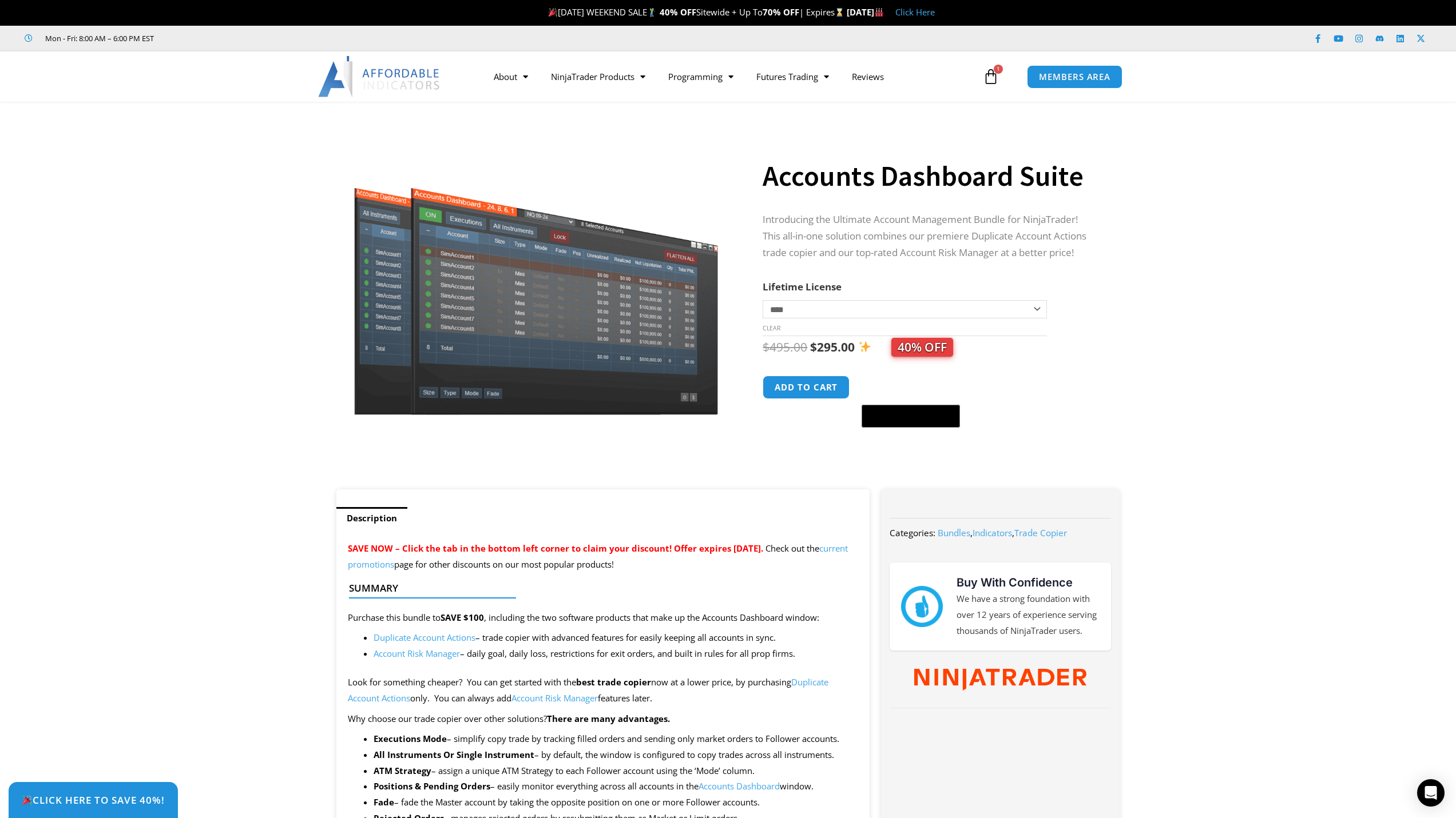
click at [987, 79] on icon at bounding box center [990, 76] width 16 height 16
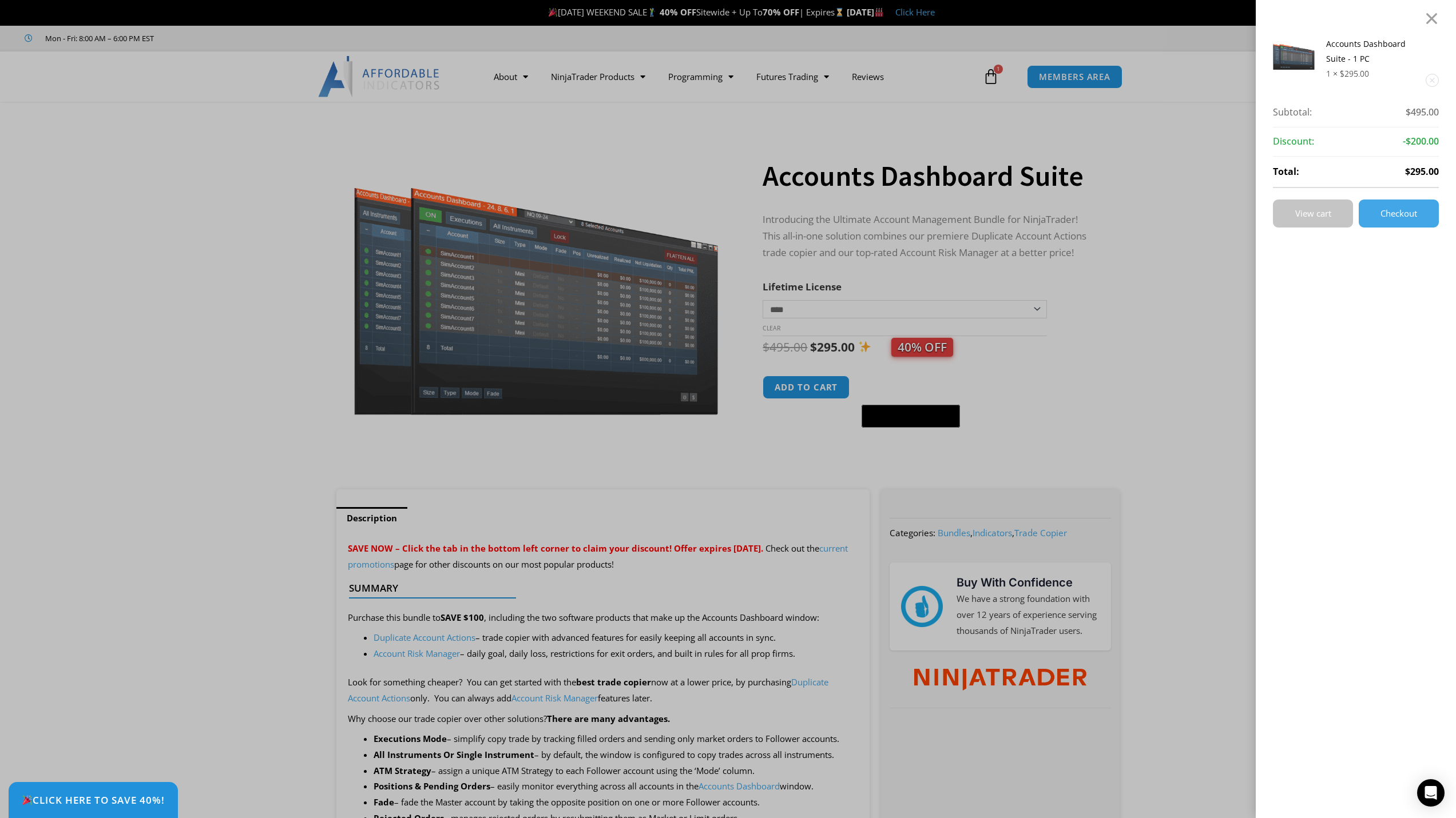
click at [1329, 212] on span "View cart" at bounding box center [1313, 214] width 36 height 9
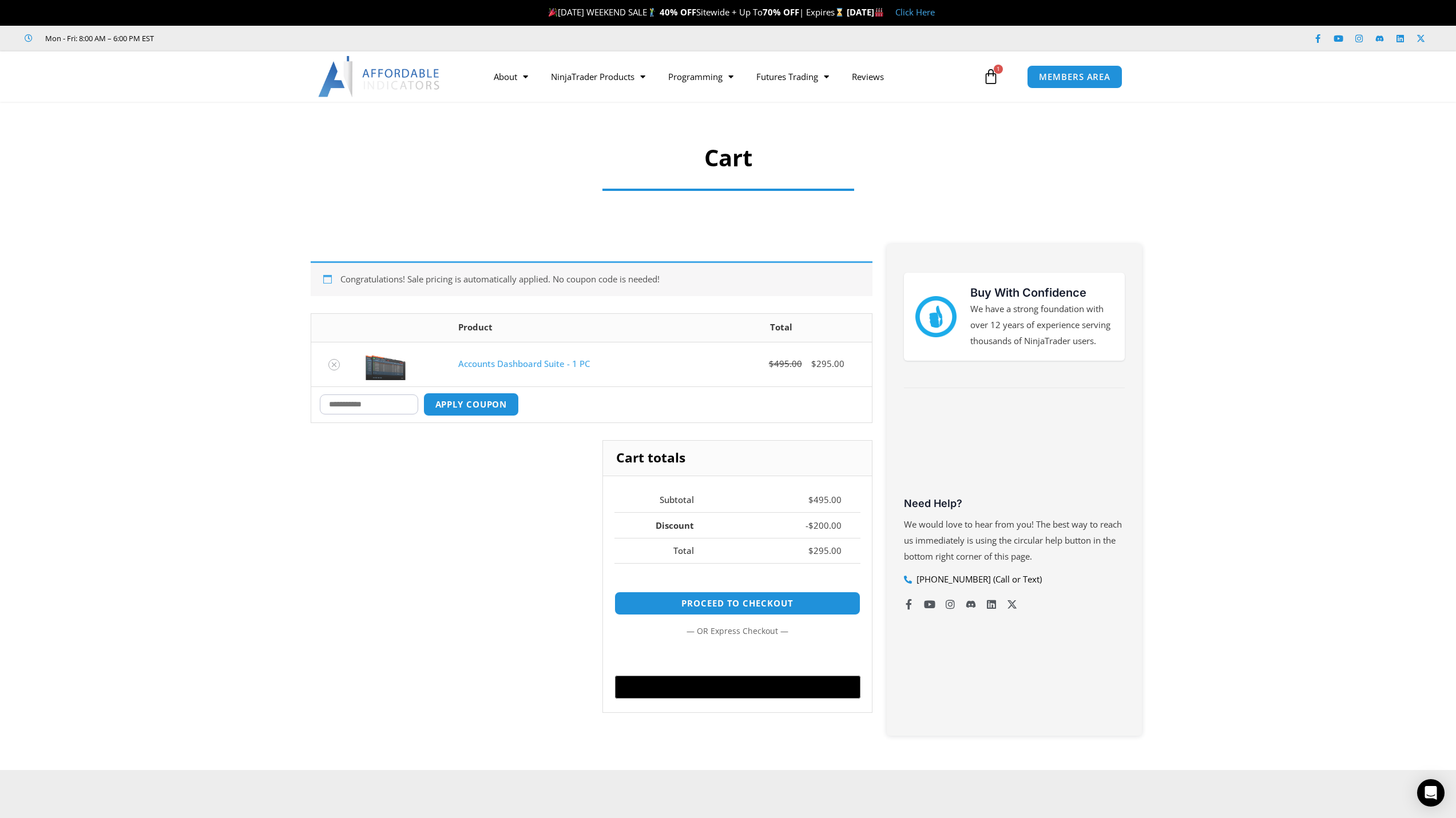
click at [387, 410] on input "Coupon:" at bounding box center [368, 404] width 98 height 20
paste input "**********"
drag, startPoint x: 422, startPoint y: 403, endPoint x: 298, endPoint y: 405, distance: 124.0
click at [299, 405] on div "**********" at bounding box center [728, 490] width 858 height 503
type input "*******"
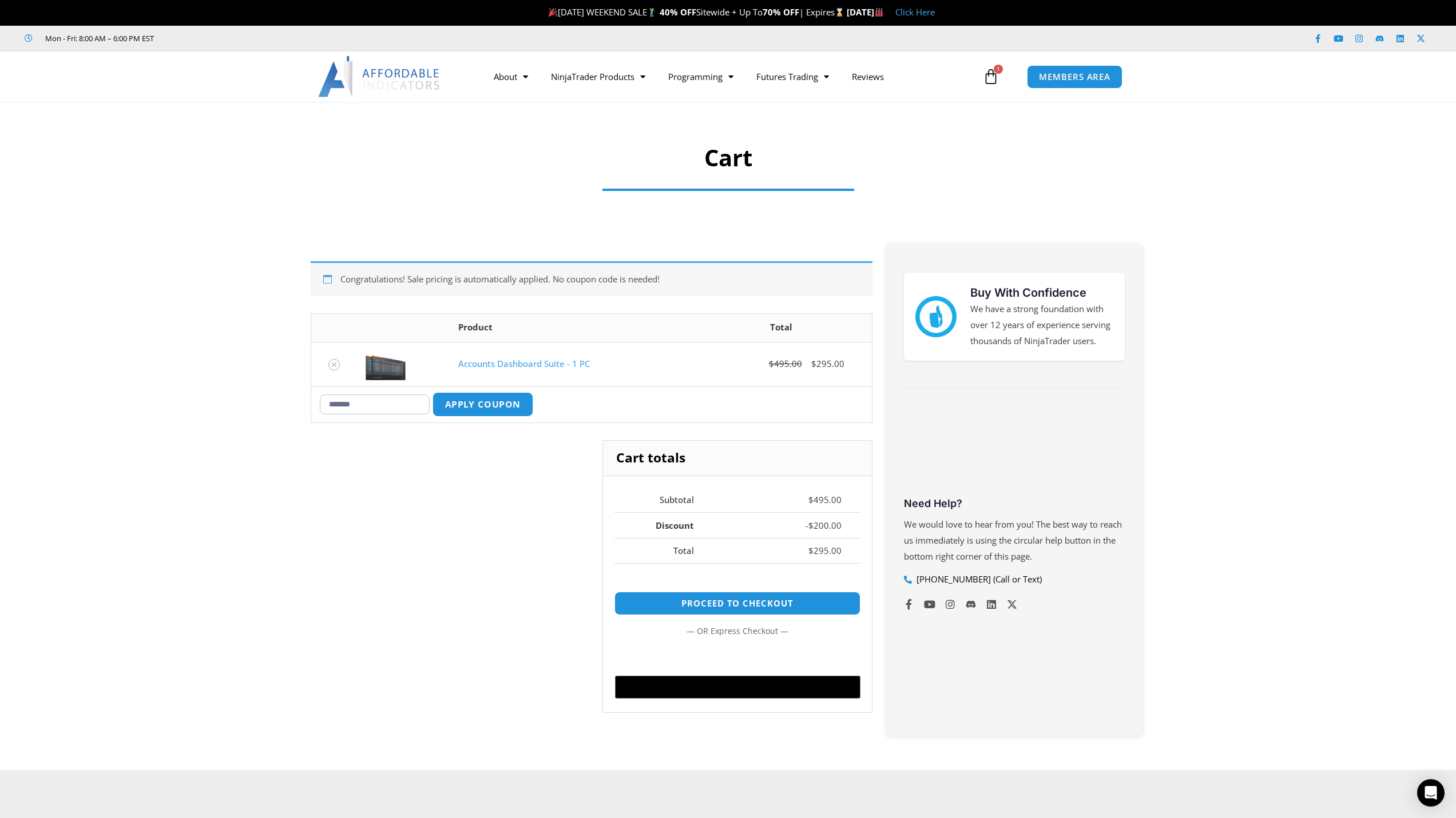
click at [505, 394] on button "Apply coupon" at bounding box center [482, 404] width 101 height 25
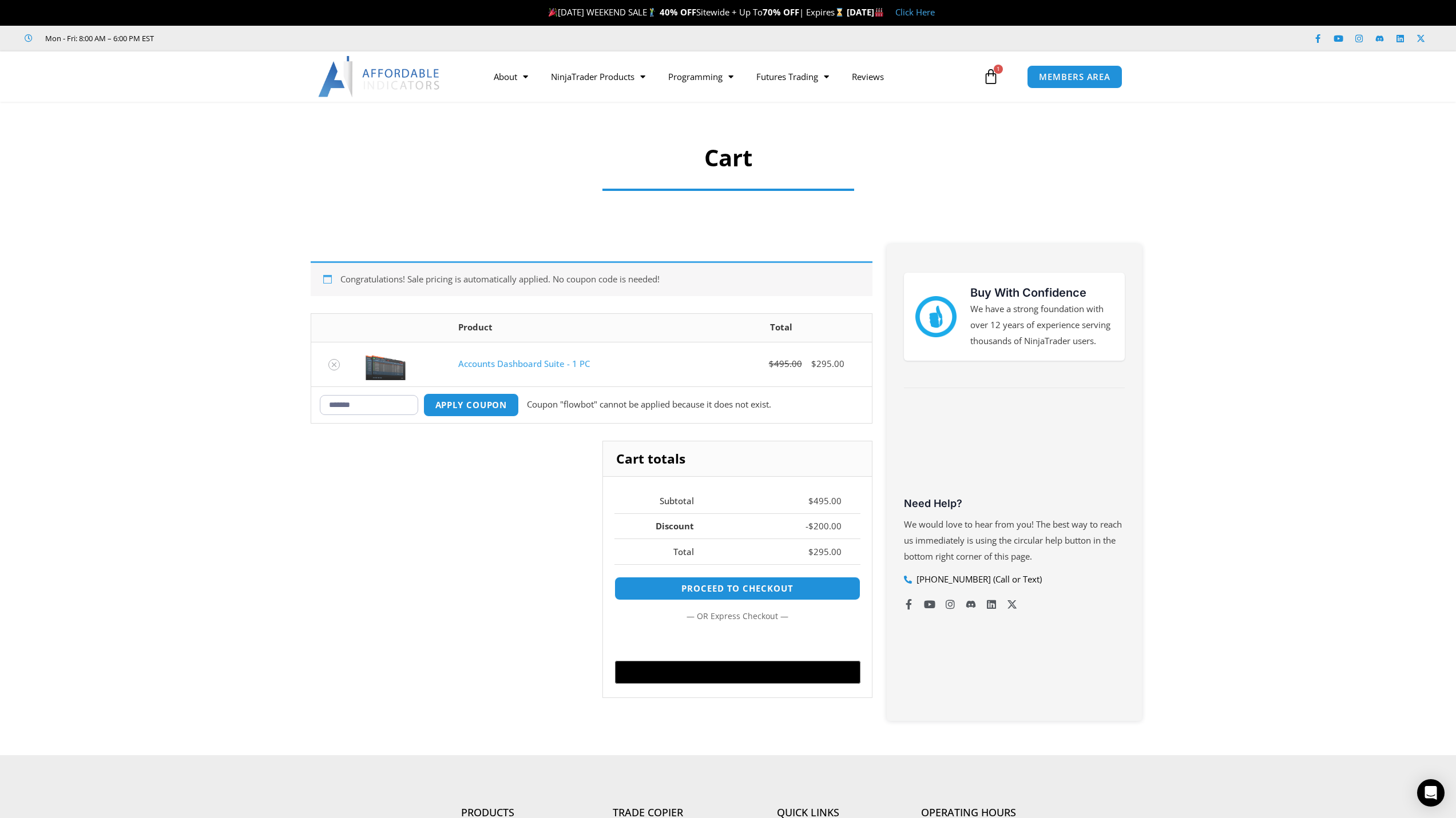
click at [392, 409] on input "*******" at bounding box center [368, 404] width 98 height 20
click at [385, 403] on input "*******" at bounding box center [368, 404] width 98 height 20
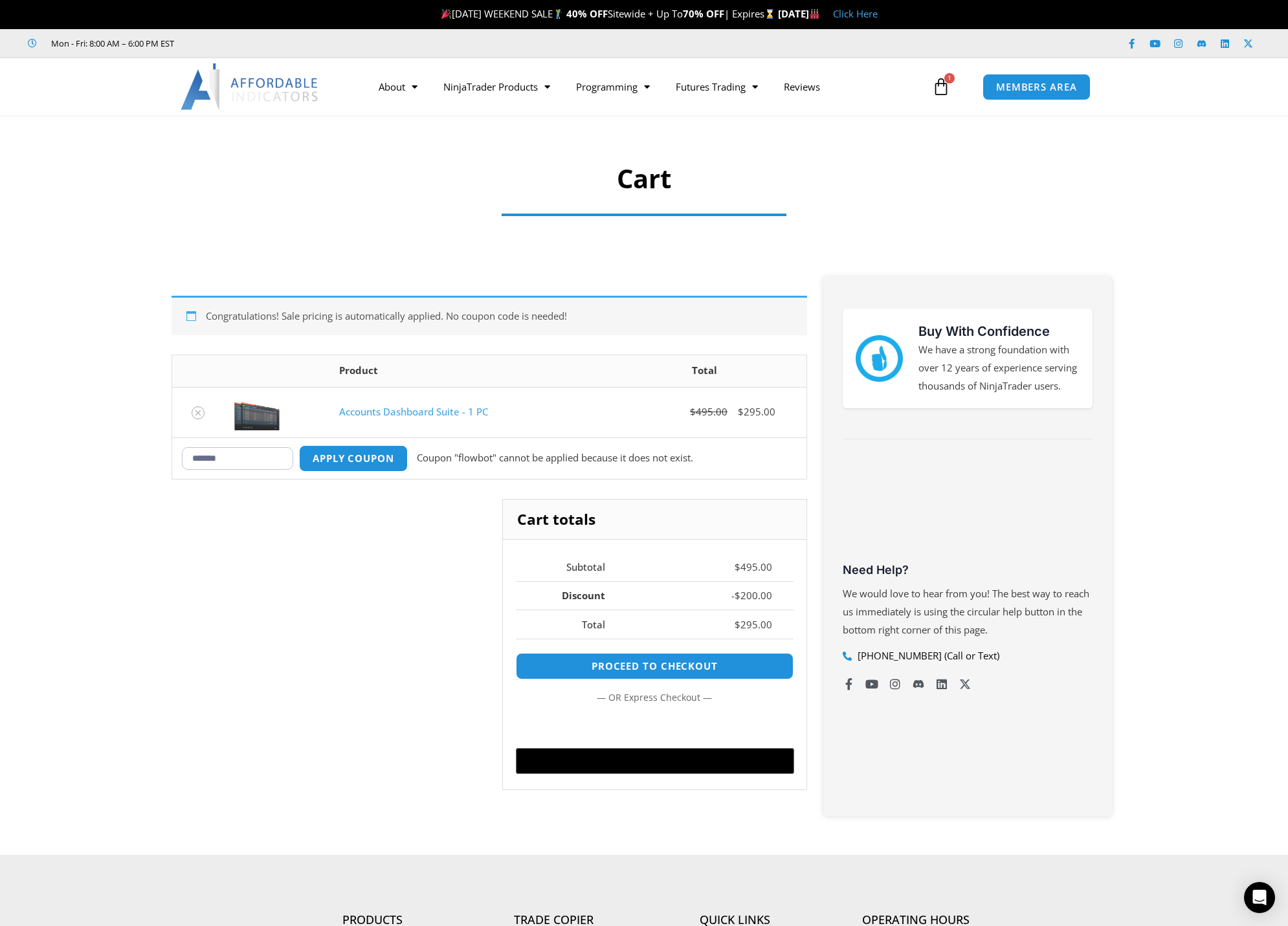
click at [247, 465] on input "*******" at bounding box center [237, 458] width 111 height 22
click at [363, 466] on button "Apply coupon" at bounding box center [353, 459] width 114 height 28
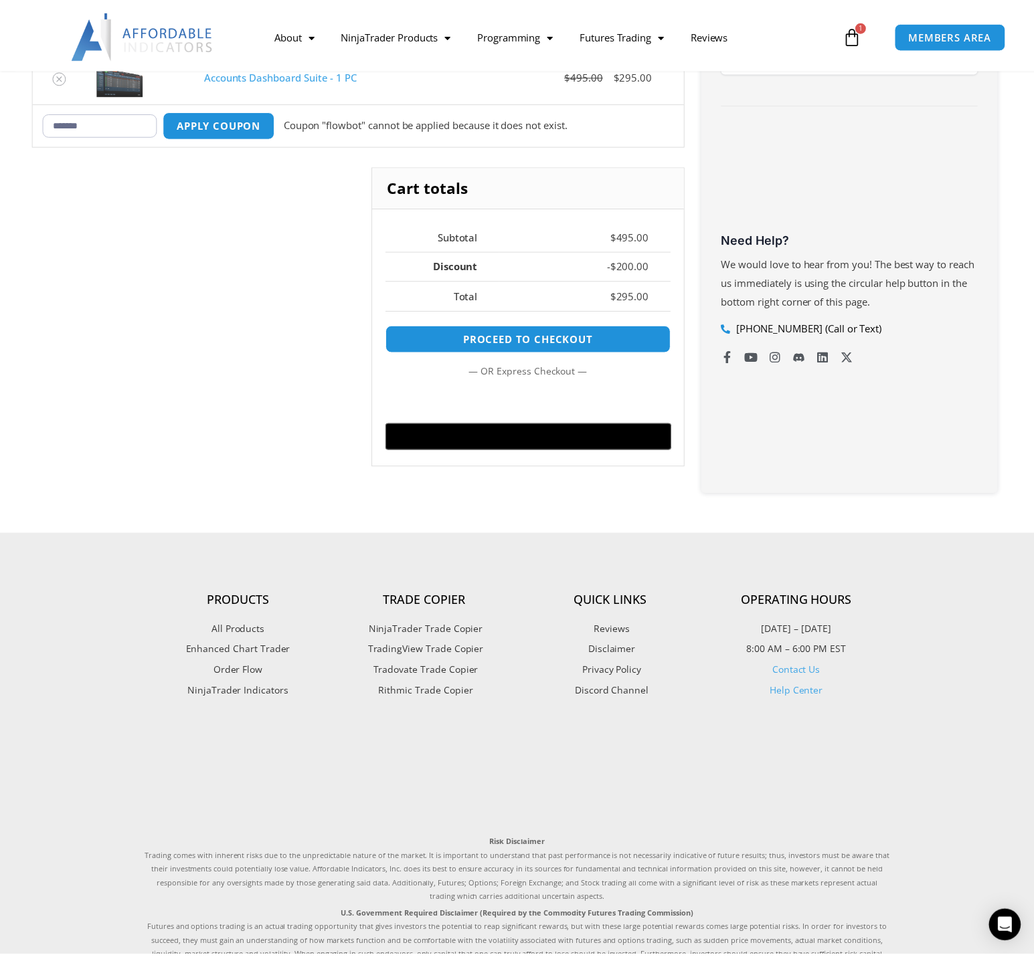
scroll to position [397, 0]
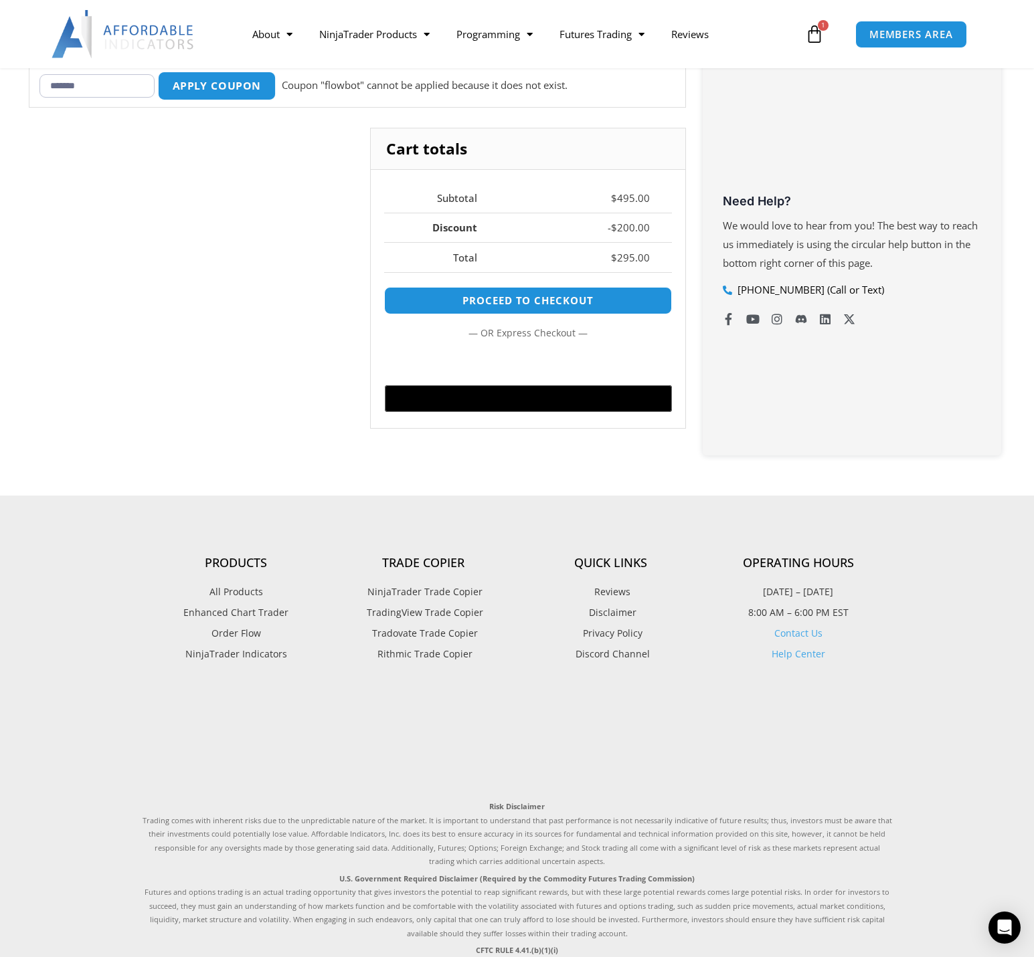
click at [254, 89] on button "Apply coupon" at bounding box center [216, 86] width 118 height 29
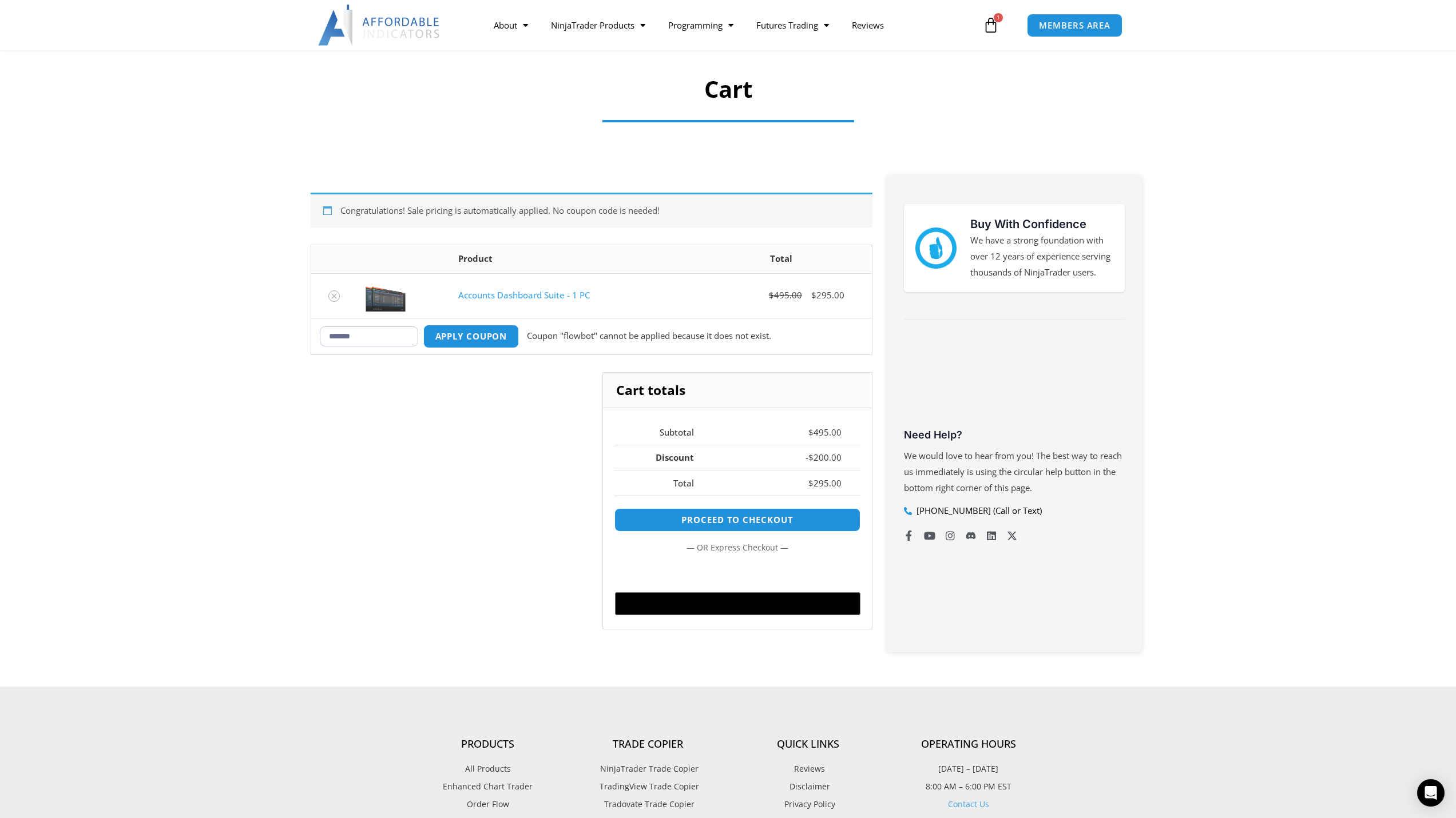
scroll to position [0, 0]
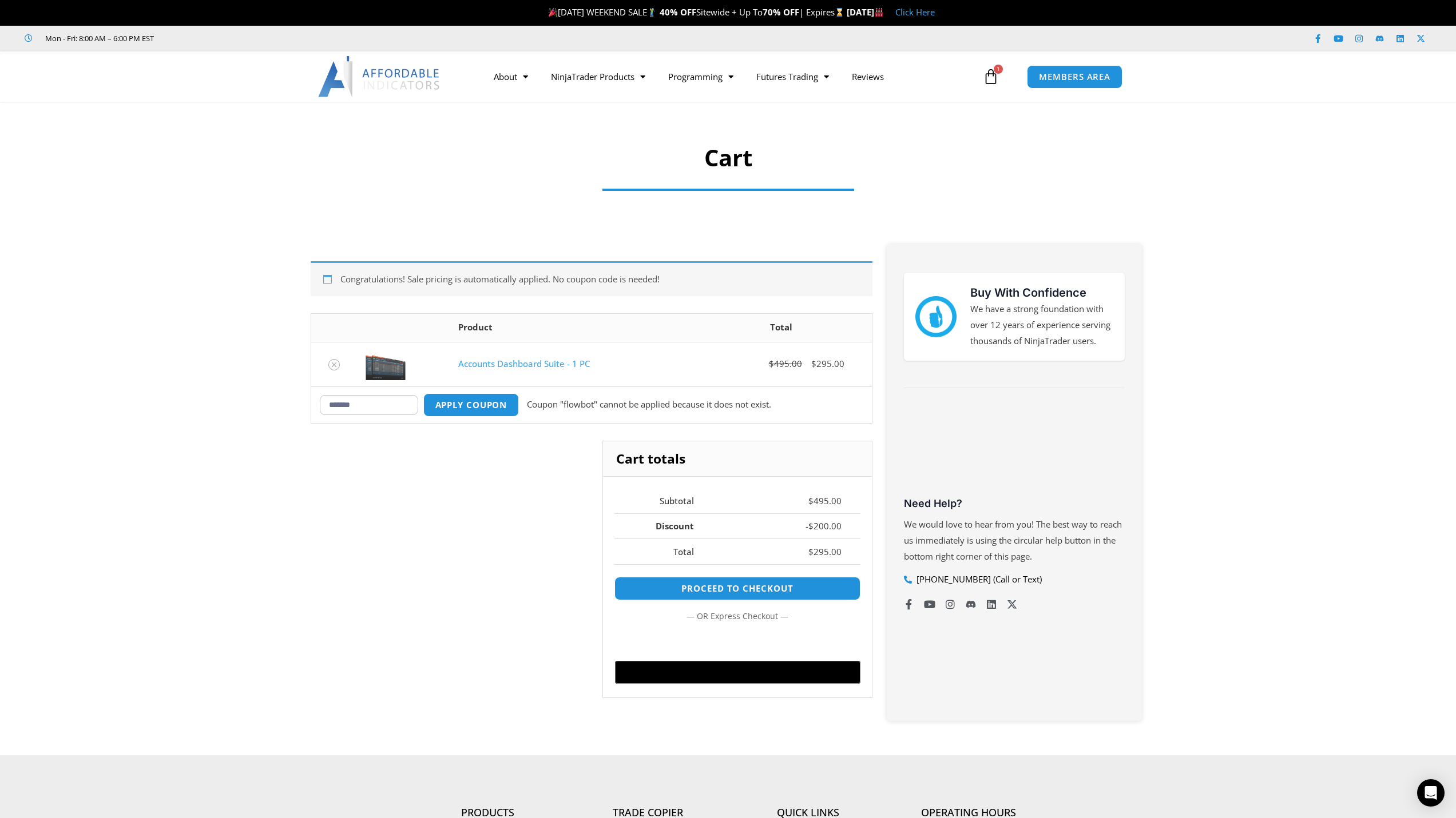
click at [348, 407] on input "*******" at bounding box center [368, 404] width 98 height 20
type input "******"
click at [471, 409] on button "Apply coupon" at bounding box center [471, 404] width 101 height 25
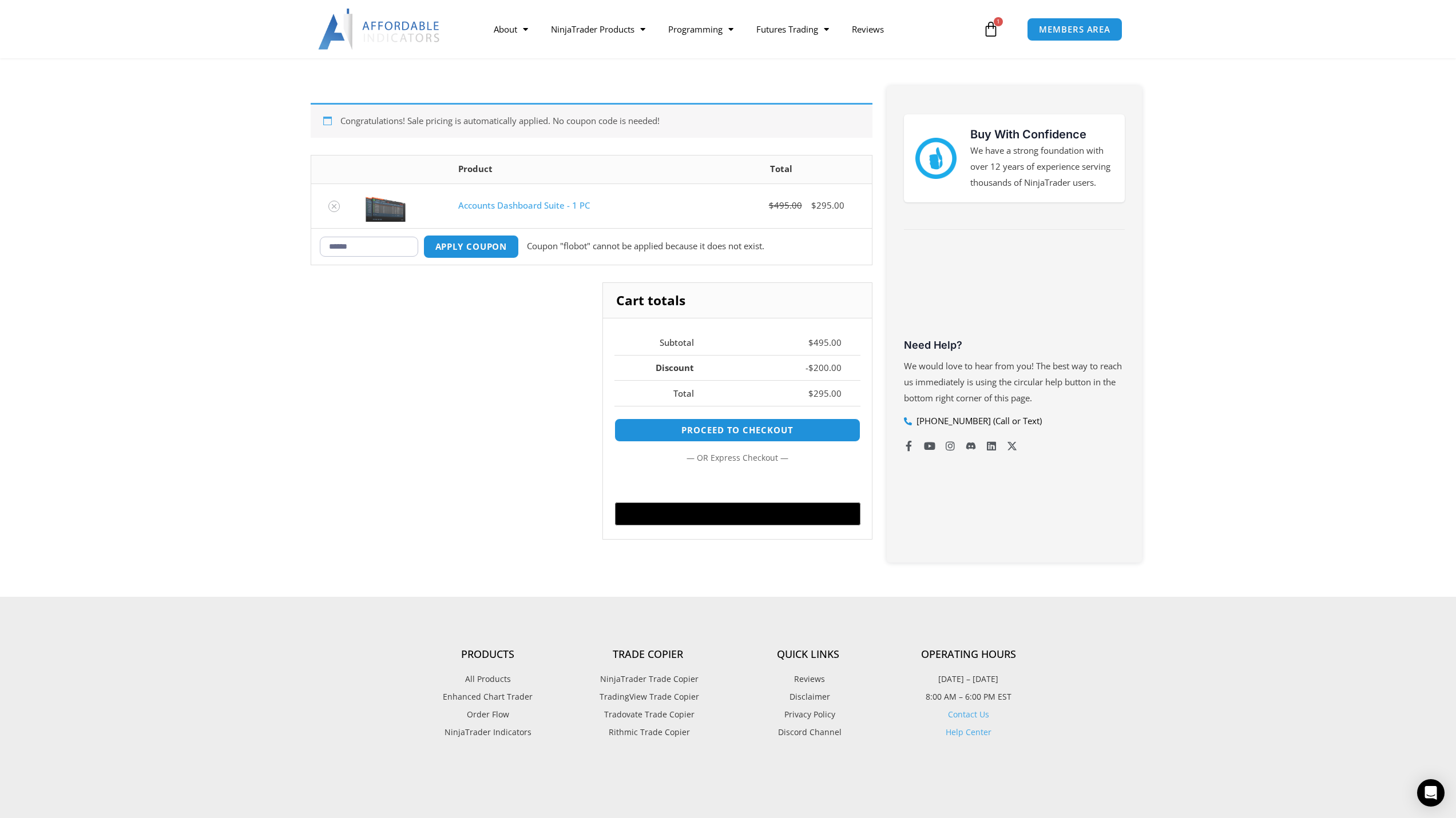
scroll to position [111, 0]
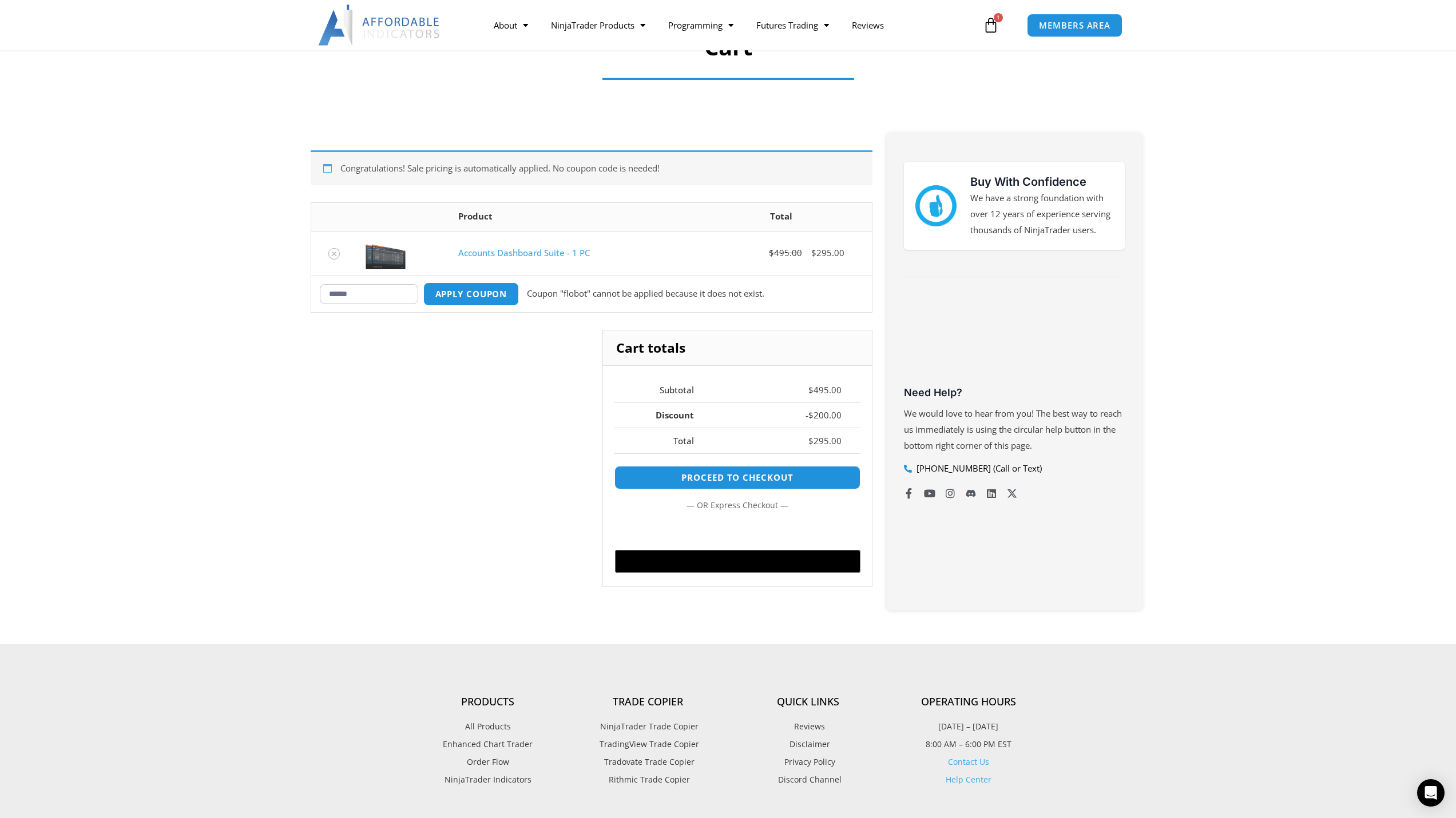
drag, startPoint x: 356, startPoint y: 293, endPoint x: 286, endPoint y: 295, distance: 70.0
click at [286, 295] on section "Congratulations! Sale pricing is automatically applied. No coupon code is neede…" at bounding box center [728, 377] width 1456 height 534
click at [388, 291] on input "******" at bounding box center [368, 294] width 98 height 20
drag, startPoint x: 380, startPoint y: 295, endPoint x: 285, endPoint y: 291, distance: 95.1
click at [282, 291] on section "Congratulations! Sale pricing is automatically applied. No coupon code is neede…" at bounding box center [728, 377] width 1456 height 534
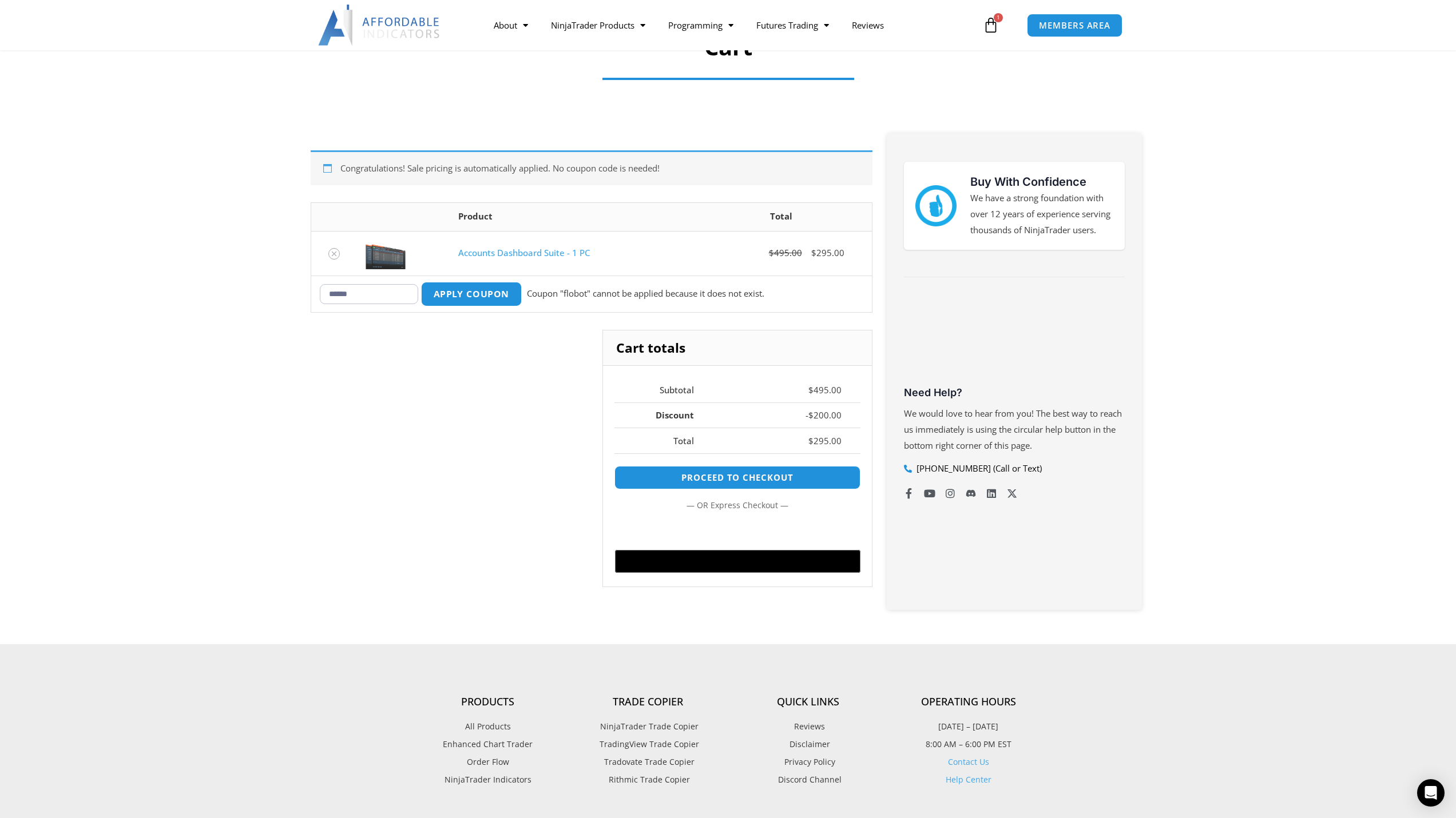
paste input "text"
type input "******"
click at [495, 295] on button "Apply coupon" at bounding box center [471, 293] width 101 height 25
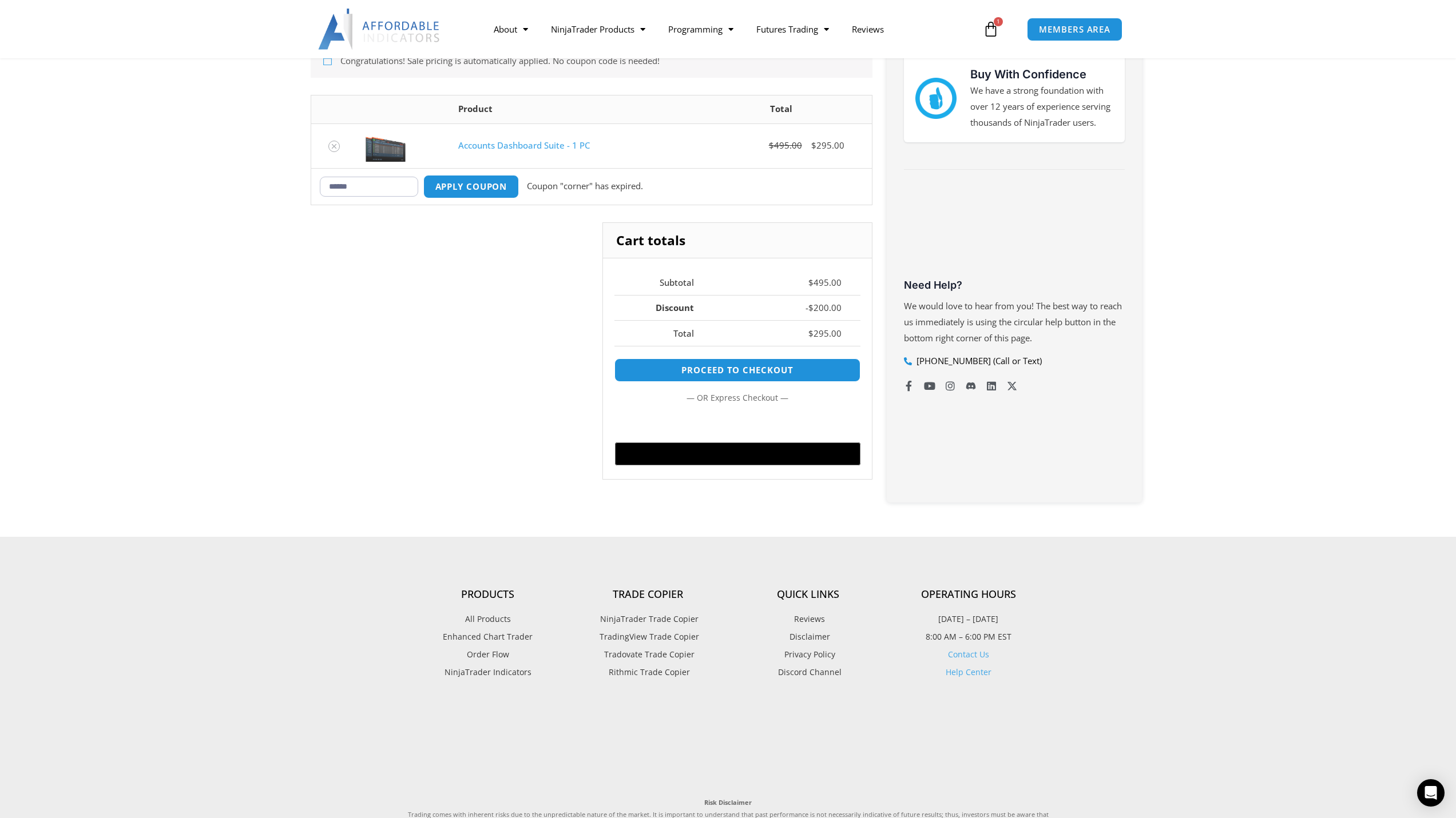
scroll to position [168, 0]
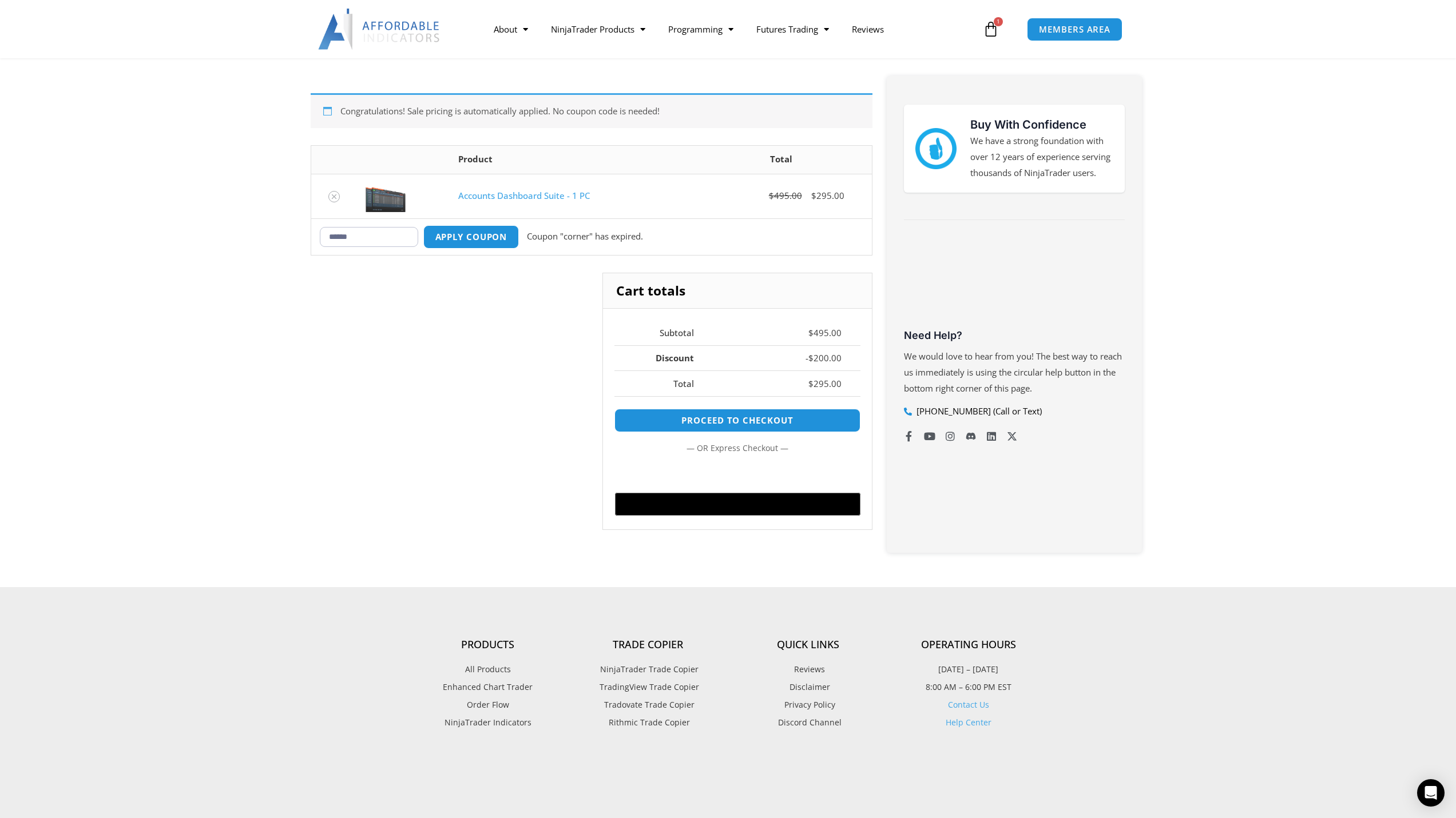
click at [386, 237] on input "******" at bounding box center [368, 237] width 98 height 20
drag, startPoint x: 386, startPoint y: 236, endPoint x: 315, endPoint y: 232, distance: 71.1
click at [286, 232] on section "Congratulations! Sale pricing is automatically applied. No coupon code is neede…" at bounding box center [728, 320] width 1456 height 534
paste input "**"
type input "********"
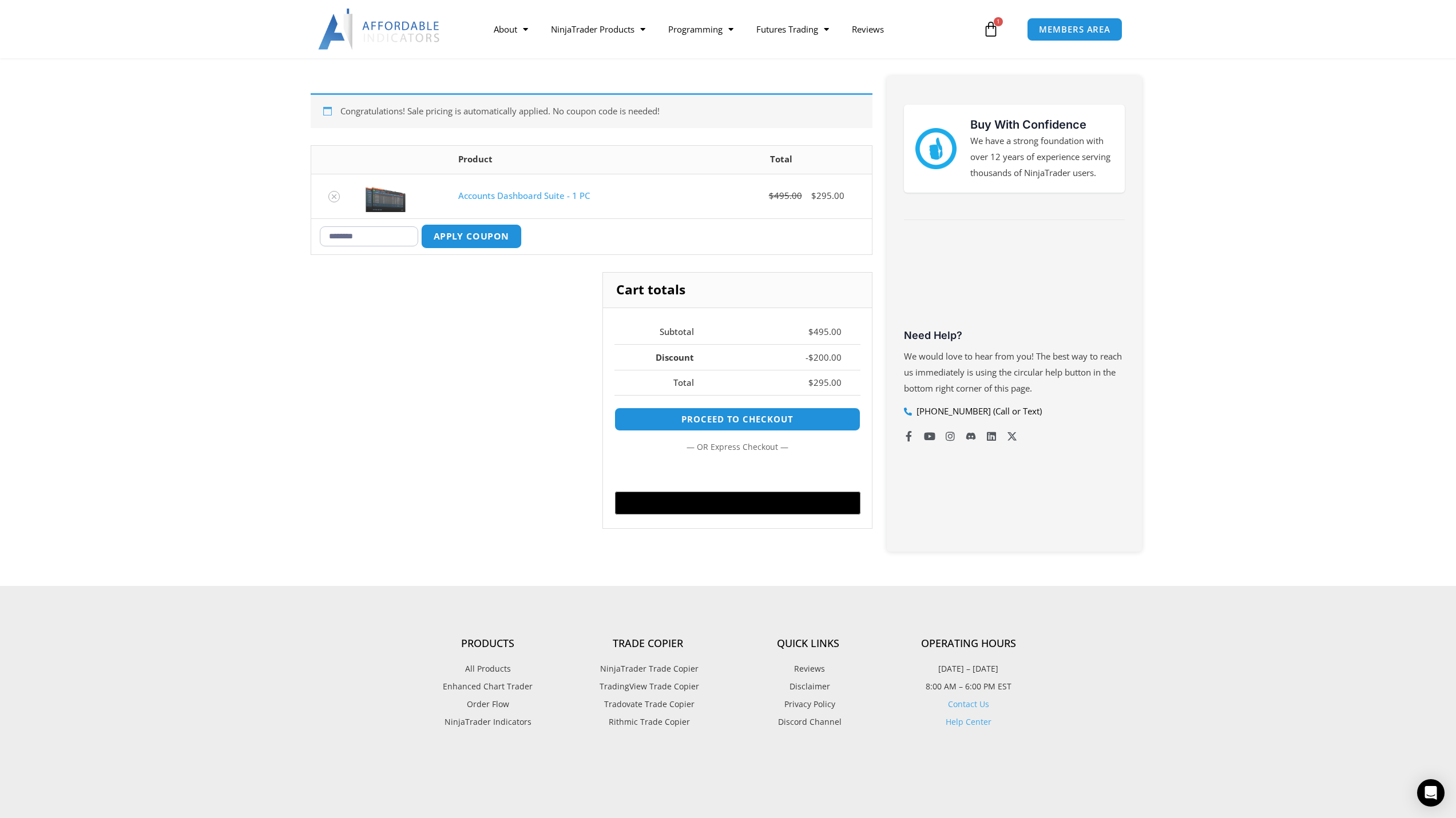
click at [486, 240] on button "Apply coupon" at bounding box center [471, 236] width 101 height 25
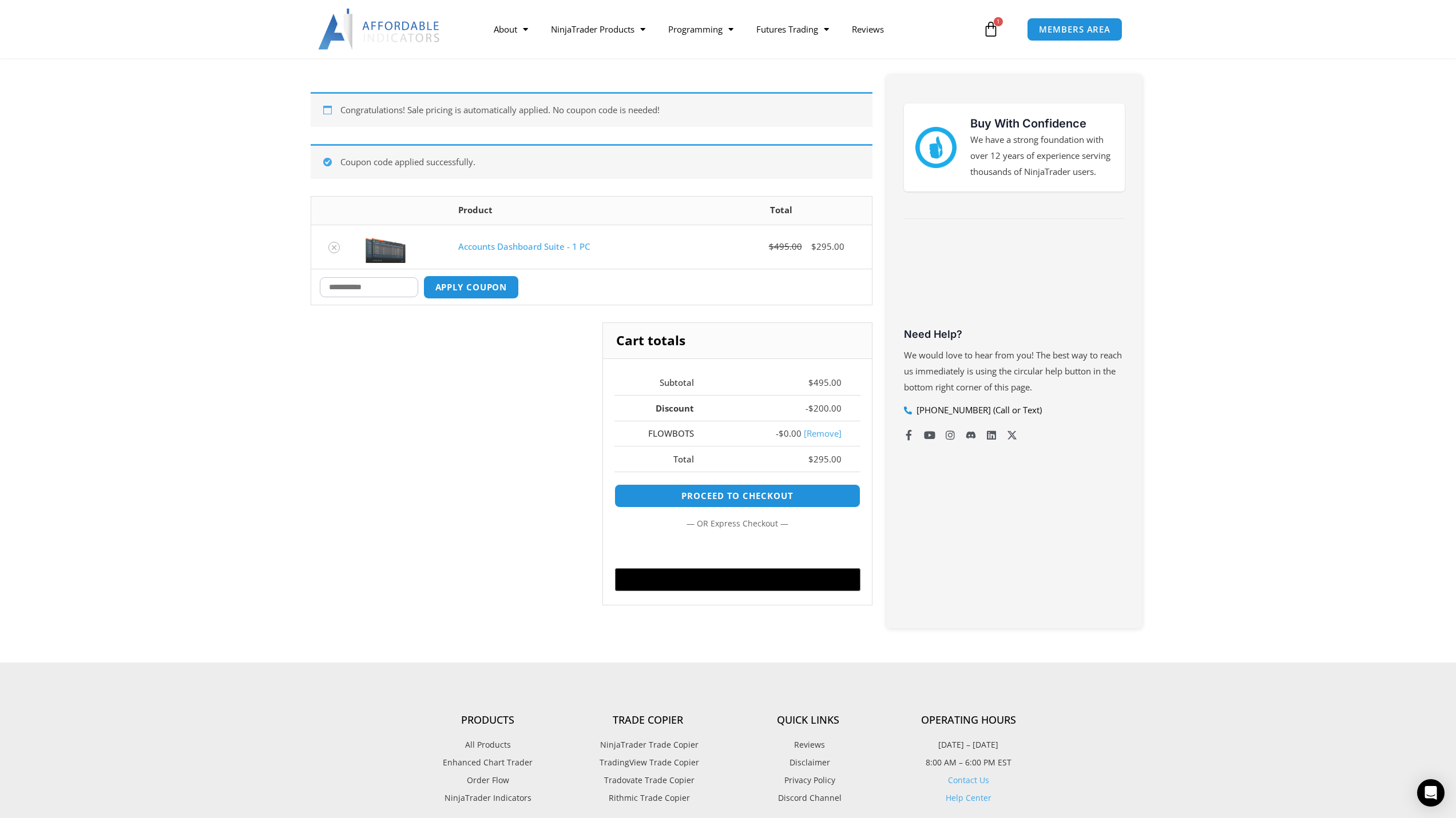
scroll to position [256, 0]
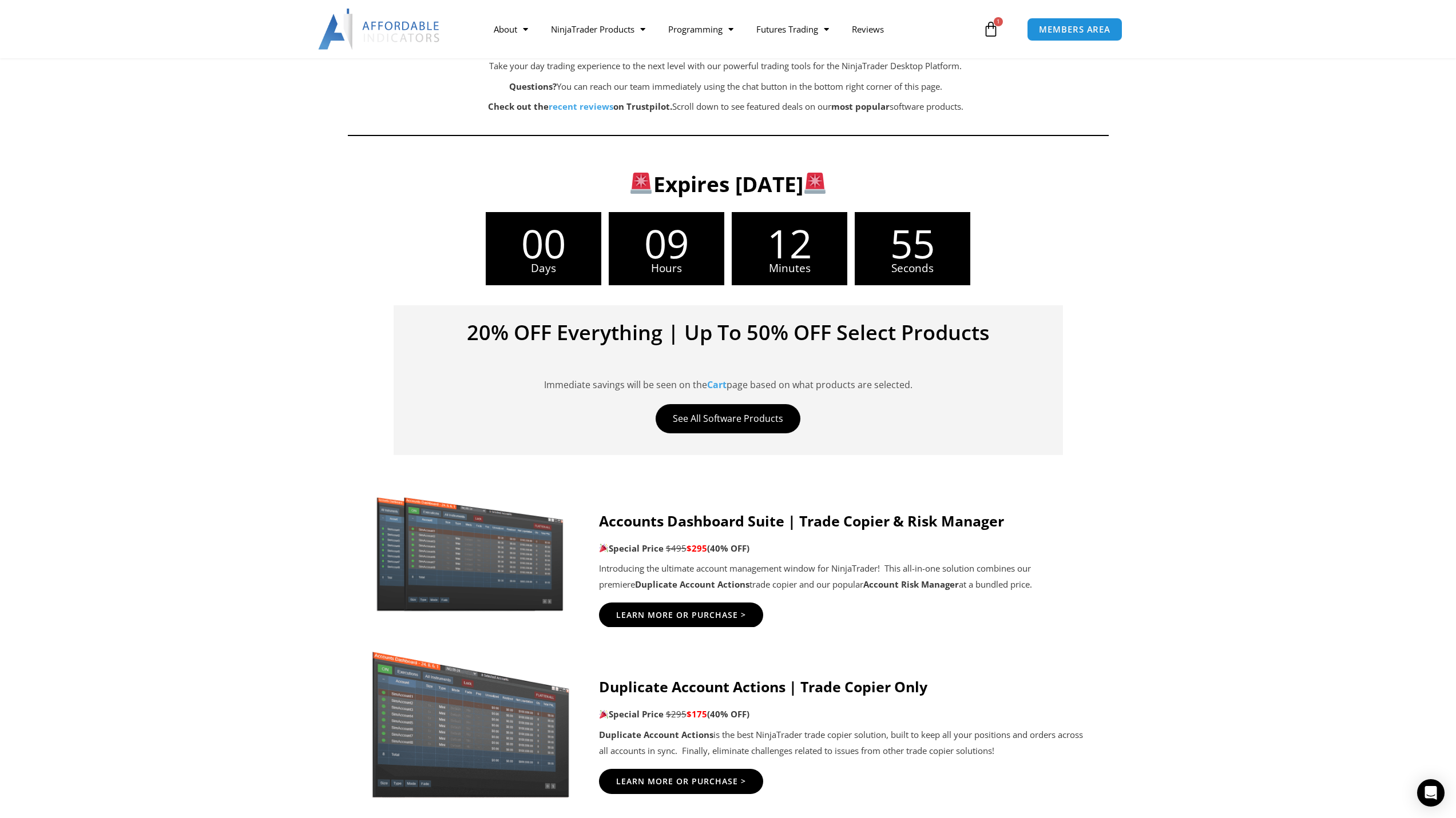
scroll to position [229, 0]
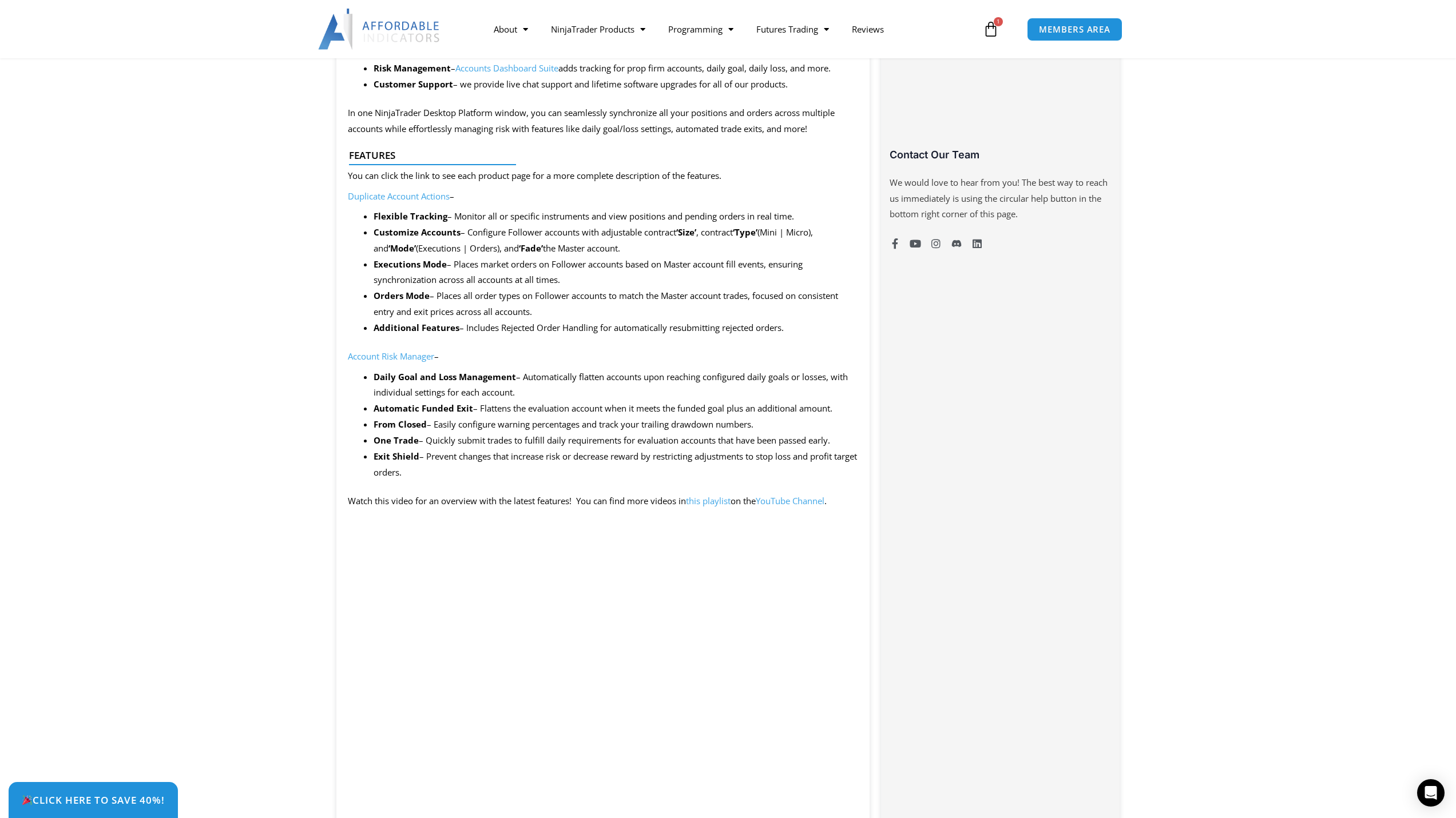
scroll to position [858, 0]
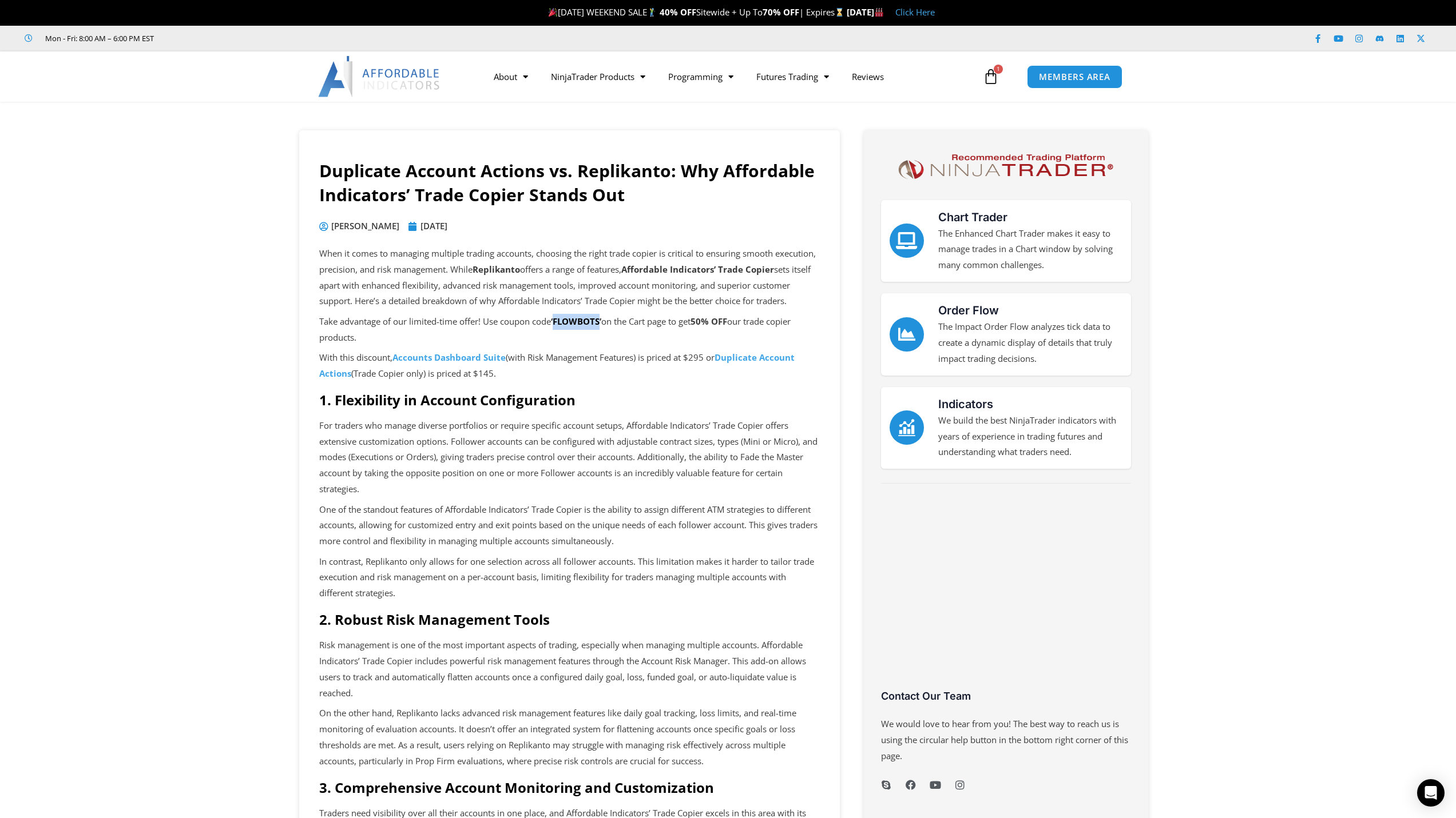
drag, startPoint x: 605, startPoint y: 337, endPoint x: 559, endPoint y: 336, distance: 46.0
click at [559, 327] on b "‘FLOWBOTS’" at bounding box center [575, 321] width 50 height 11
copy b "FLOWBOTS"
click at [1061, 79] on span "MEMBERS AREA" at bounding box center [1075, 76] width 79 height 9
click at [514, 80] on link "About" at bounding box center [510, 76] width 57 height 26
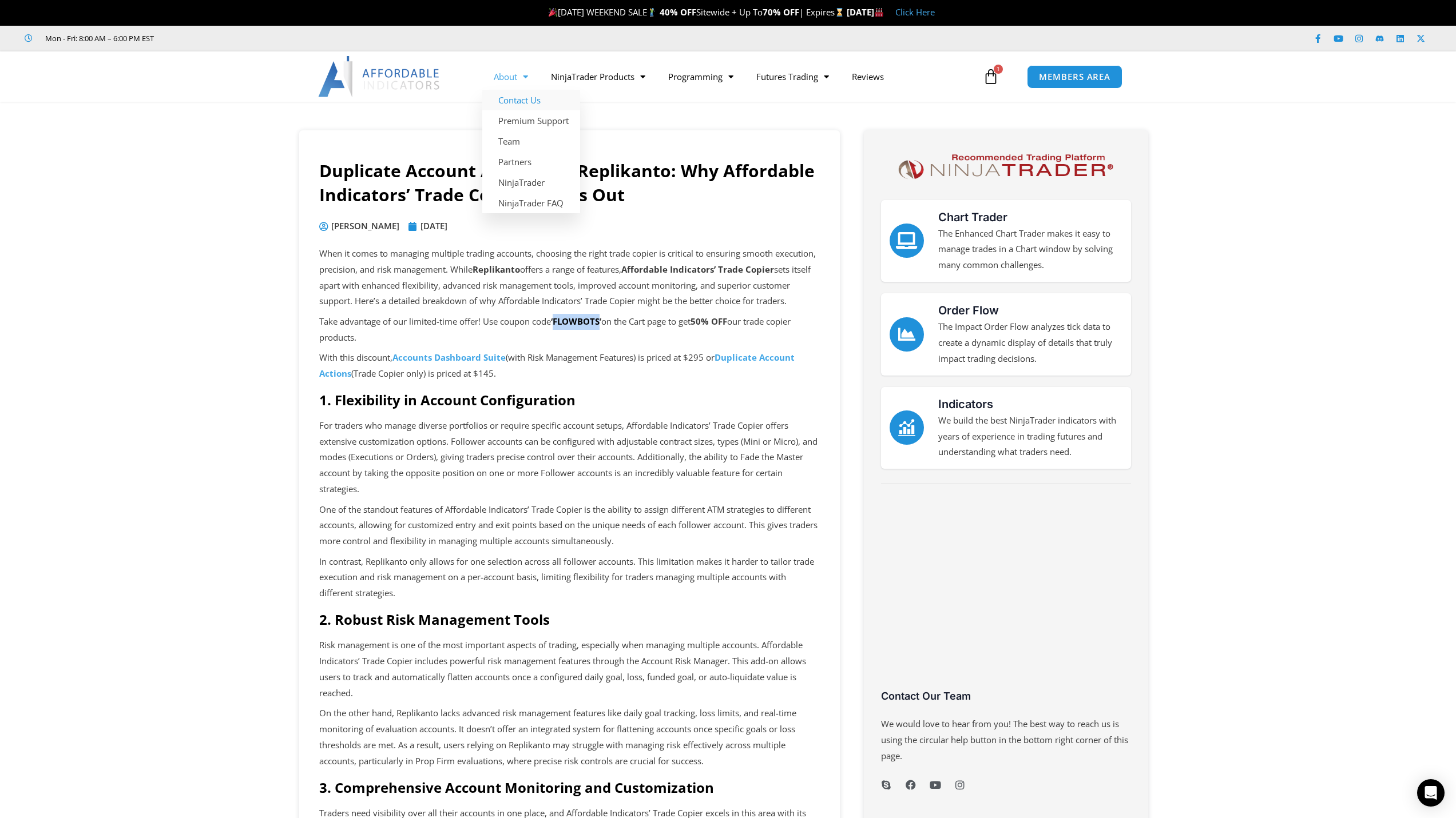
click at [514, 103] on link "Contact Us" at bounding box center [531, 100] width 97 height 21
click at [510, 77] on link "About" at bounding box center [510, 76] width 57 height 26
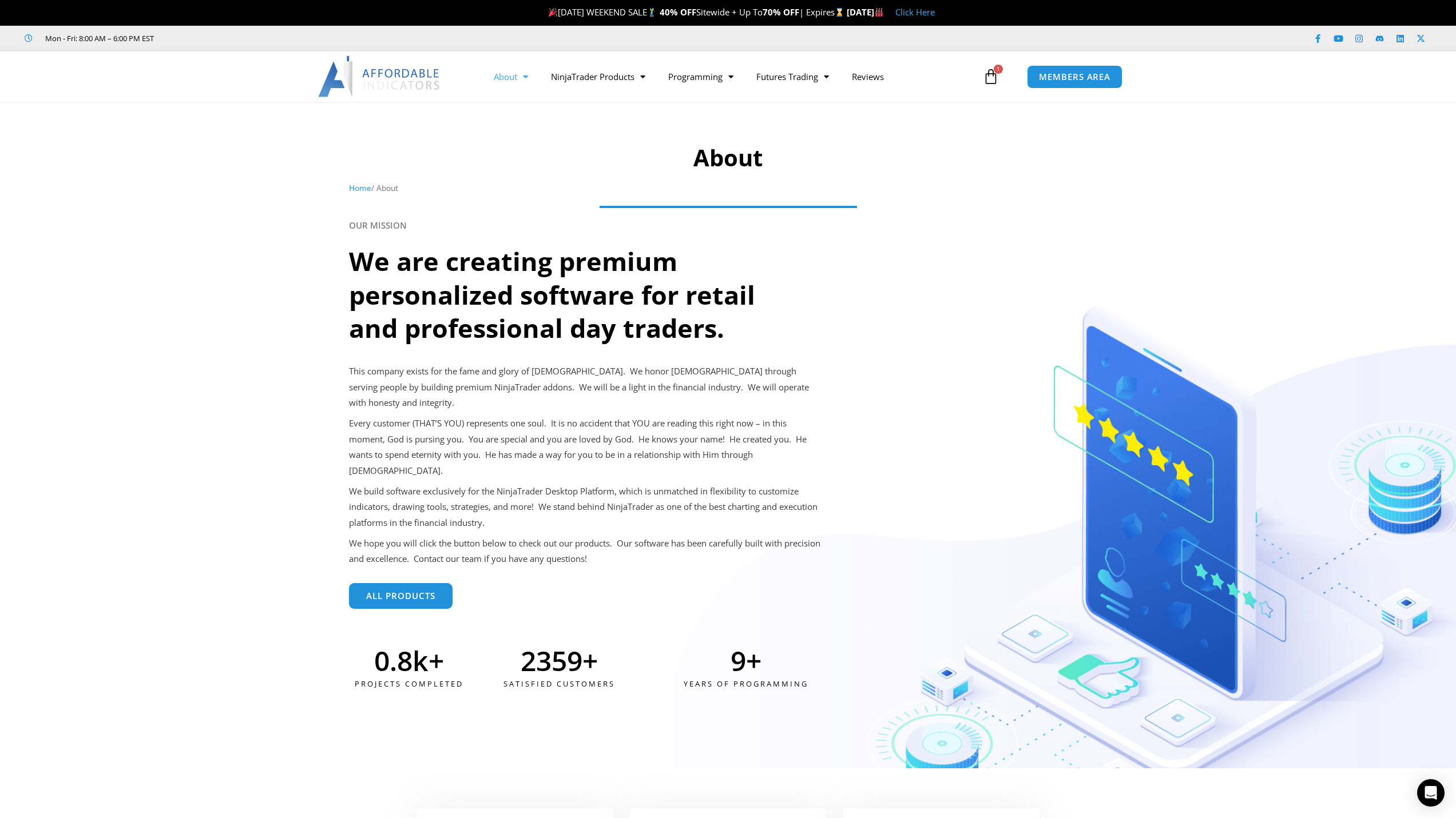
click at [516, 75] on link "About" at bounding box center [510, 76] width 57 height 26
click at [540, 121] on link "Premium Support" at bounding box center [531, 121] width 97 height 21
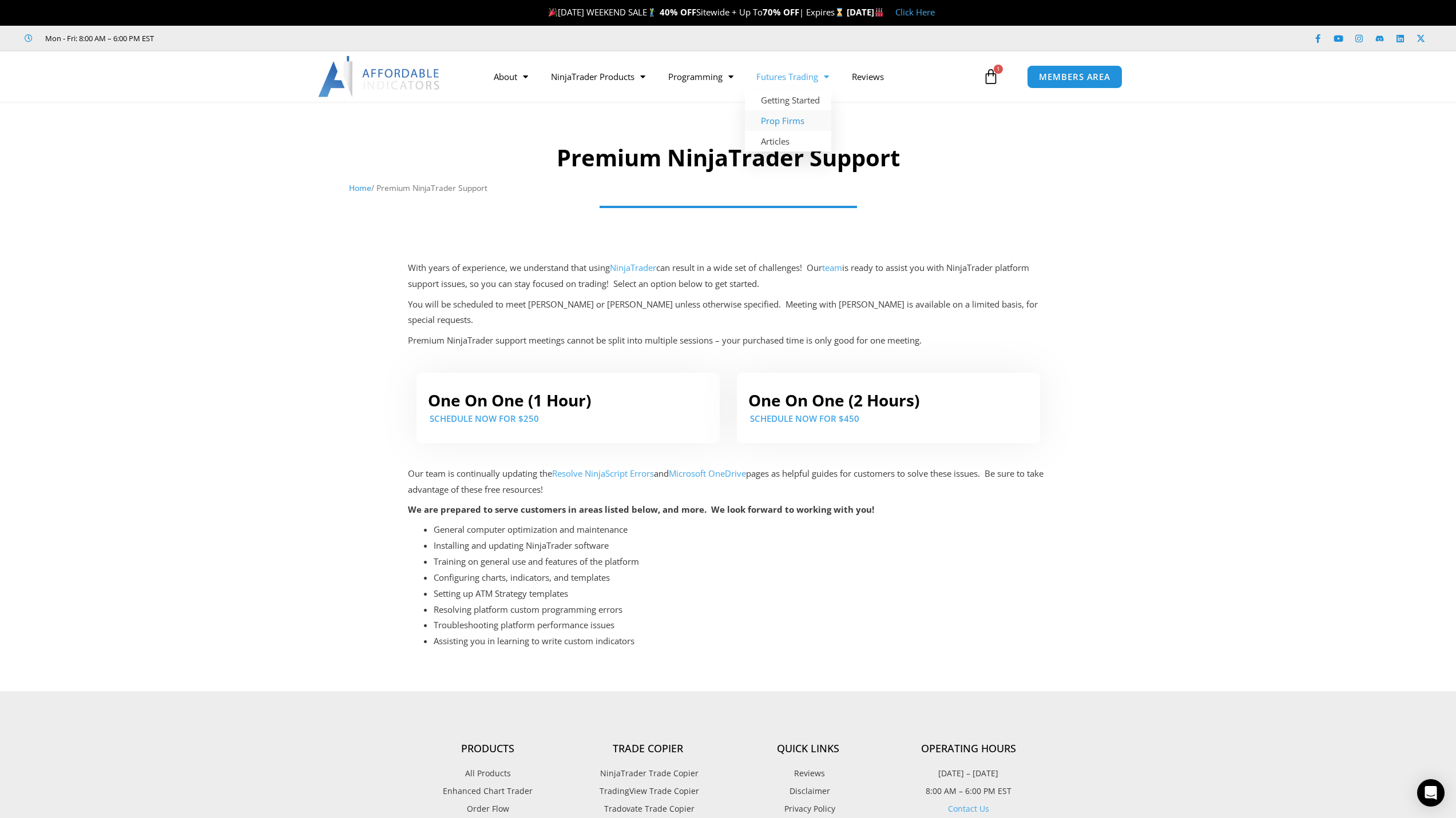
click at [793, 116] on link "Prop Firms" at bounding box center [787, 121] width 86 height 21
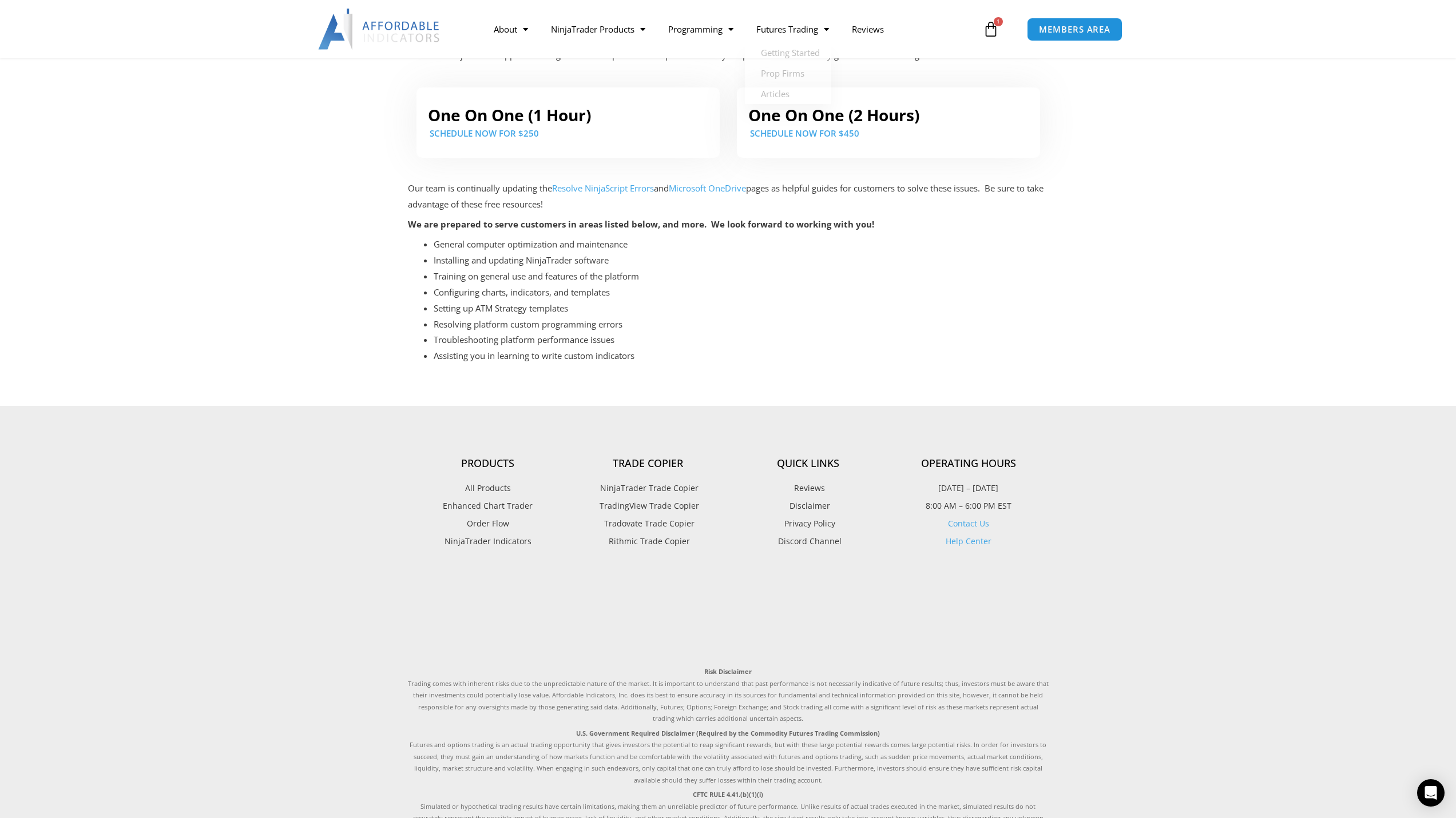
scroll to position [286, 0]
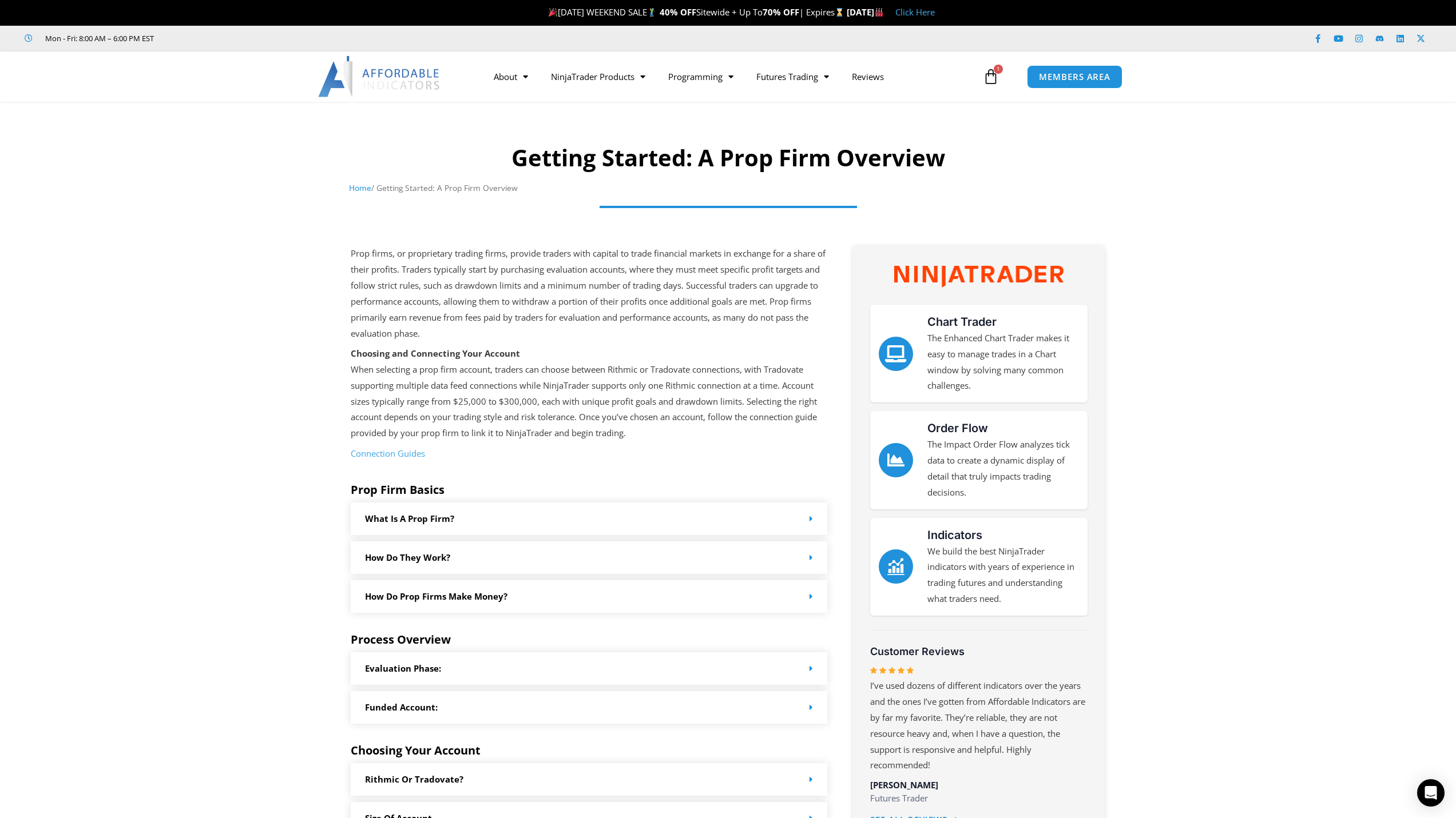
scroll to position [286, 0]
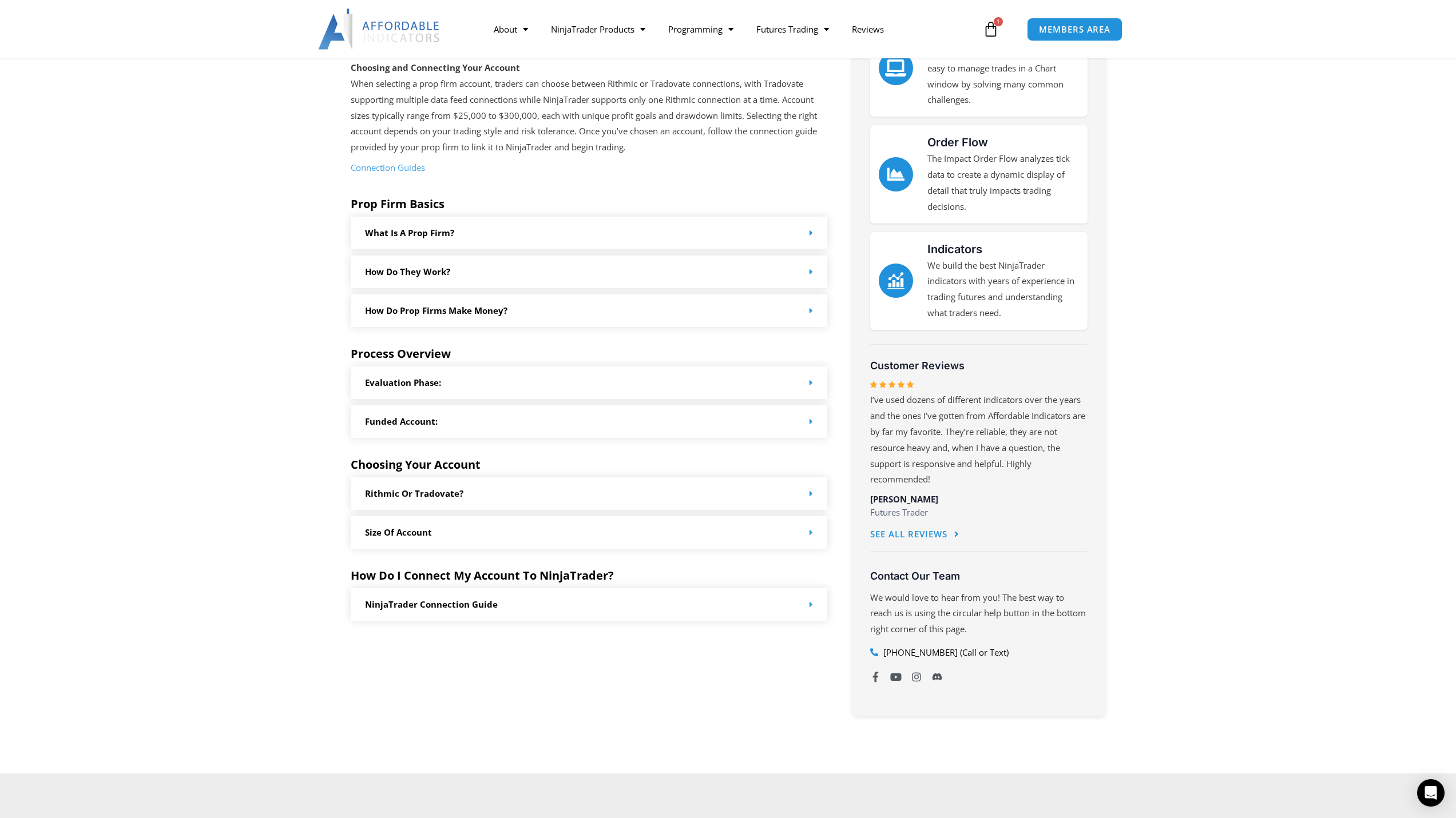
click at [647, 498] on div "Rithmic or Tradovate?" at bounding box center [589, 494] width 477 height 32
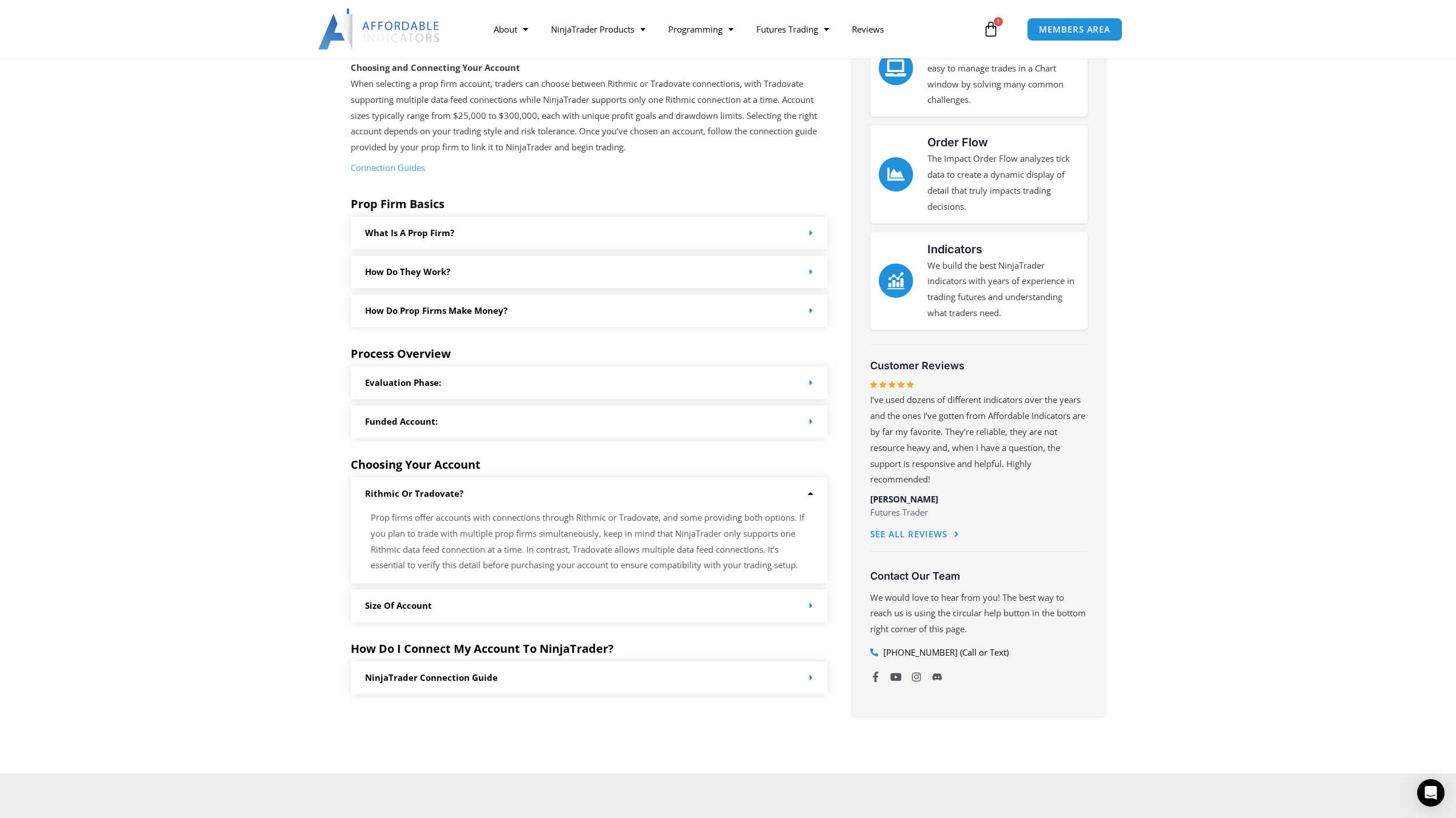
click at [610, 501] on div "Rithmic or Tradovate?" at bounding box center [589, 494] width 477 height 32
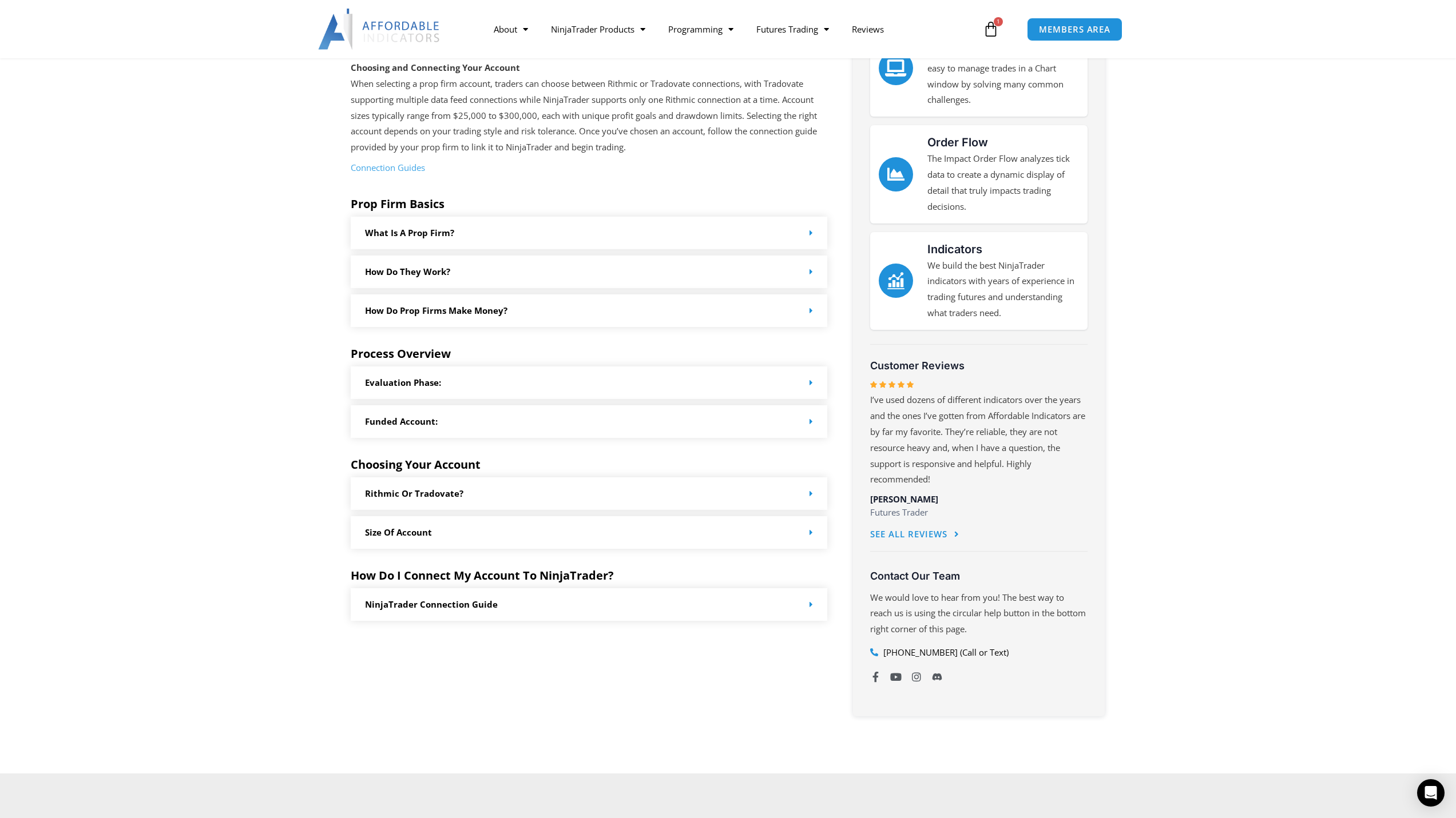
click at [602, 537] on div "Size of Account" at bounding box center [589, 533] width 477 height 32
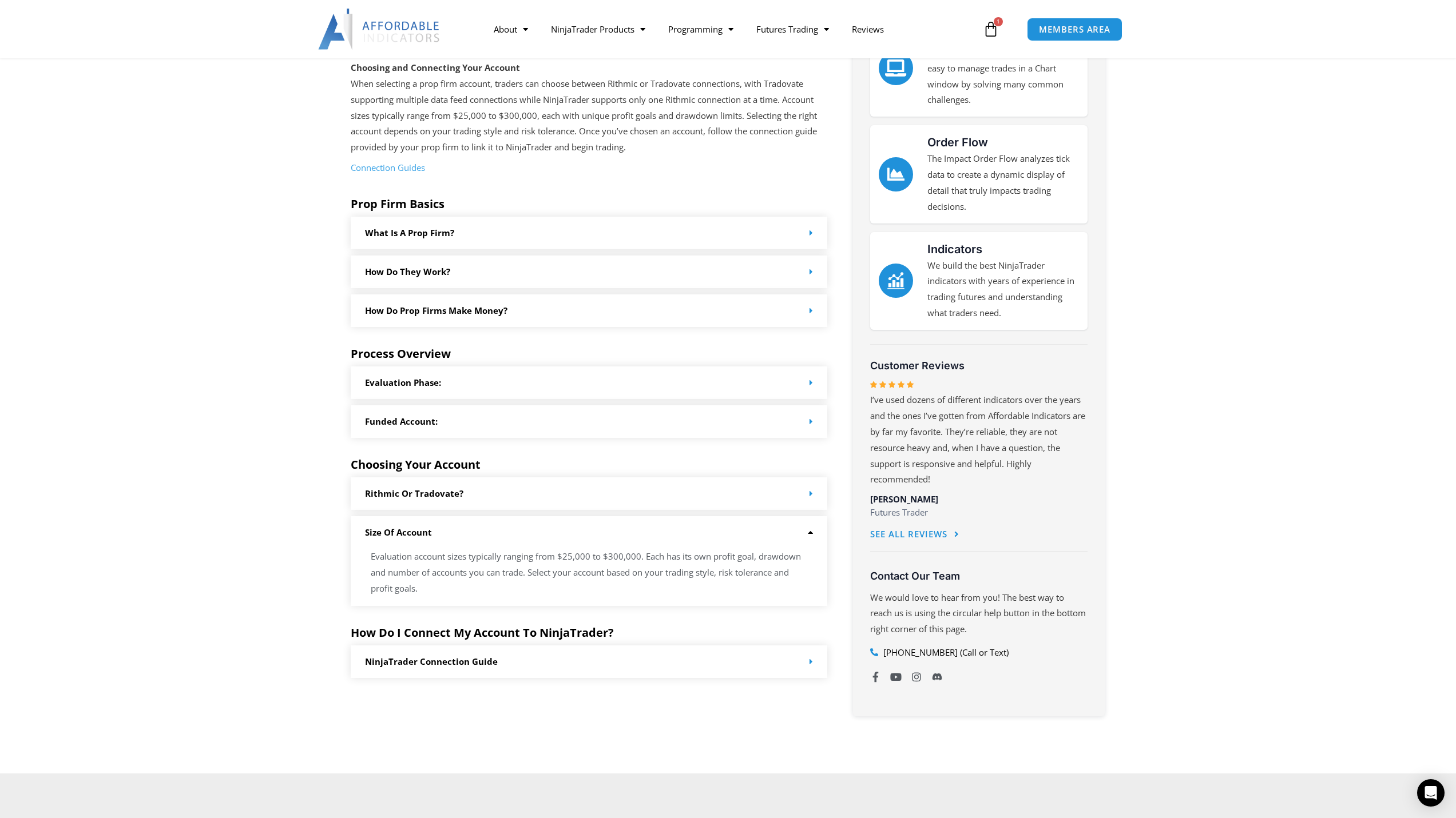
click at [601, 536] on div "Size of Account" at bounding box center [589, 533] width 477 height 32
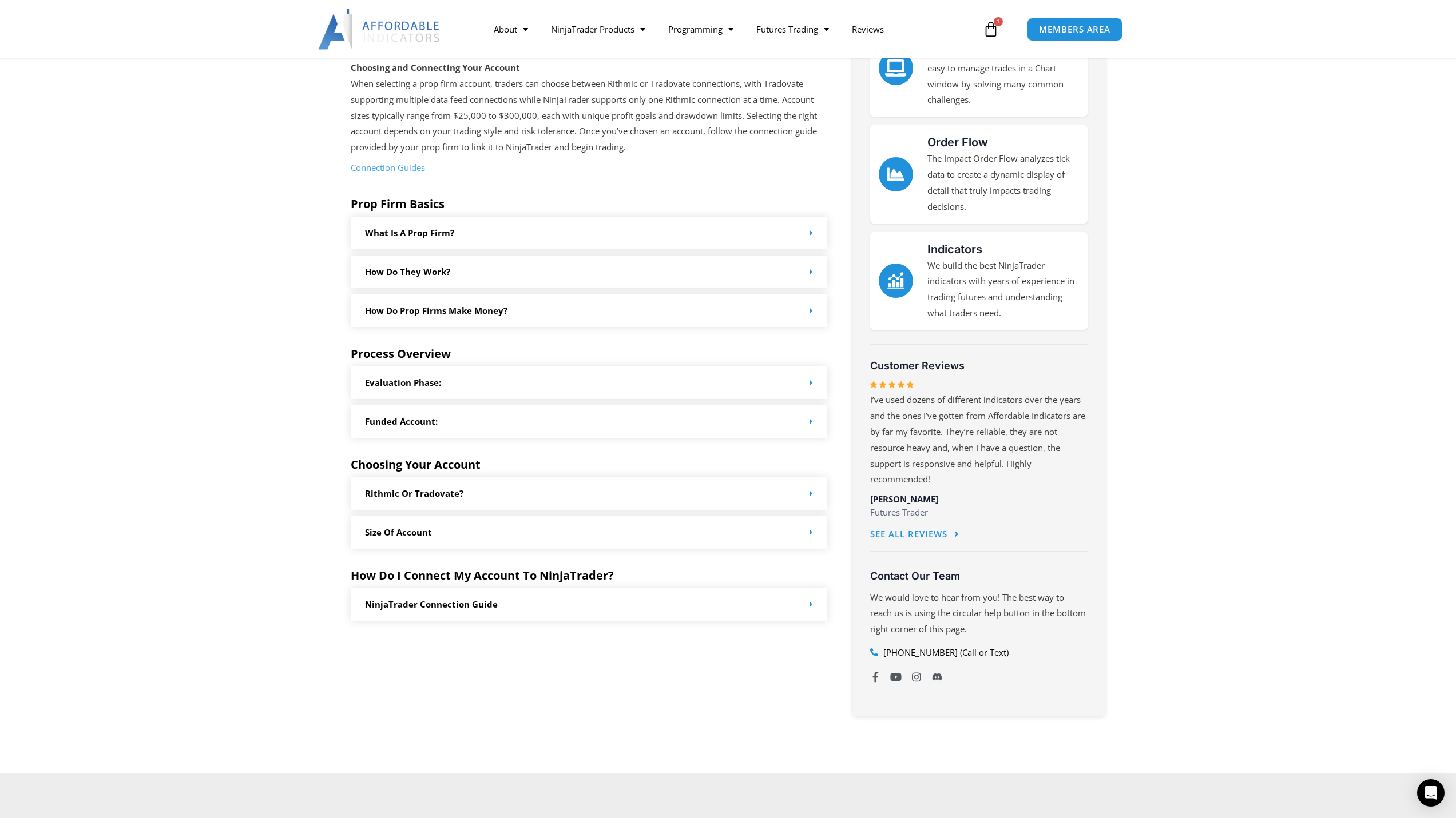
click at [551, 388] on div "Evaluation Phase:" at bounding box center [589, 383] width 477 height 32
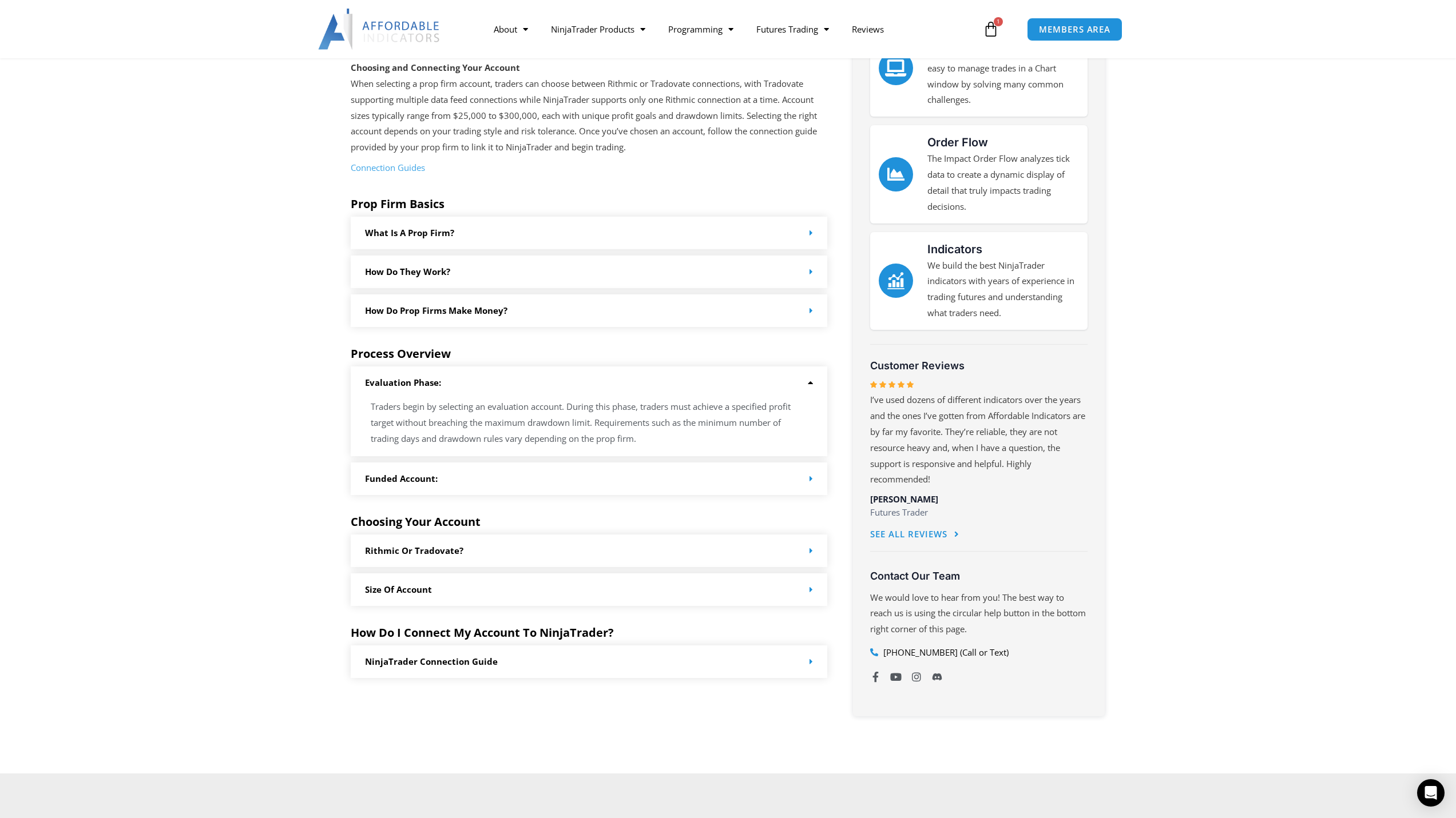
click at [551, 388] on div "Evaluation Phase:" at bounding box center [589, 383] width 477 height 32
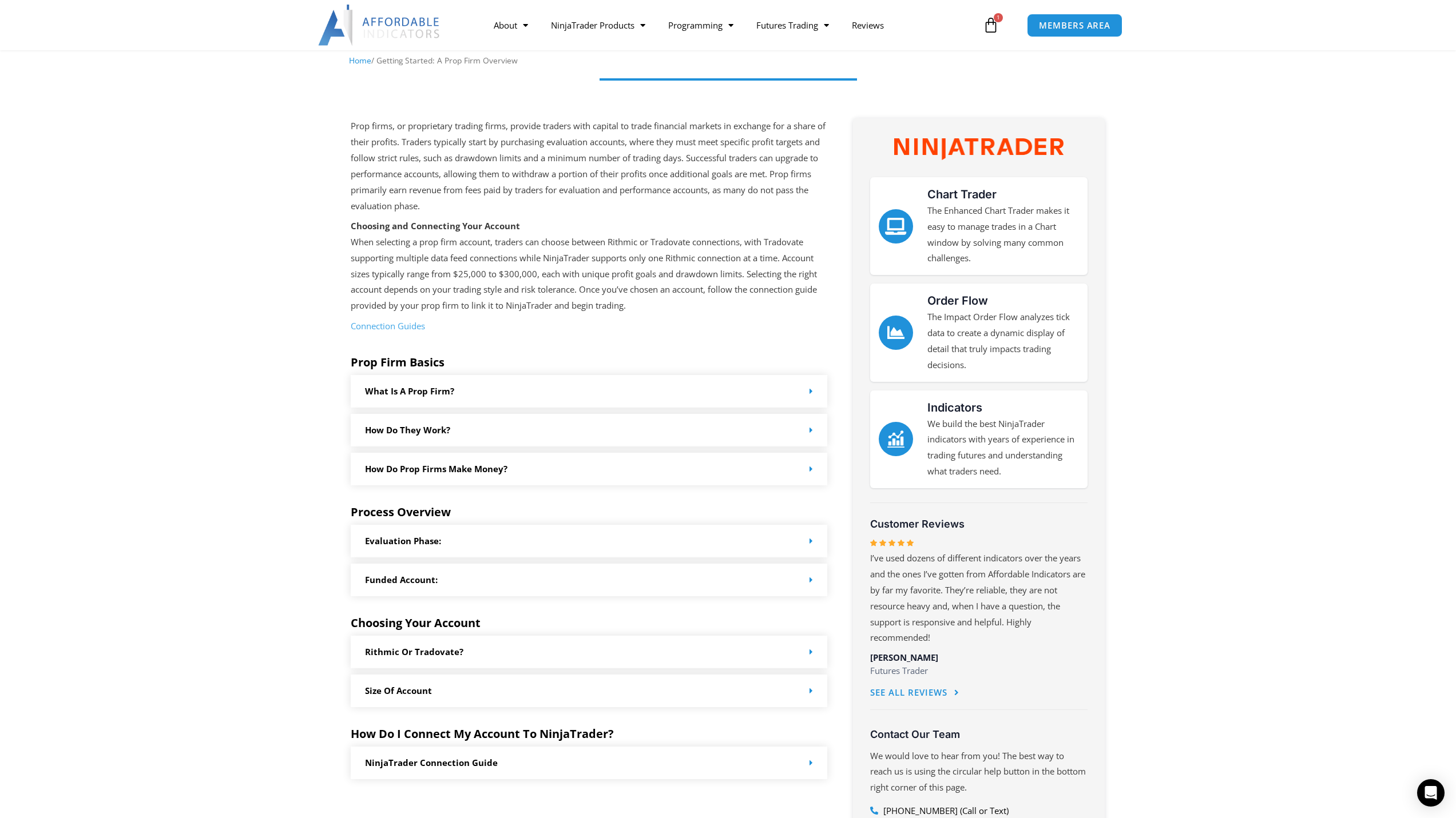
scroll to position [57, 0]
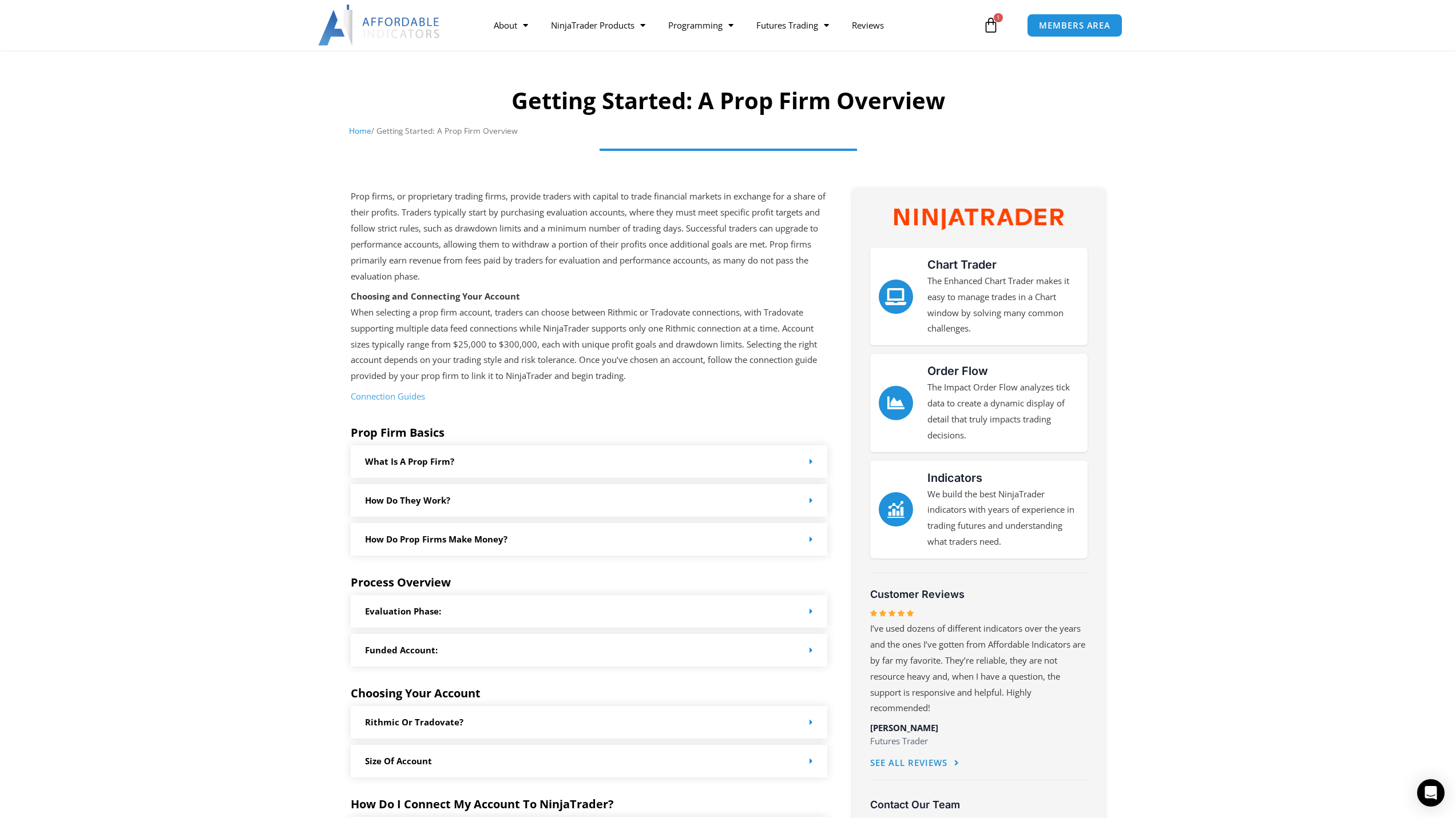
click at [575, 553] on div "How do Prop Firms make money?" at bounding box center [589, 539] width 477 height 32
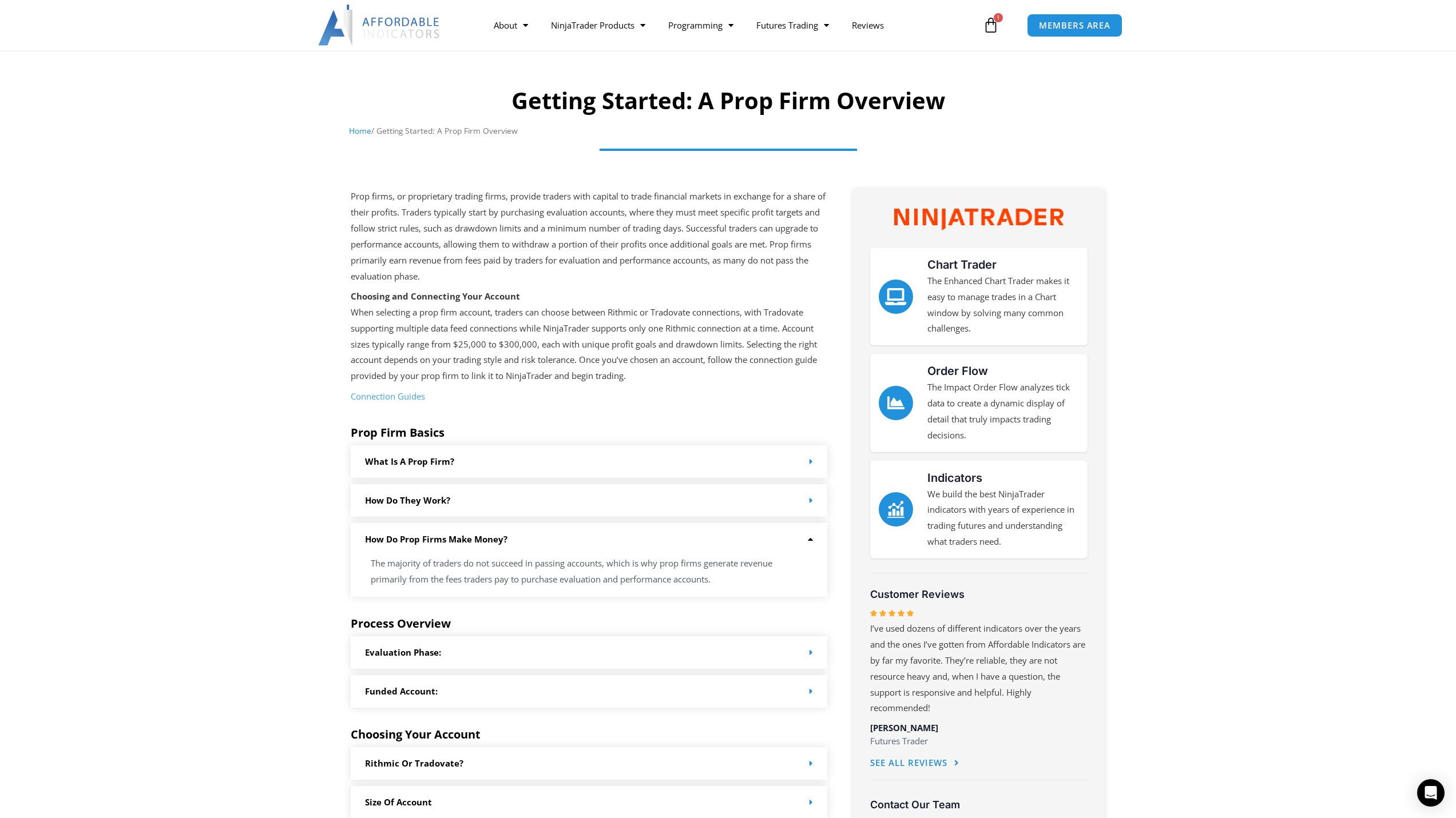
click at [664, 495] on div "How Do they work?" at bounding box center [589, 501] width 477 height 32
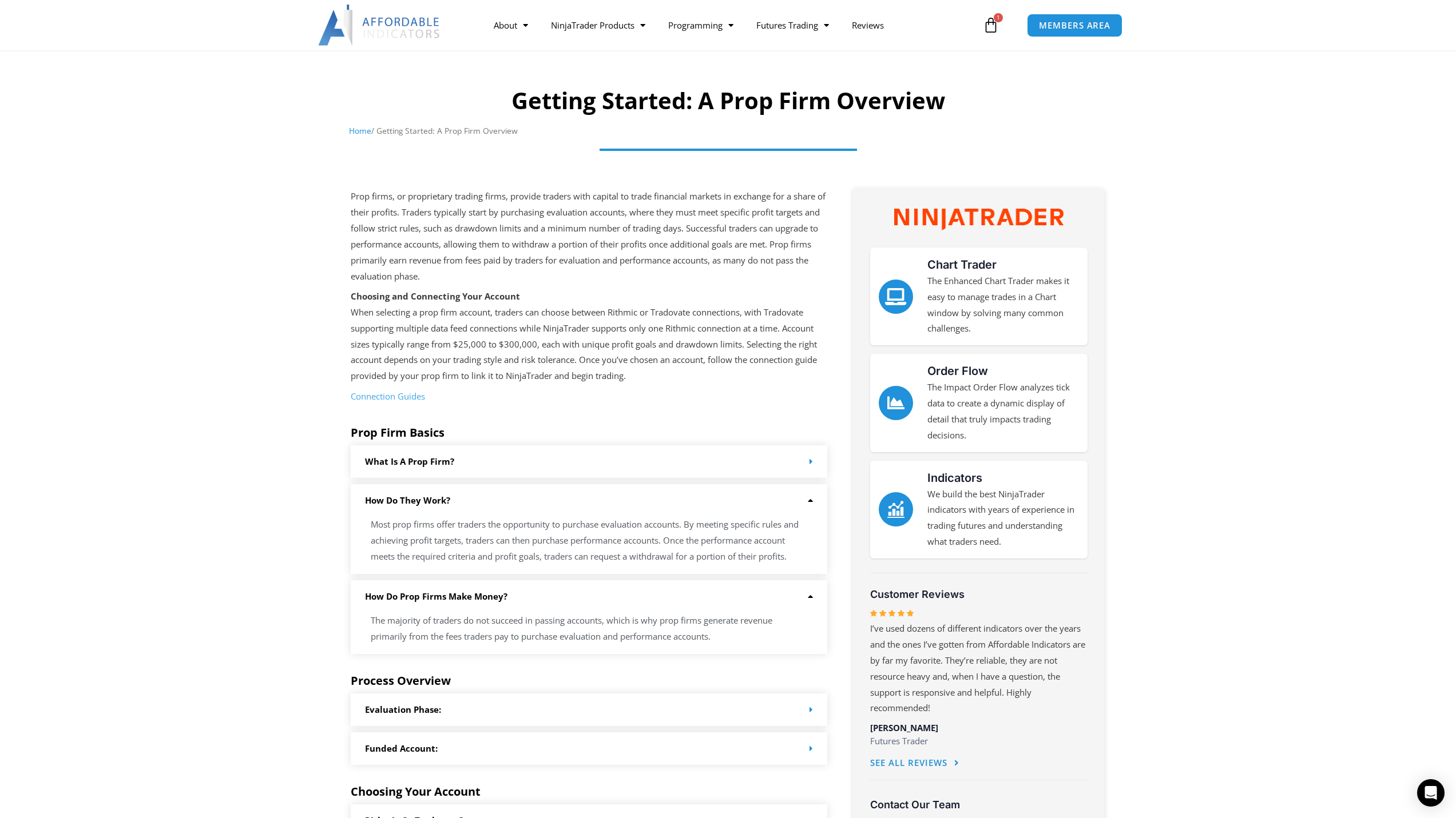
click at [663, 494] on div "How Do they work?" at bounding box center [589, 501] width 477 height 32
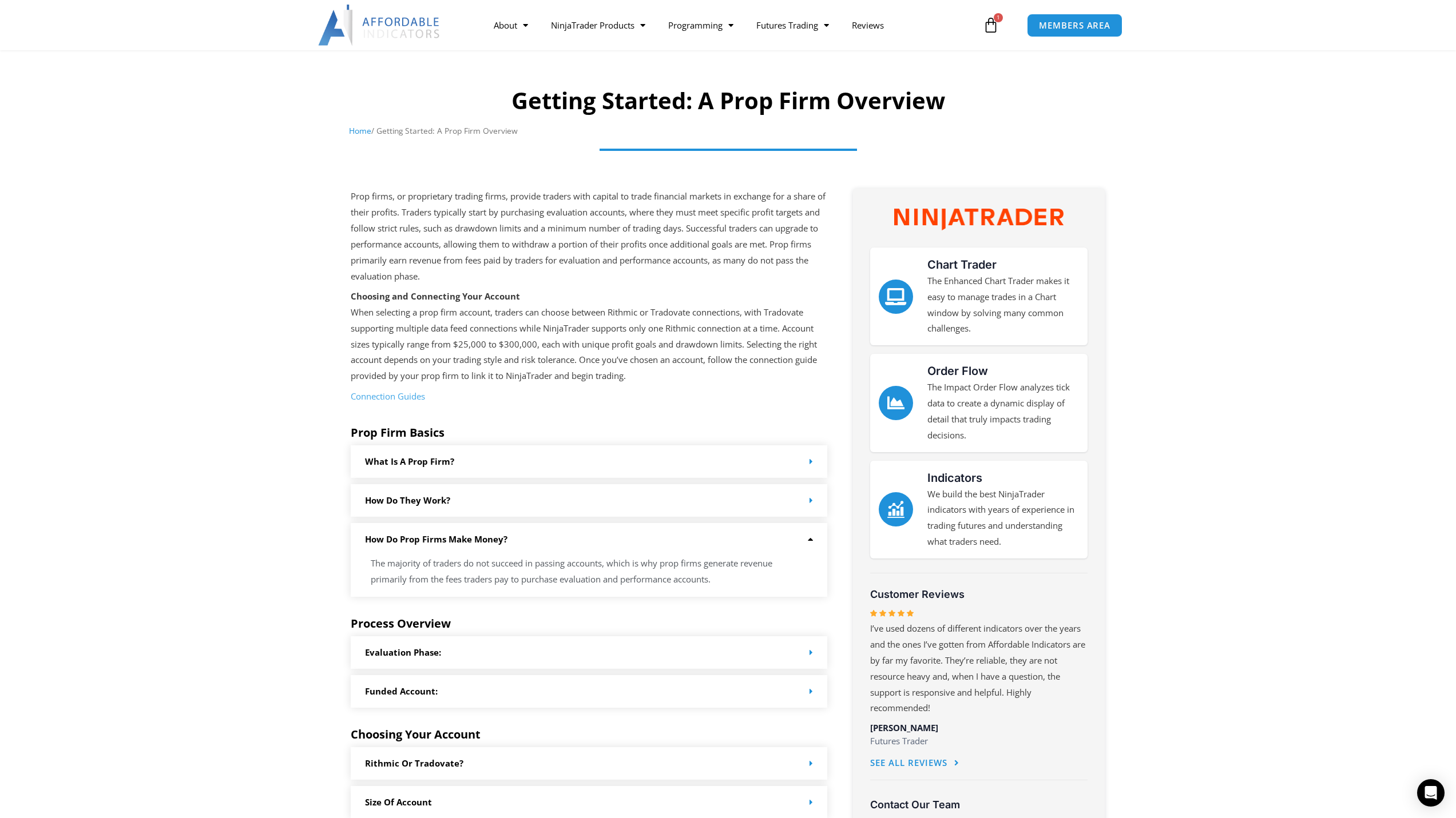
click at [682, 533] on div "How do Prop Firms make money?" at bounding box center [589, 539] width 477 height 32
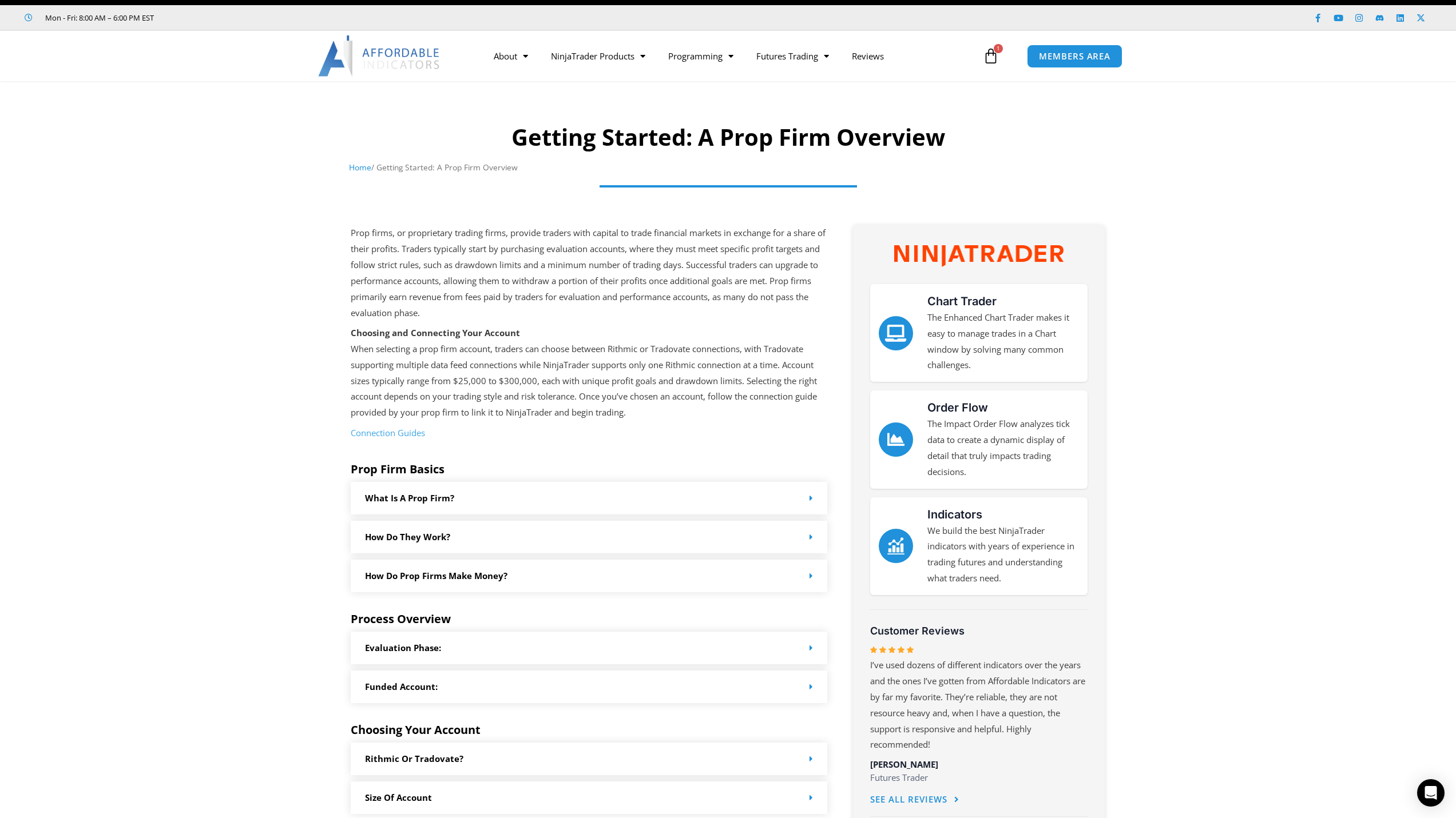
scroll to position [0, 0]
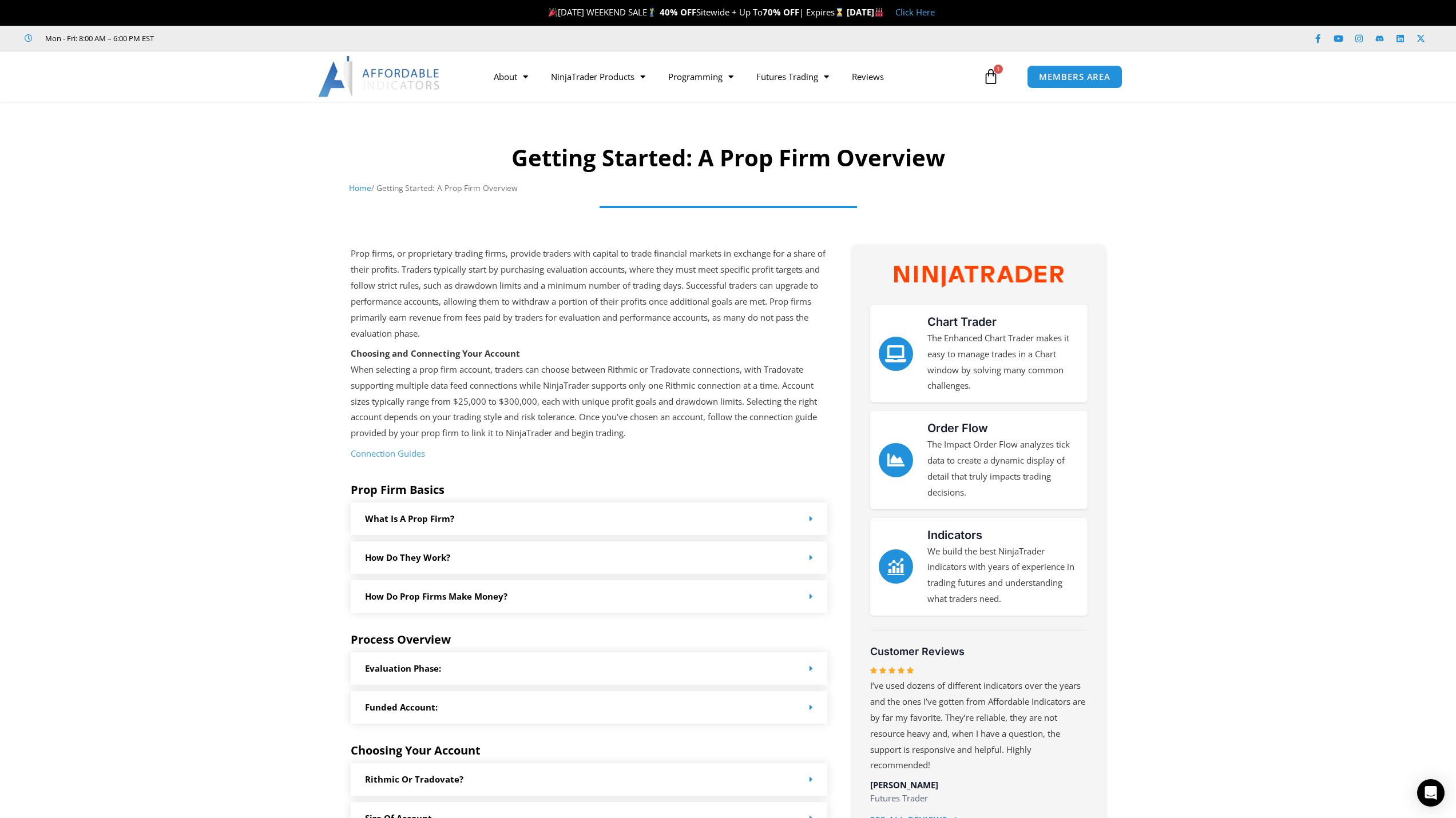
click at [992, 75] on icon at bounding box center [990, 76] width 16 height 16
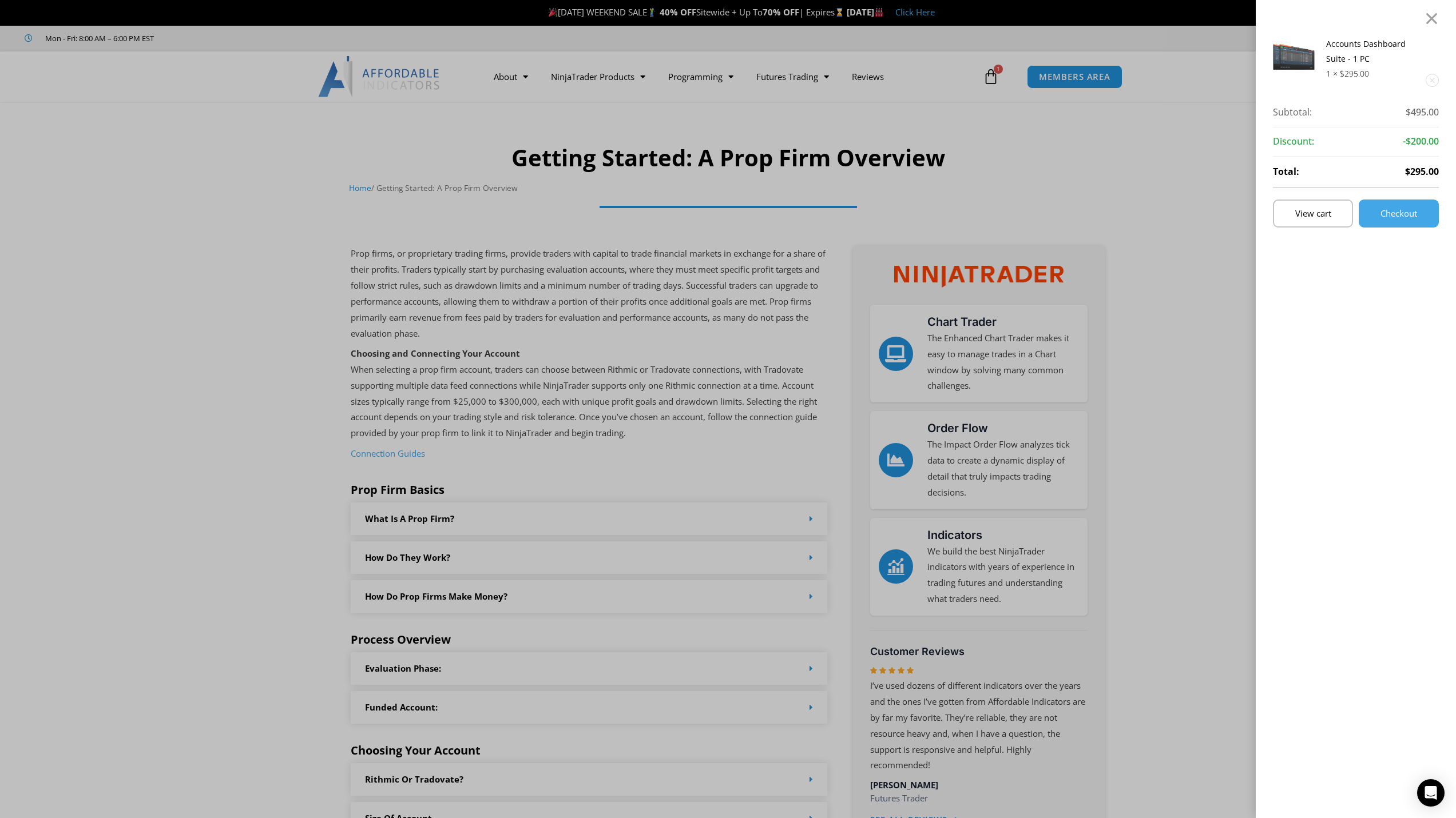
click at [1329, 230] on div "Accounts Dashboard Suite - 1 PC 1 × $ 295.00 Subtotal: $ 495.00 Subtotal: $495.…" at bounding box center [1356, 421] width 166 height 770
click at [1323, 215] on span "View cart" at bounding box center [1313, 214] width 36 height 9
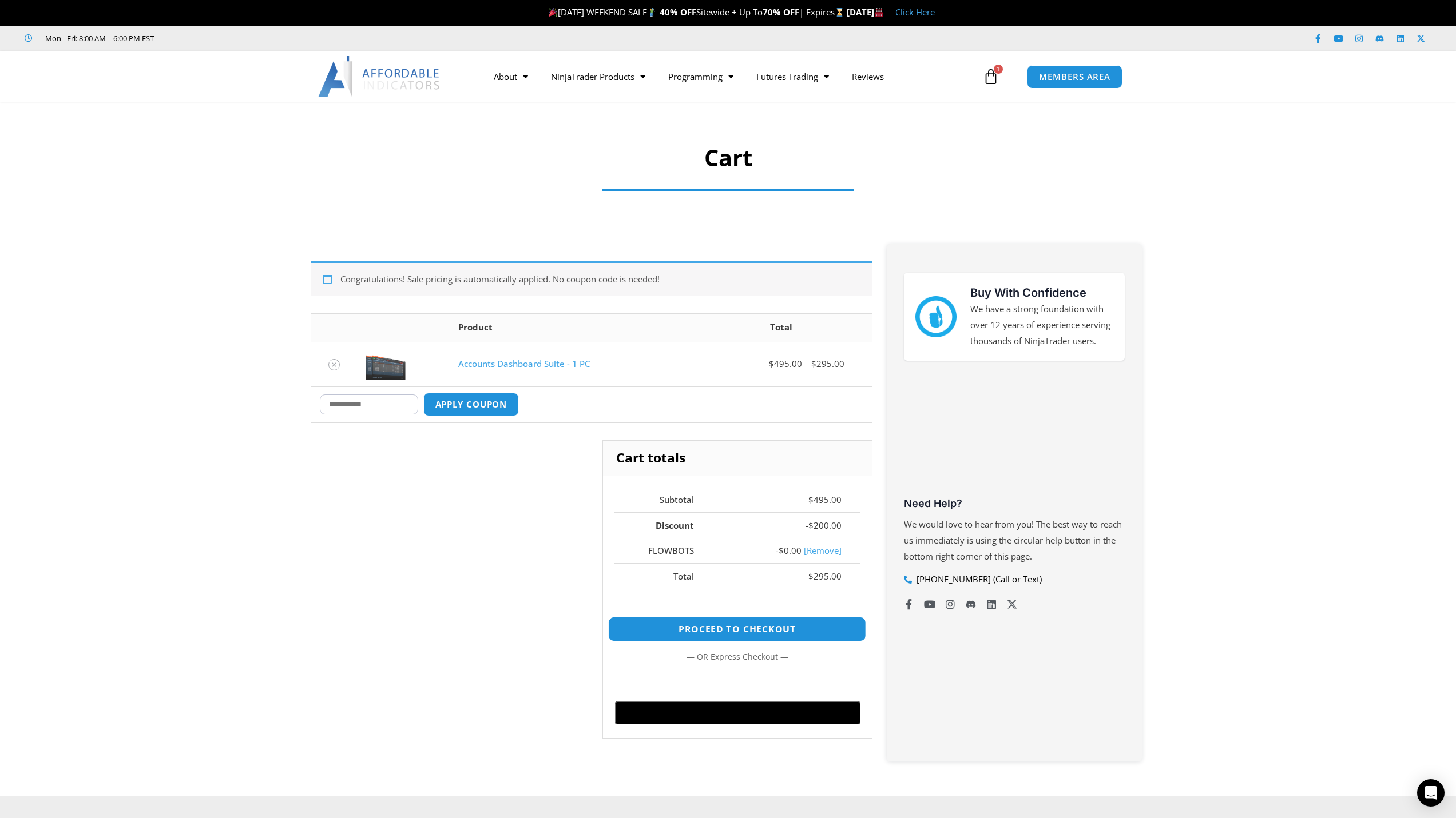
click at [708, 631] on link "Proceed to checkout" at bounding box center [737, 629] width 258 height 25
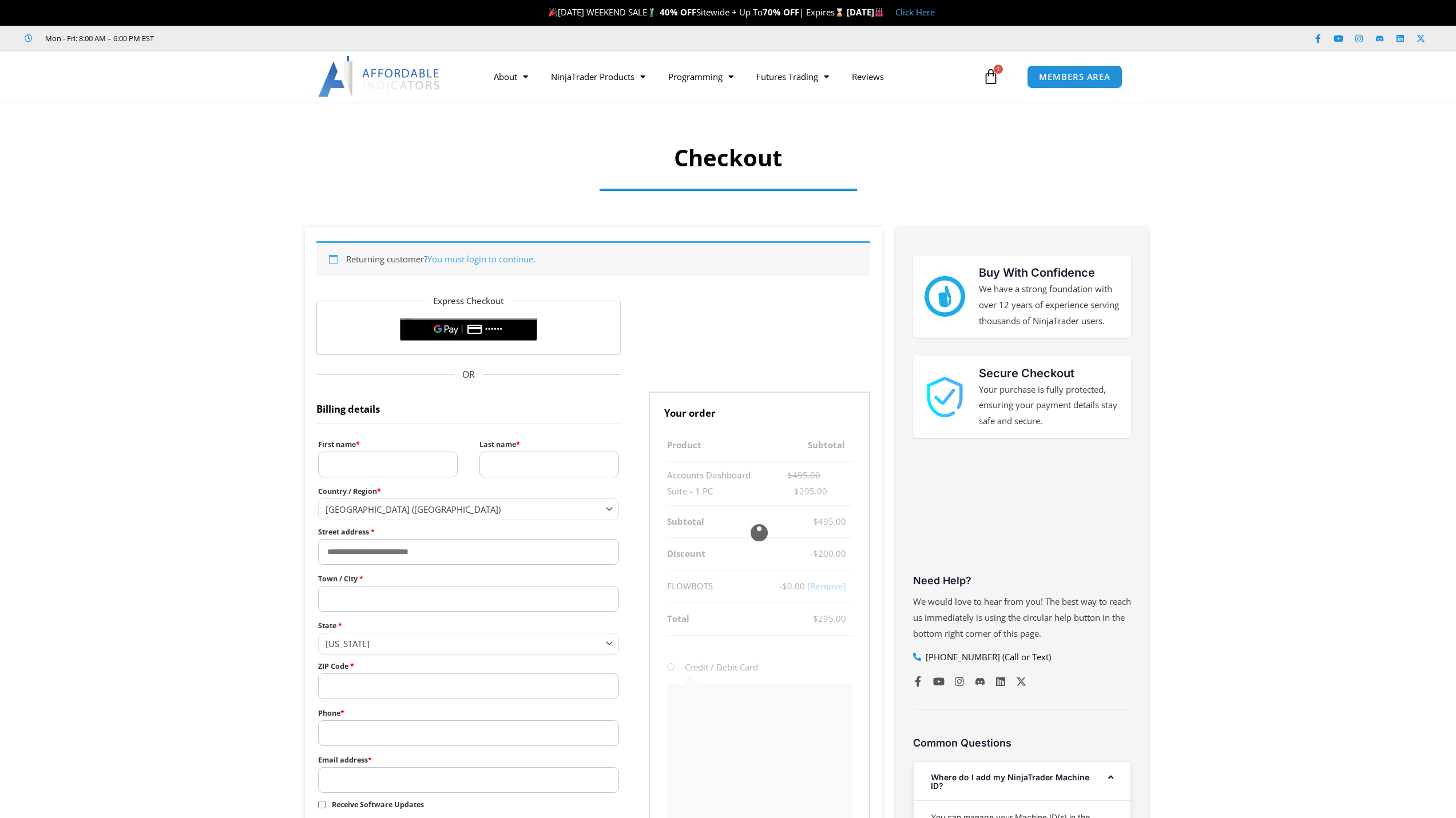
select select "**"
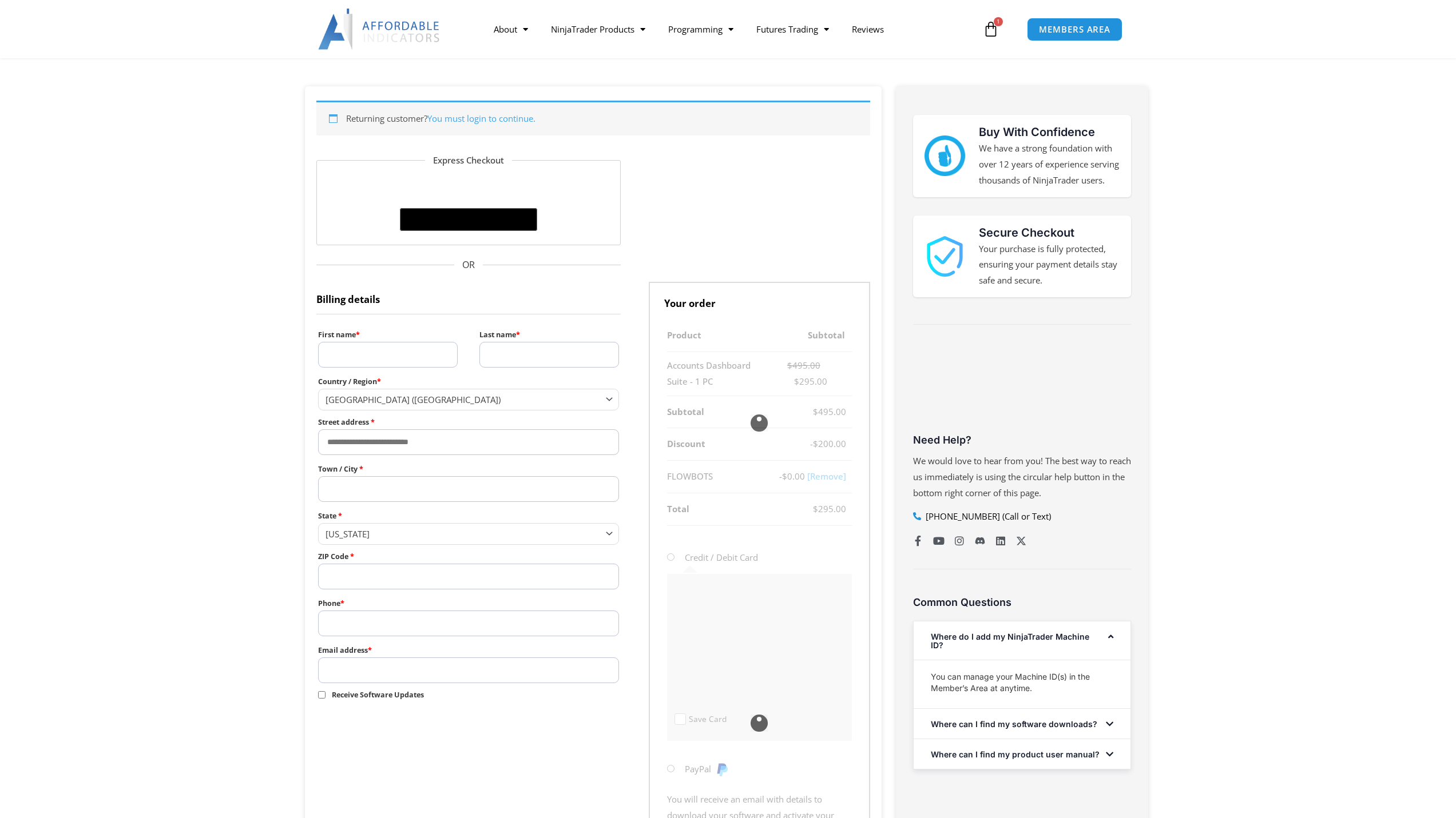
scroll to position [172, 0]
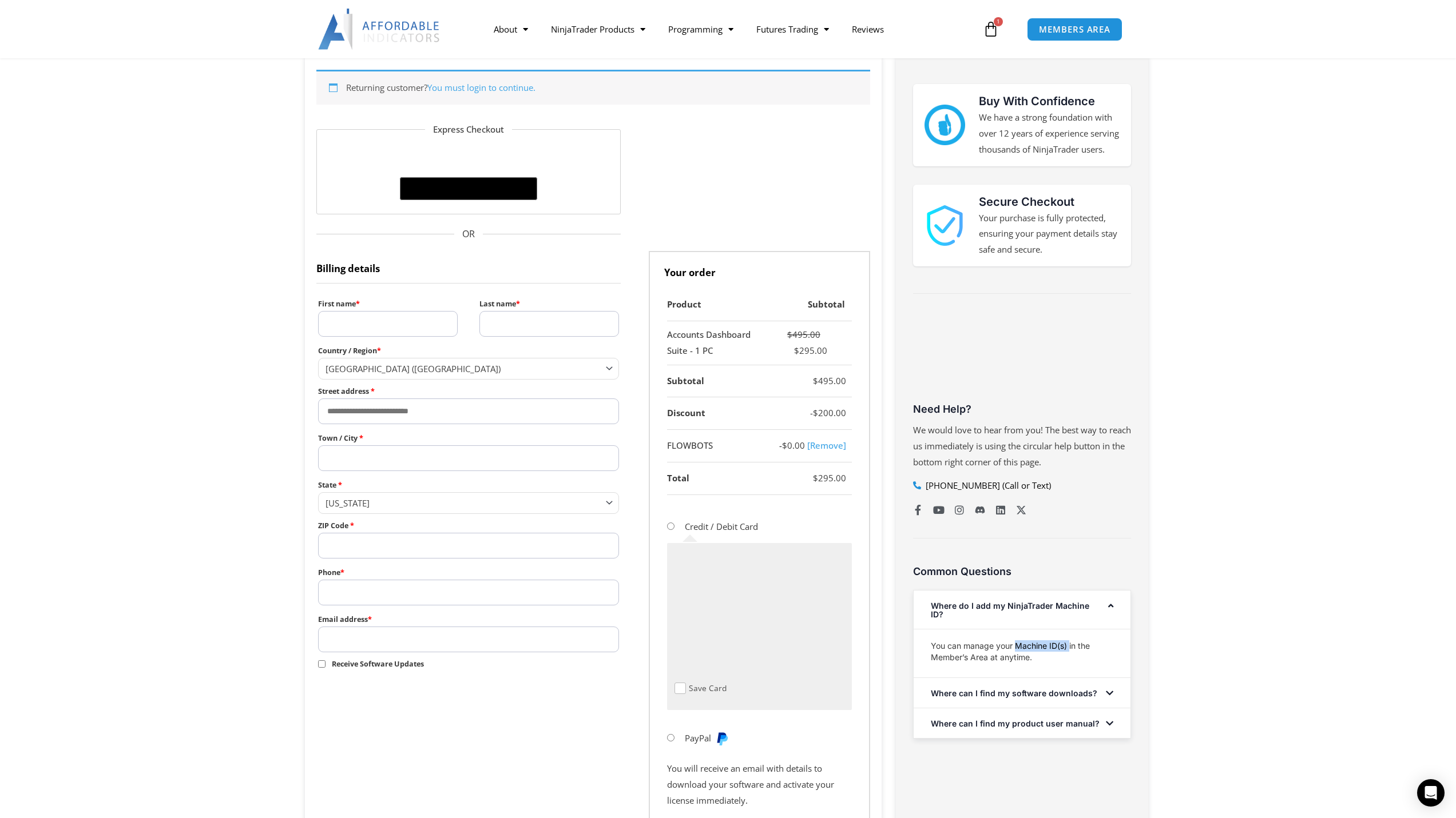
drag, startPoint x: 1016, startPoint y: 652, endPoint x: 1053, endPoint y: 652, distance: 37.0
click at [1069, 653] on p "You can manage your Machine ID(s) in the Member’s Area at anytime." at bounding box center [1022, 651] width 182 height 23
click at [987, 656] on p "You can manage your Machine ID(s) in the Member’s Area at anytime." at bounding box center [1022, 651] width 182 height 23
drag, startPoint x: 963, startPoint y: 653, endPoint x: 986, endPoint y: 665, distance: 25.9
click at [986, 663] on p "You can manage your Machine ID(s) in the Member’s Area at anytime." at bounding box center [1022, 651] width 182 height 23
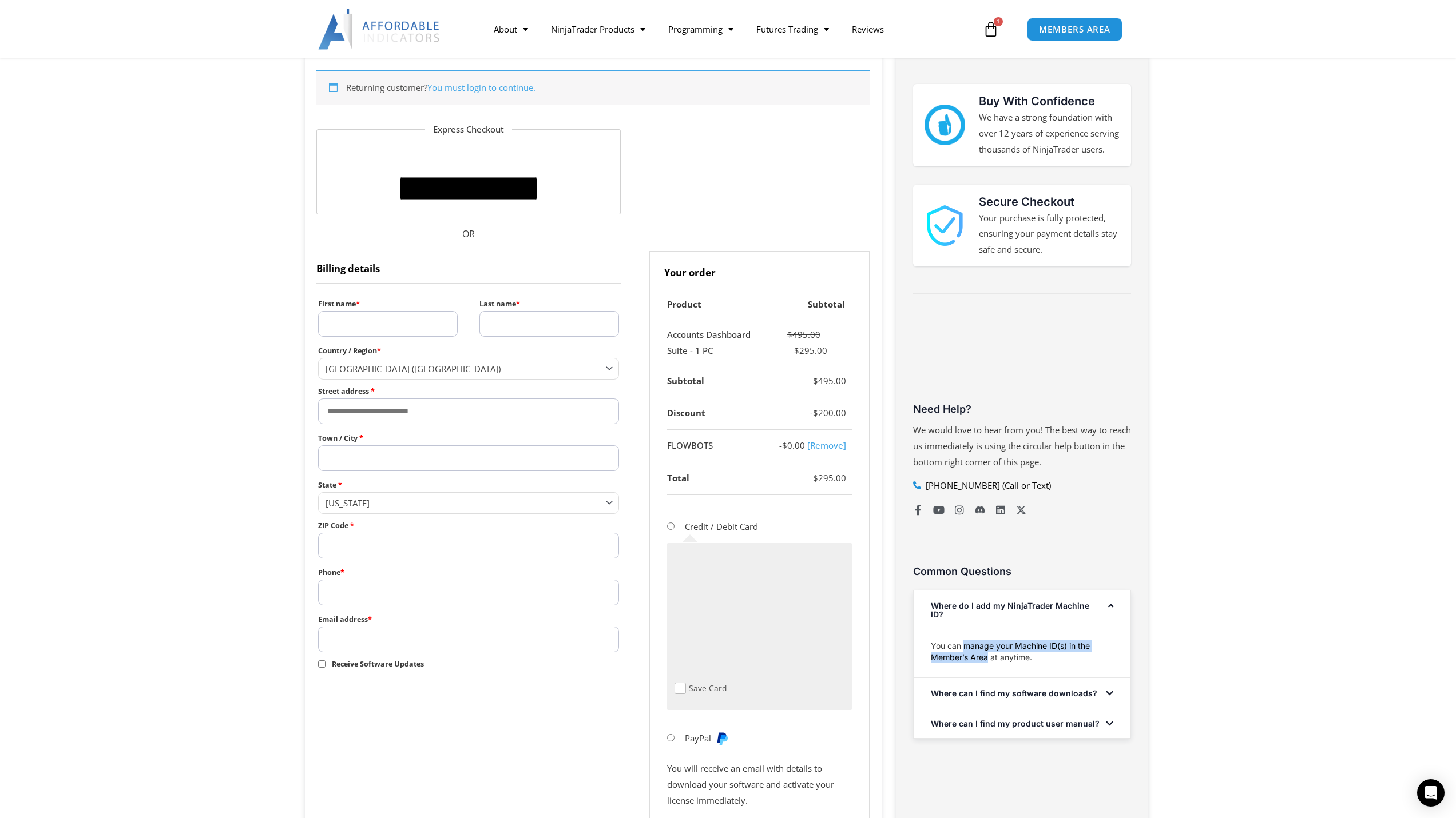
copy p "manage your Machine ID(s) in the Member’s Area"
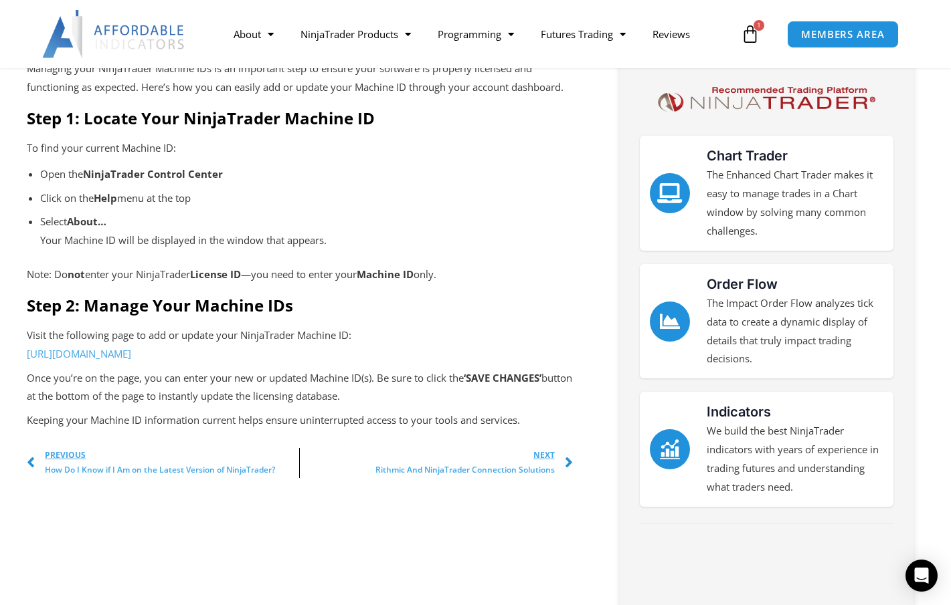
scroll to position [468, 0]
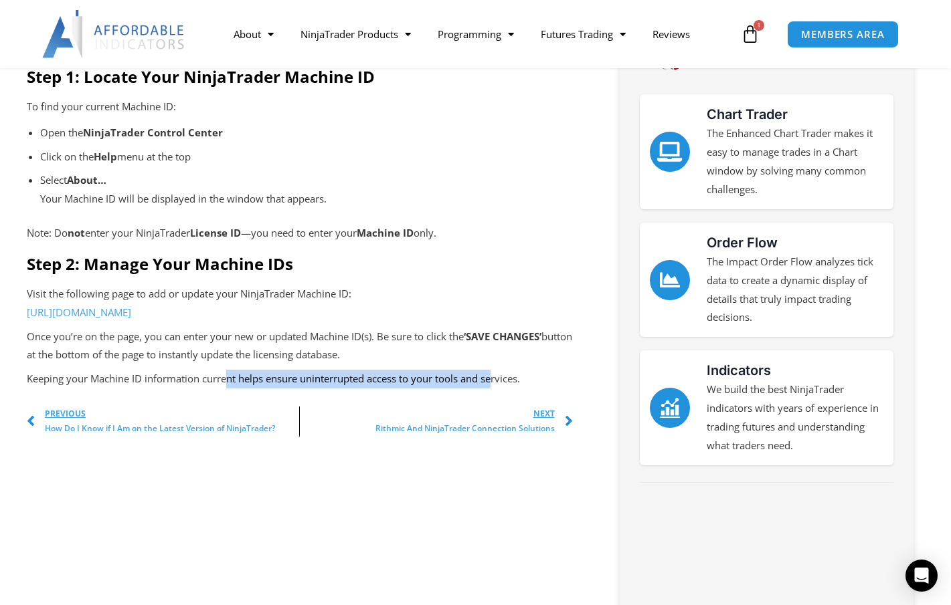
drag, startPoint x: 230, startPoint y: 380, endPoint x: 494, endPoint y: 381, distance: 264.3
click at [496, 383] on p "Keeping your Machine ID information current helps ensure uninterrupted access t…" at bounding box center [300, 379] width 546 height 19
click at [131, 316] on link "https://affordableindicators.com/members-area/ninjatrader-machine-ids/" at bounding box center [79, 312] width 104 height 13
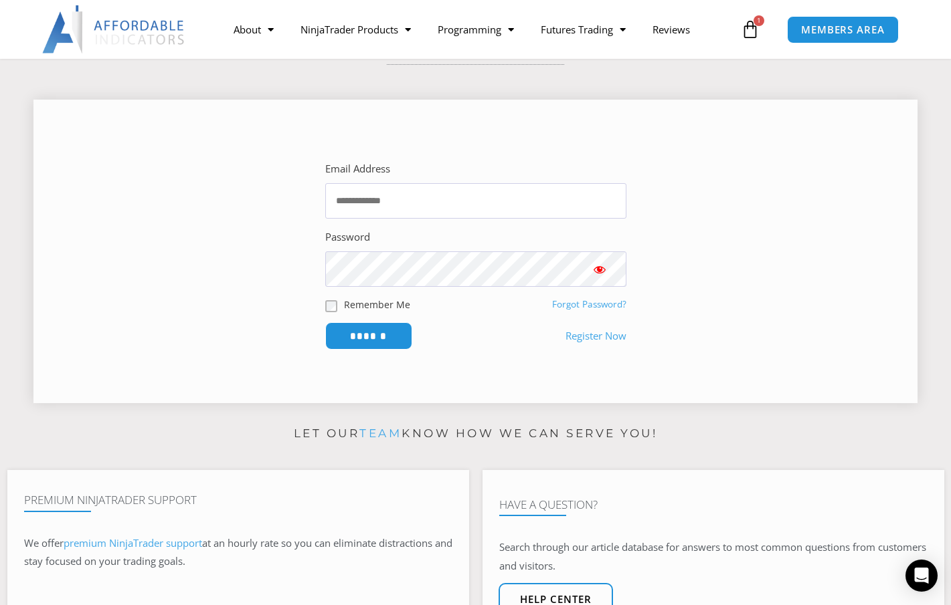
scroll to position [134, 0]
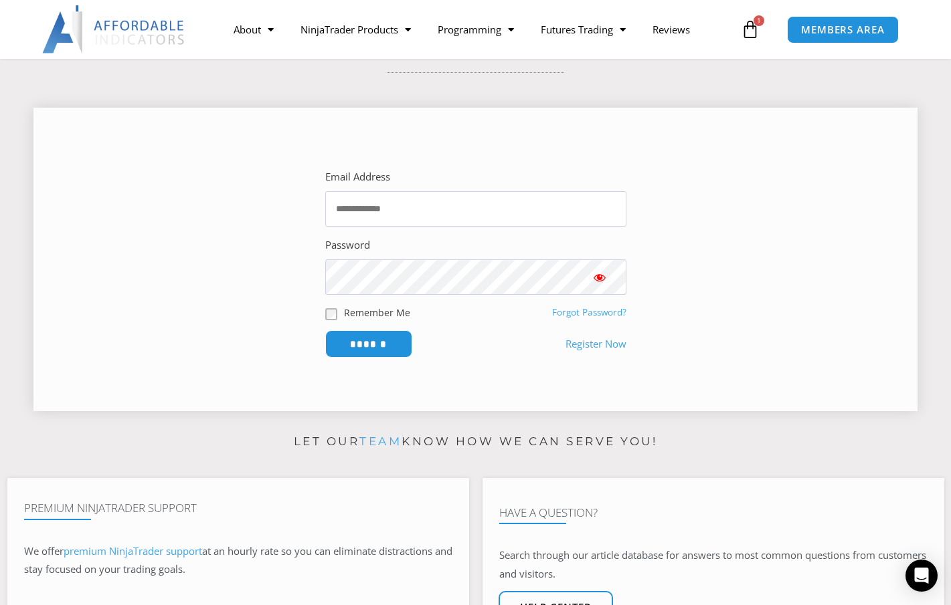
click at [603, 345] on link "Register Now" at bounding box center [595, 344] width 61 height 19
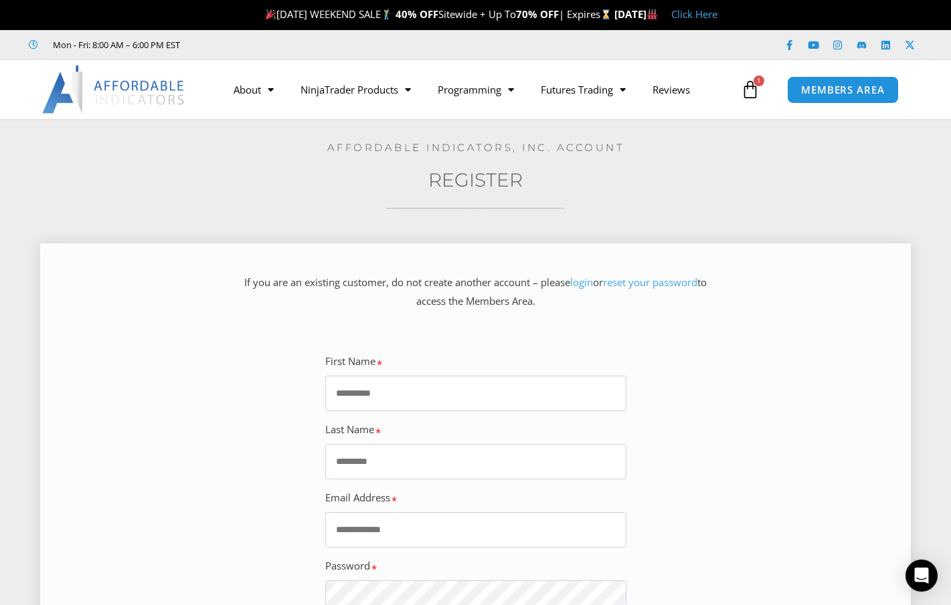
click at [447, 402] on input "First Name" at bounding box center [475, 393] width 301 height 35
type input "*****"
type input "******"
type input "**********"
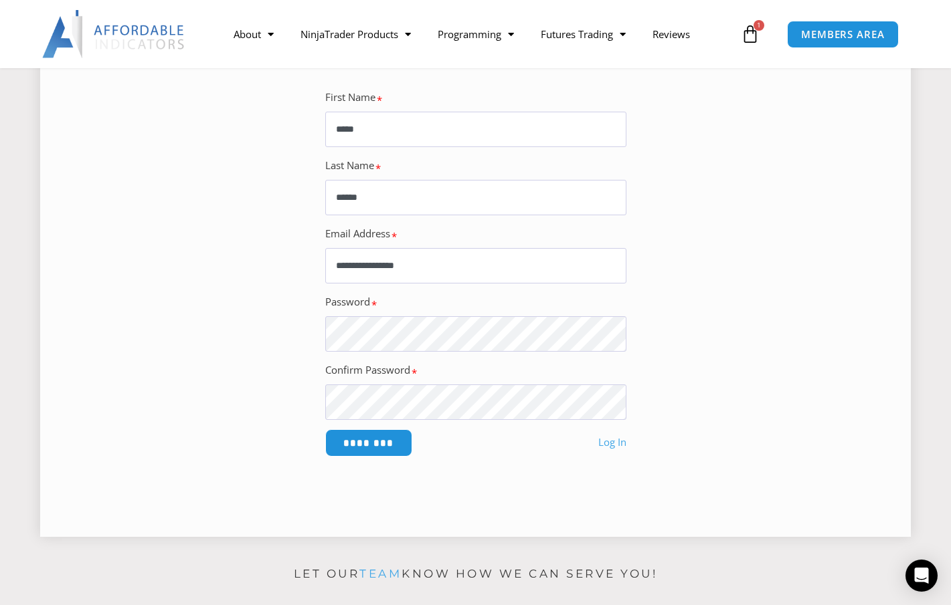
scroll to position [268, 0]
click at [367, 444] on input "********" at bounding box center [368, 440] width 92 height 29
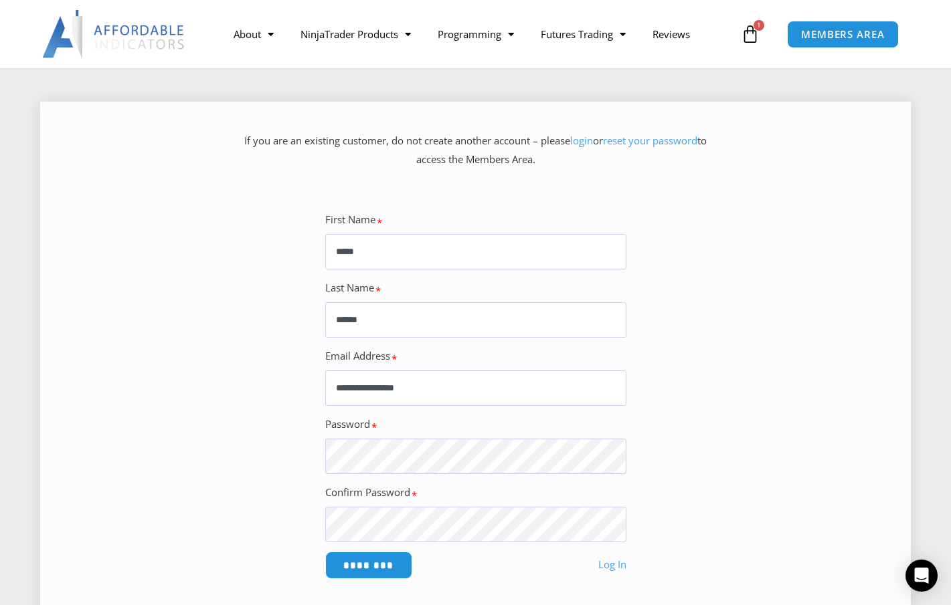
scroll to position [134, 0]
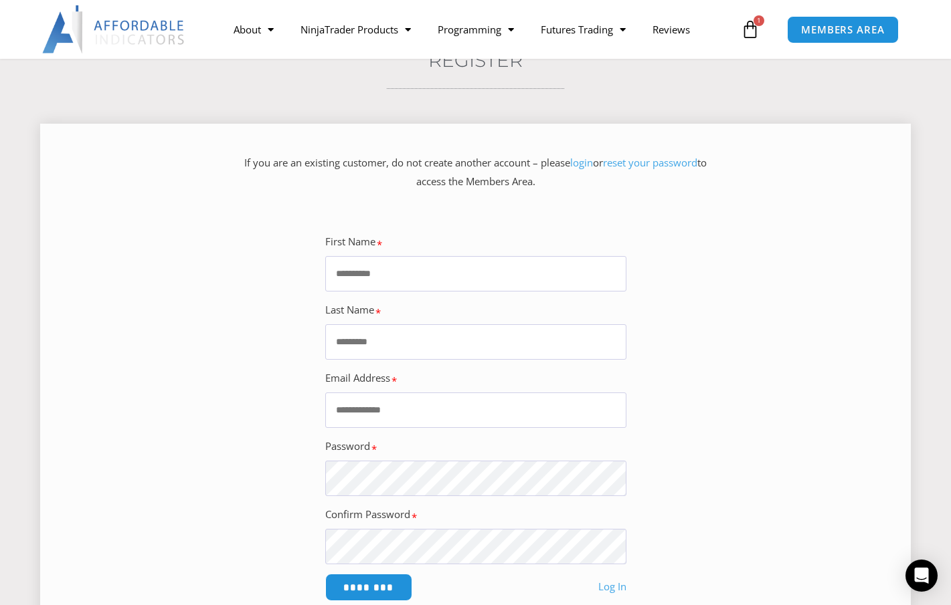
scroll to position [201, 0]
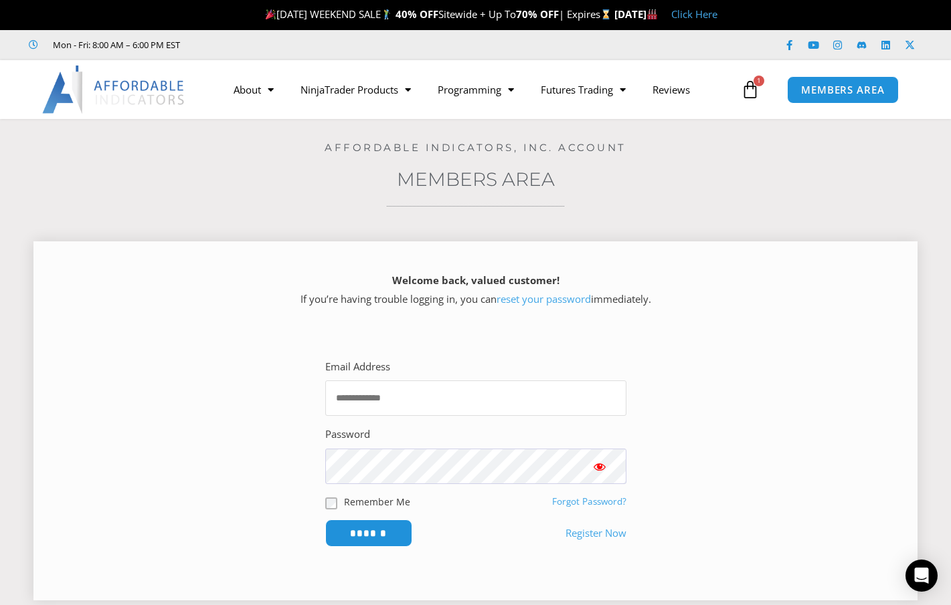
click at [417, 400] on input "Email Address" at bounding box center [475, 398] width 301 height 35
type input "**********"
click at [385, 531] on input "******" at bounding box center [368, 533] width 92 height 29
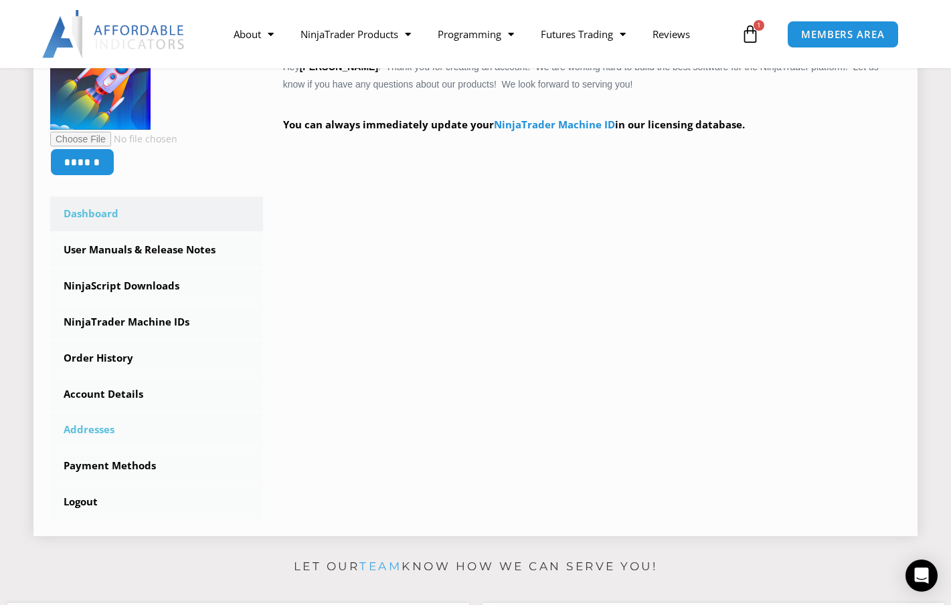
scroll to position [268, 0]
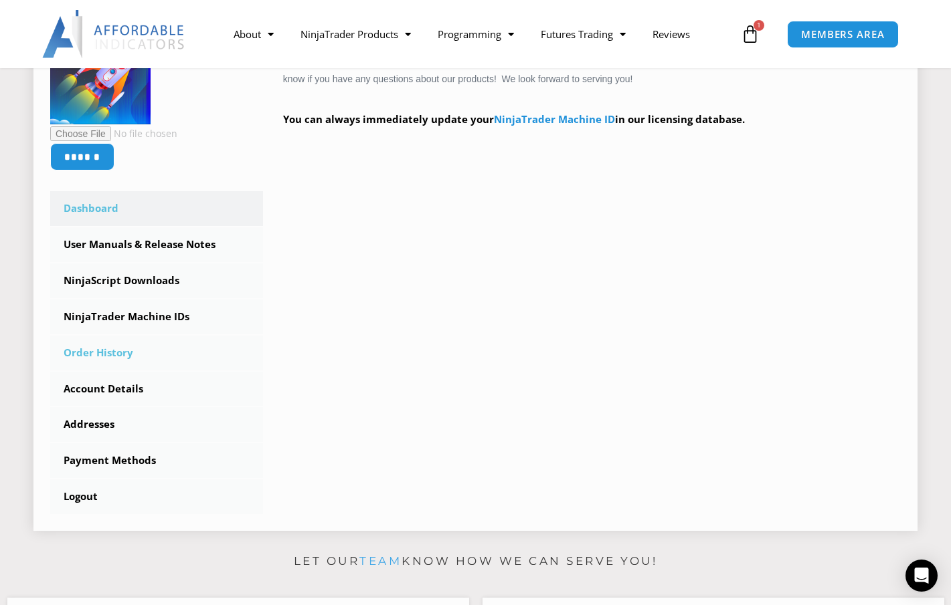
click at [109, 351] on link "Order History" at bounding box center [156, 353] width 213 height 35
click at [141, 316] on link "NinjaTrader Machine IDs" at bounding box center [156, 317] width 213 height 35
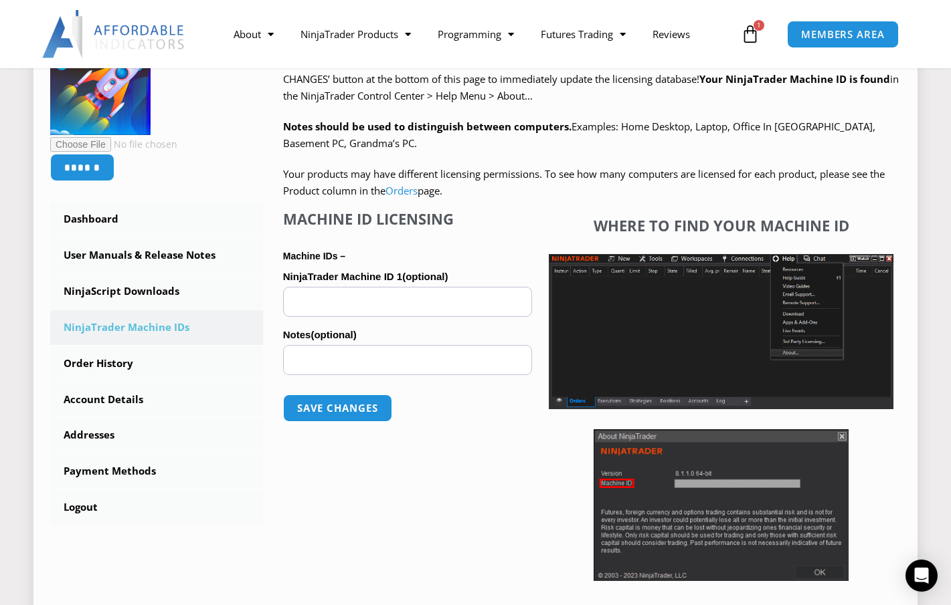
scroll to position [268, 0]
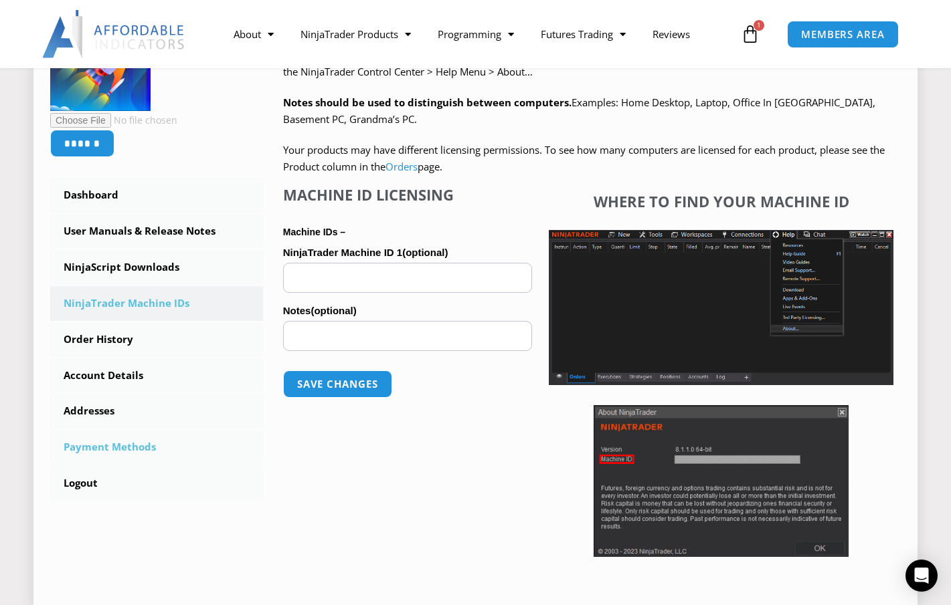
click at [102, 452] on link "Payment Methods" at bounding box center [156, 447] width 213 height 35
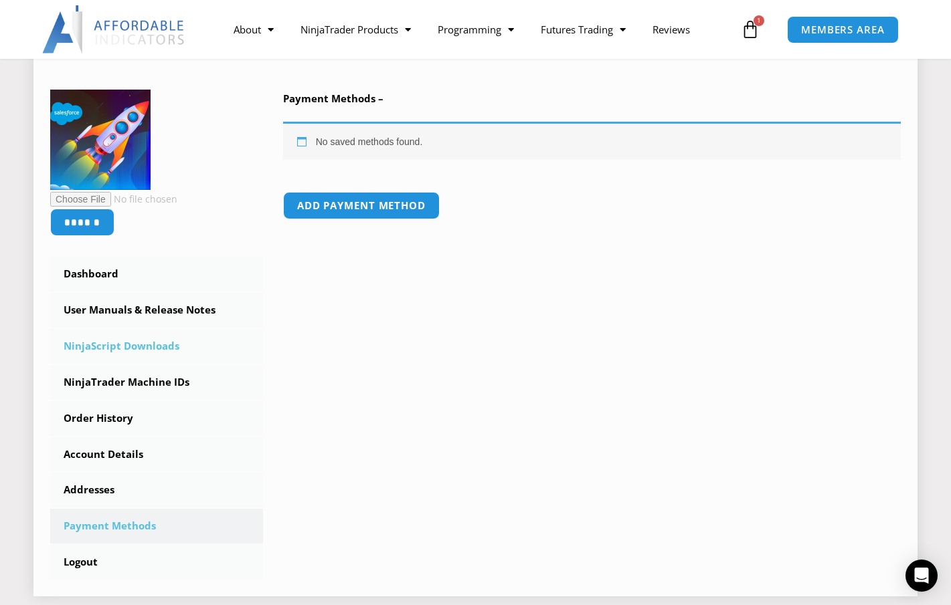
scroll to position [201, 0]
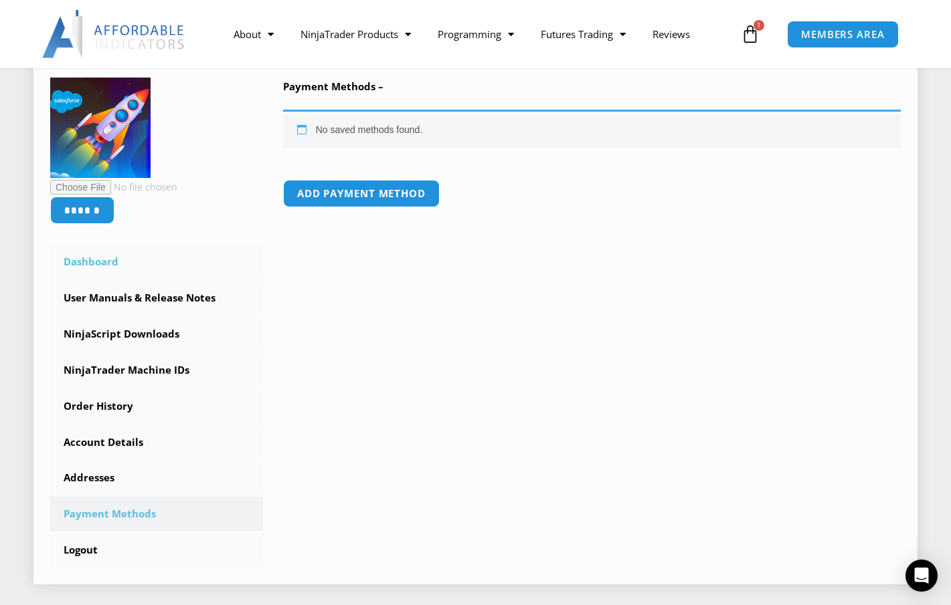
click at [98, 266] on link "Dashboard" at bounding box center [156, 262] width 213 height 35
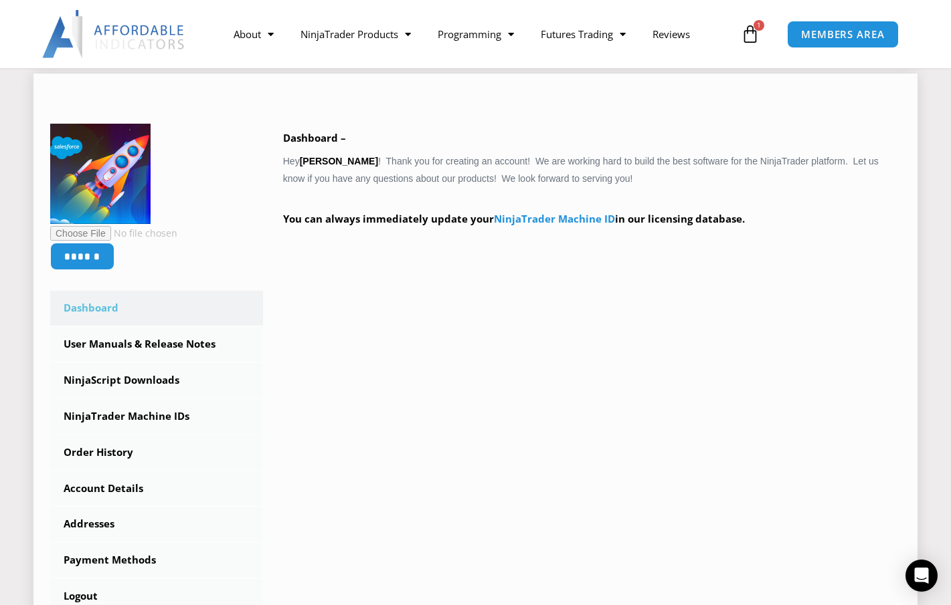
scroll to position [201, 0]
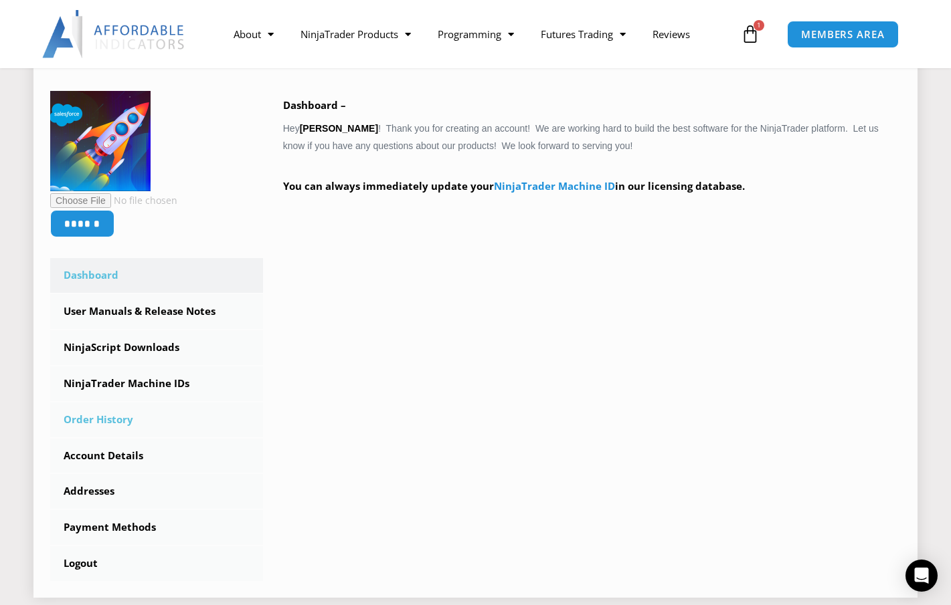
click at [114, 425] on link "Order History" at bounding box center [156, 420] width 213 height 35
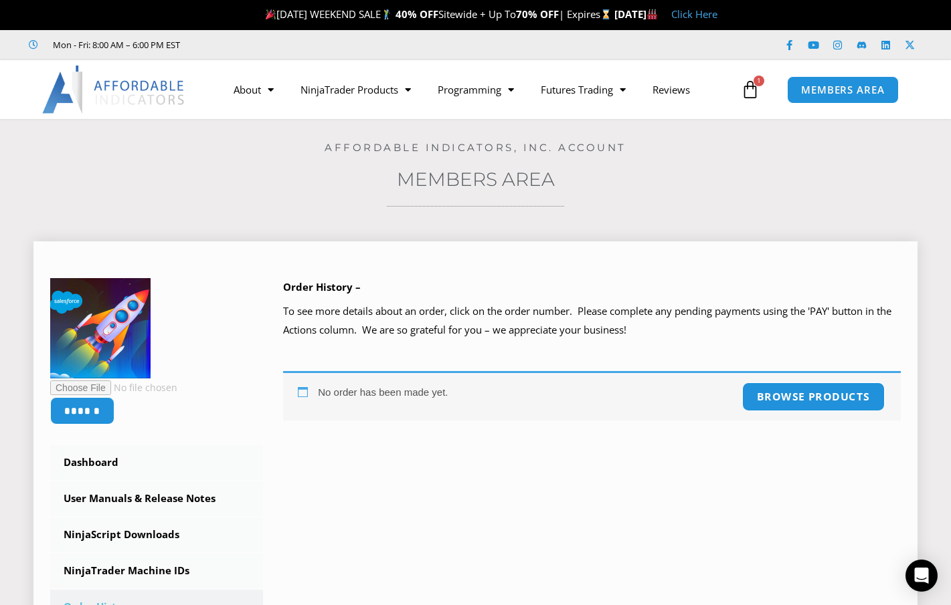
click at [782, 401] on link "Browse products" at bounding box center [812, 397] width 143 height 29
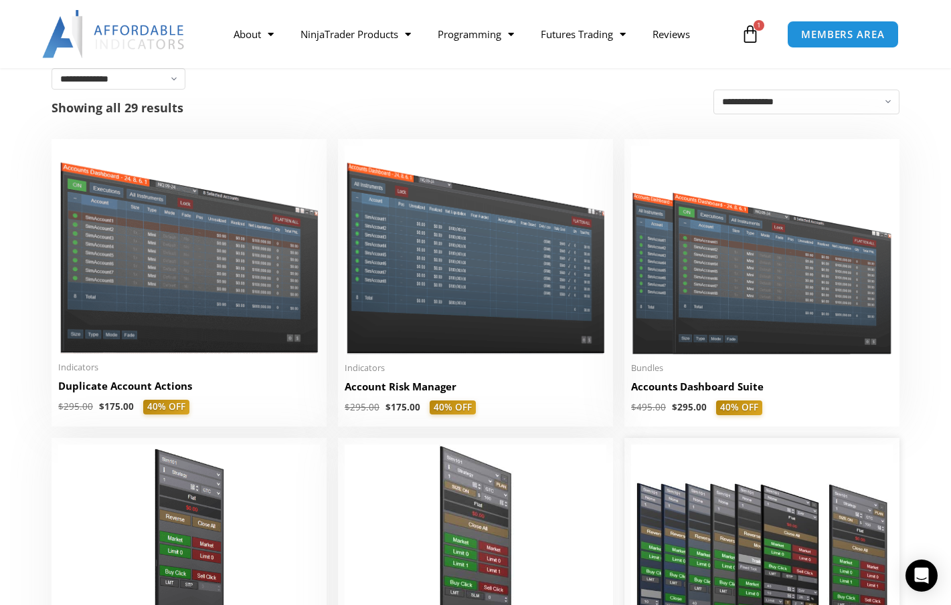
scroll to position [268, 0]
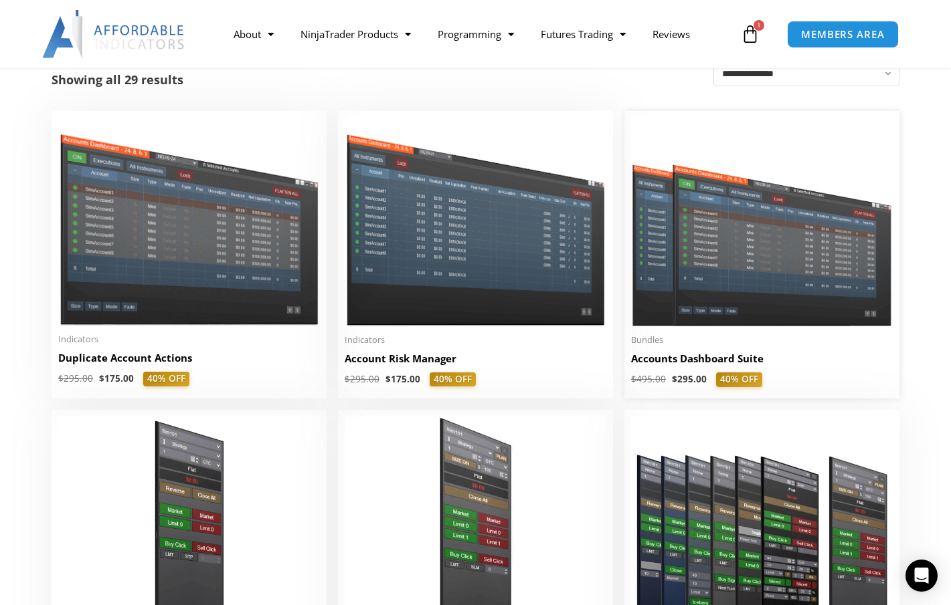
click at [733, 326] on img at bounding box center [762, 222] width 262 height 209
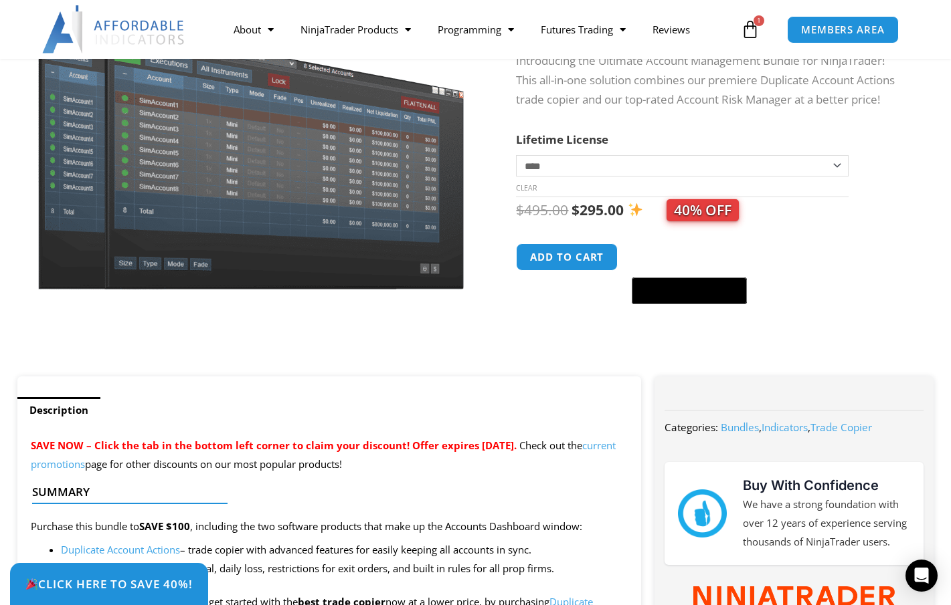
scroll to position [201, 0]
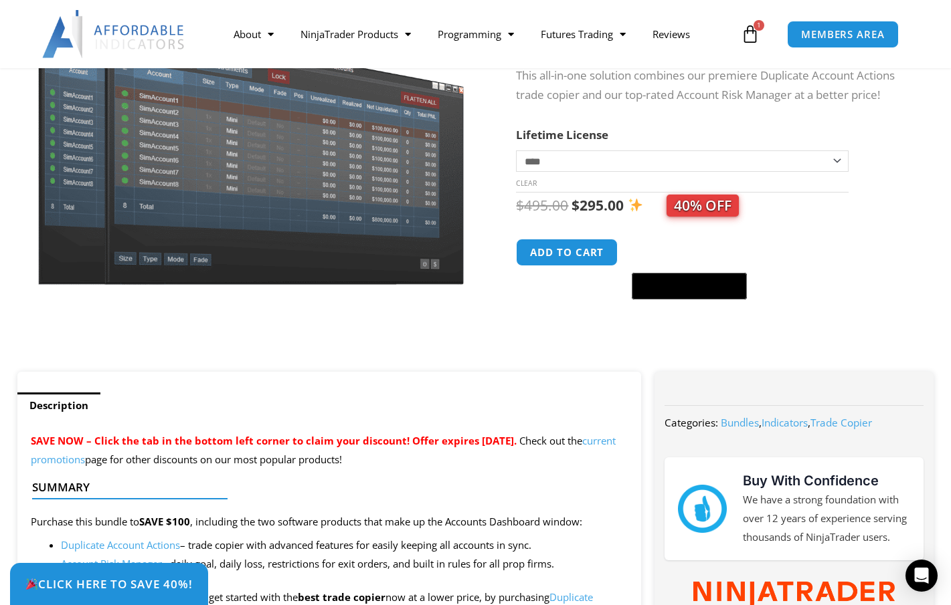
click at [739, 31] on link "$ 495.00 1 Cart" at bounding box center [750, 34] width 59 height 39
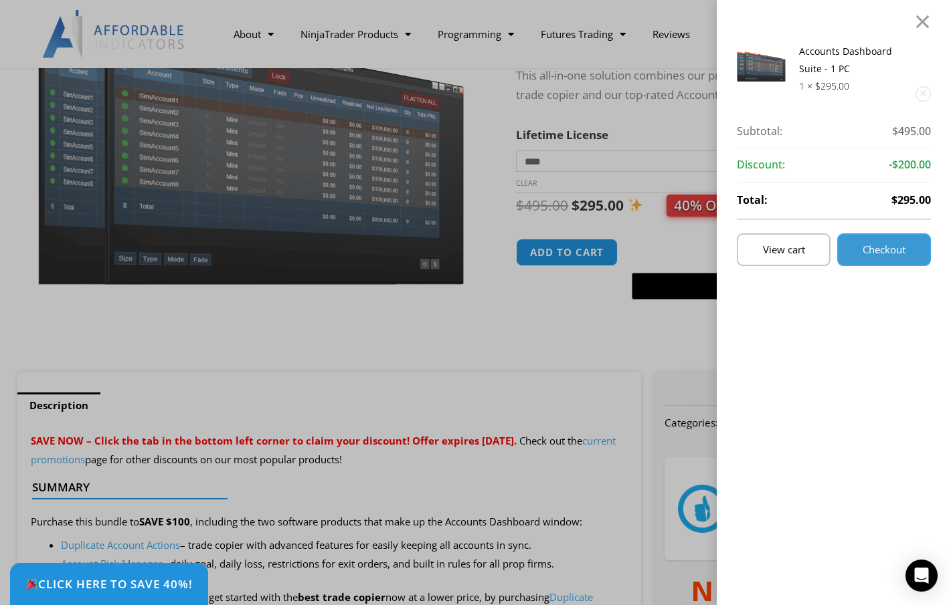
click at [893, 250] on span "Checkout" at bounding box center [883, 250] width 43 height 10
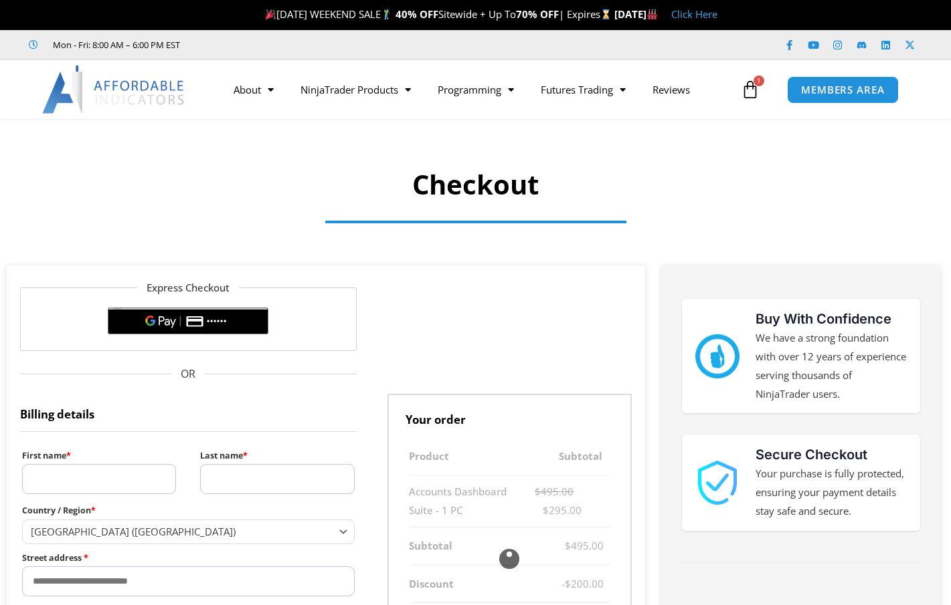
select select "**"
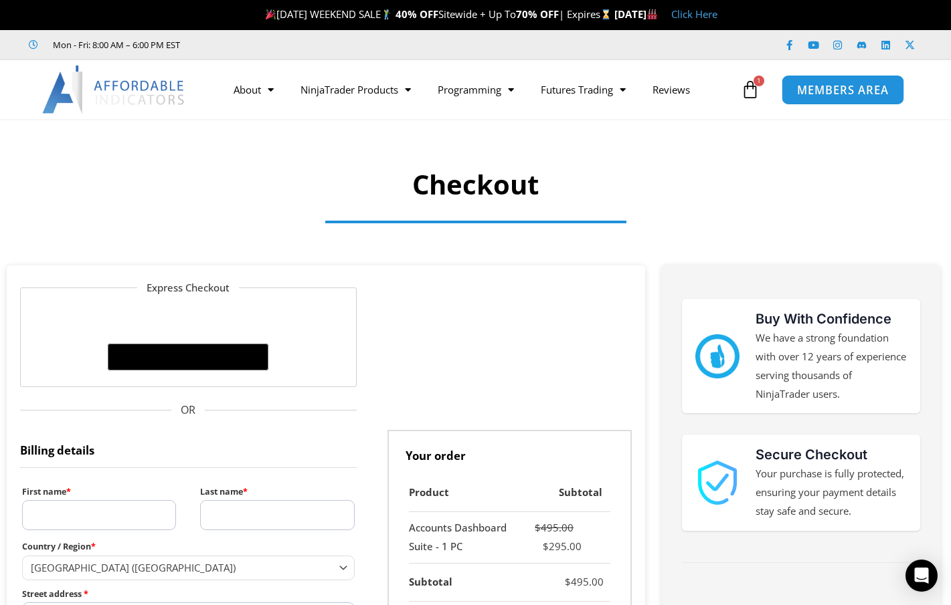
click at [824, 98] on link "MEMBERS AREA" at bounding box center [842, 89] width 122 height 30
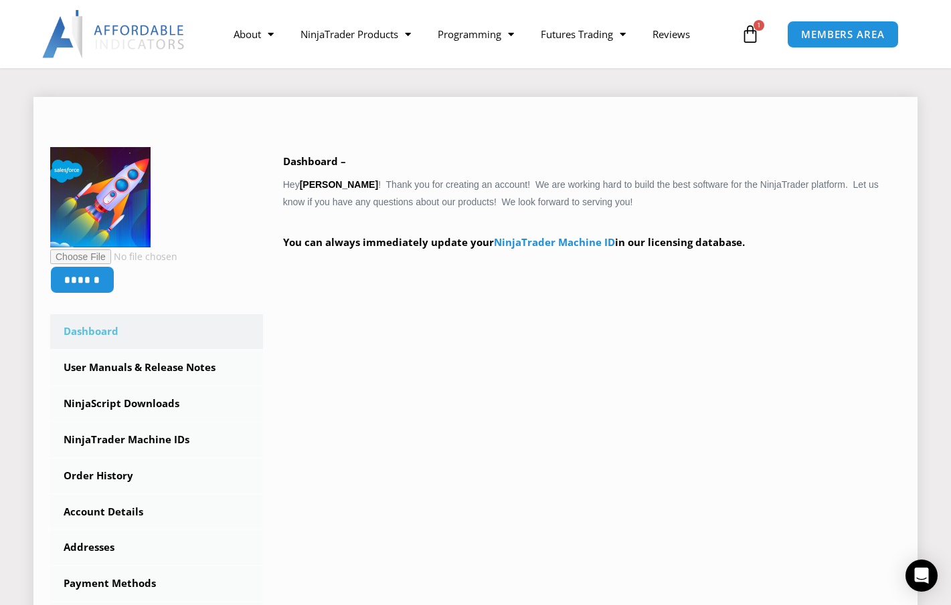
scroll to position [134, 0]
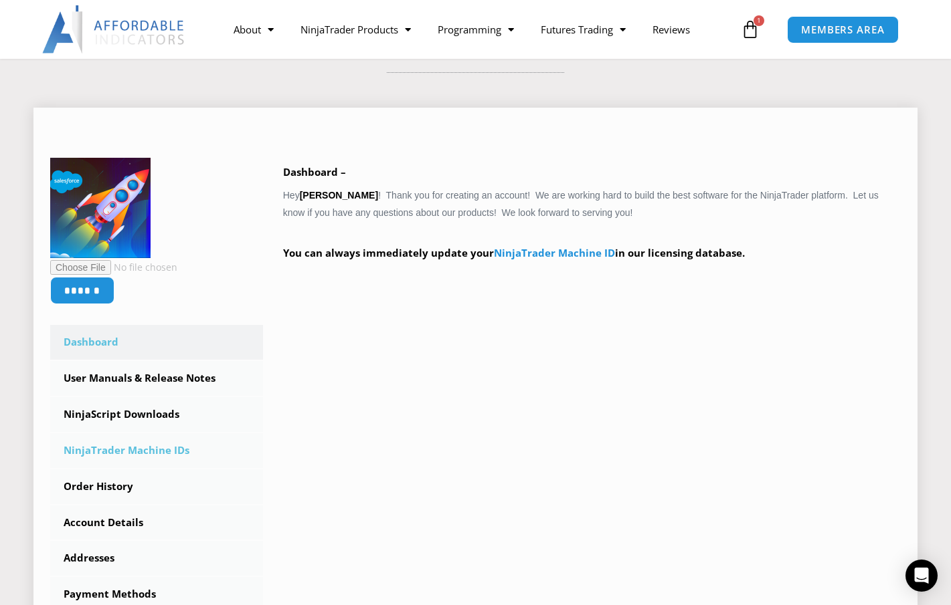
click at [145, 451] on link "NinjaTrader Machine IDs" at bounding box center [156, 451] width 213 height 35
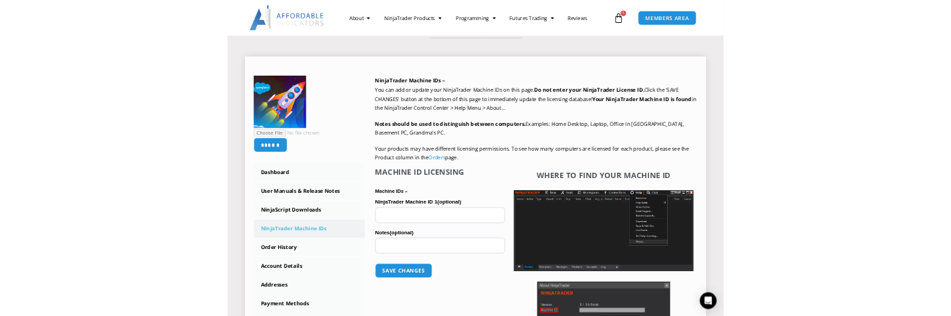
scroll to position [268, 0]
